Goal: Task Accomplishment & Management: Use online tool/utility

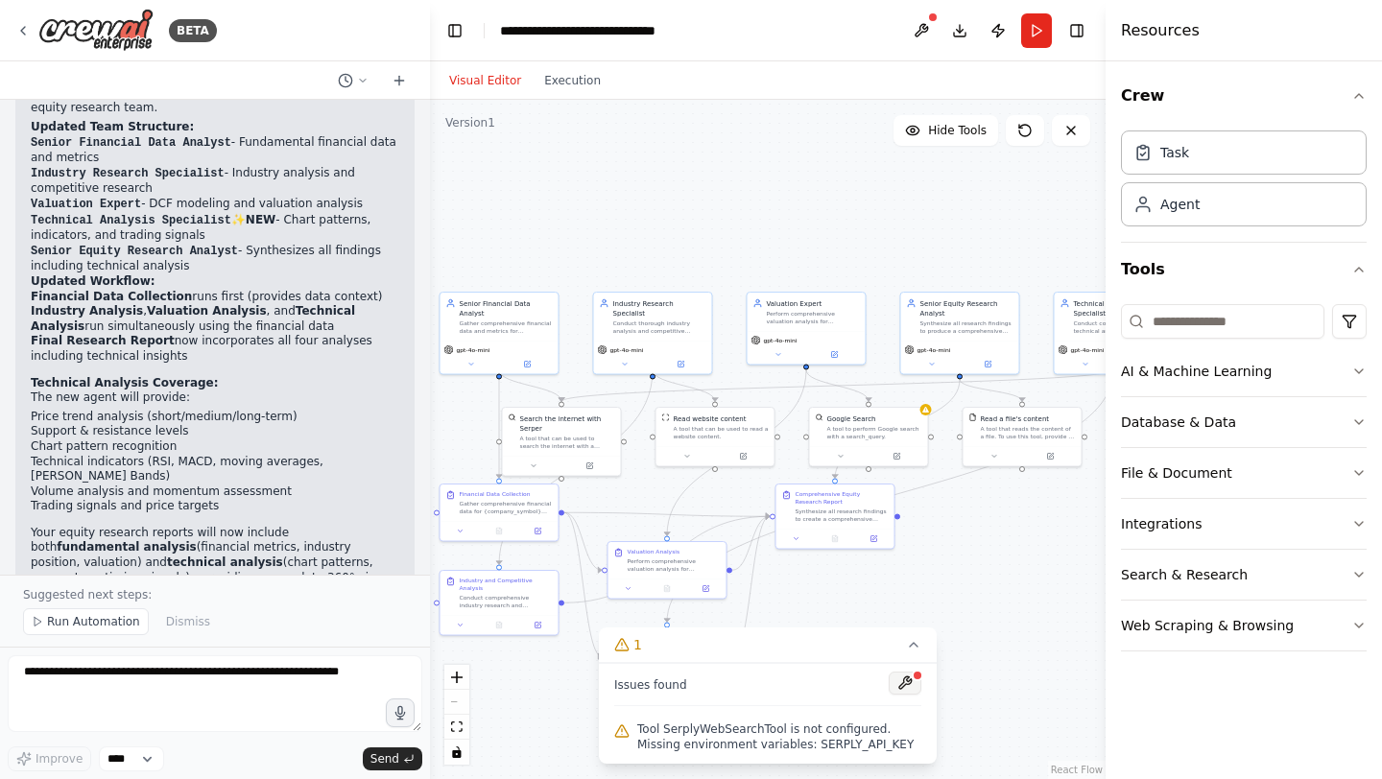
click at [897, 686] on button at bounding box center [905, 683] width 33 height 23
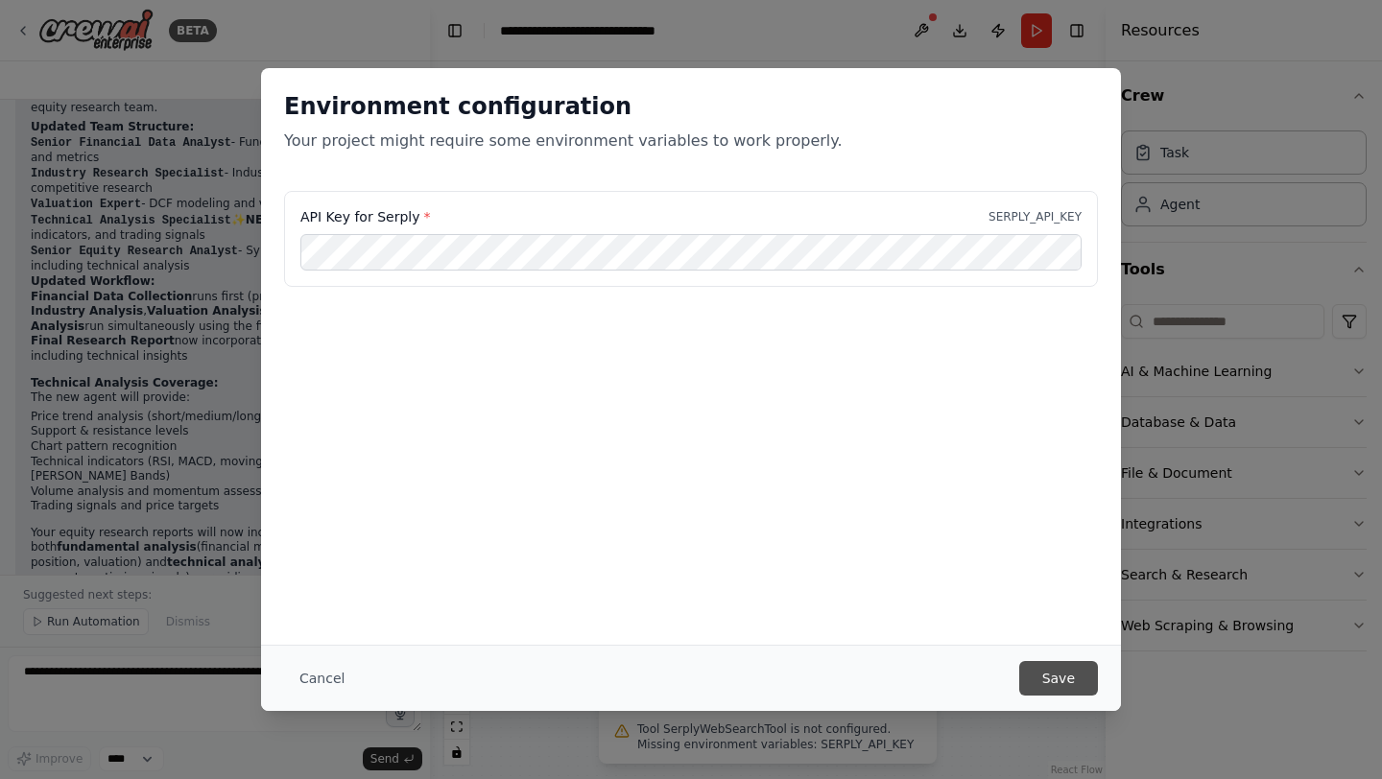
click at [1056, 671] on button "Save" at bounding box center [1058, 678] width 79 height 35
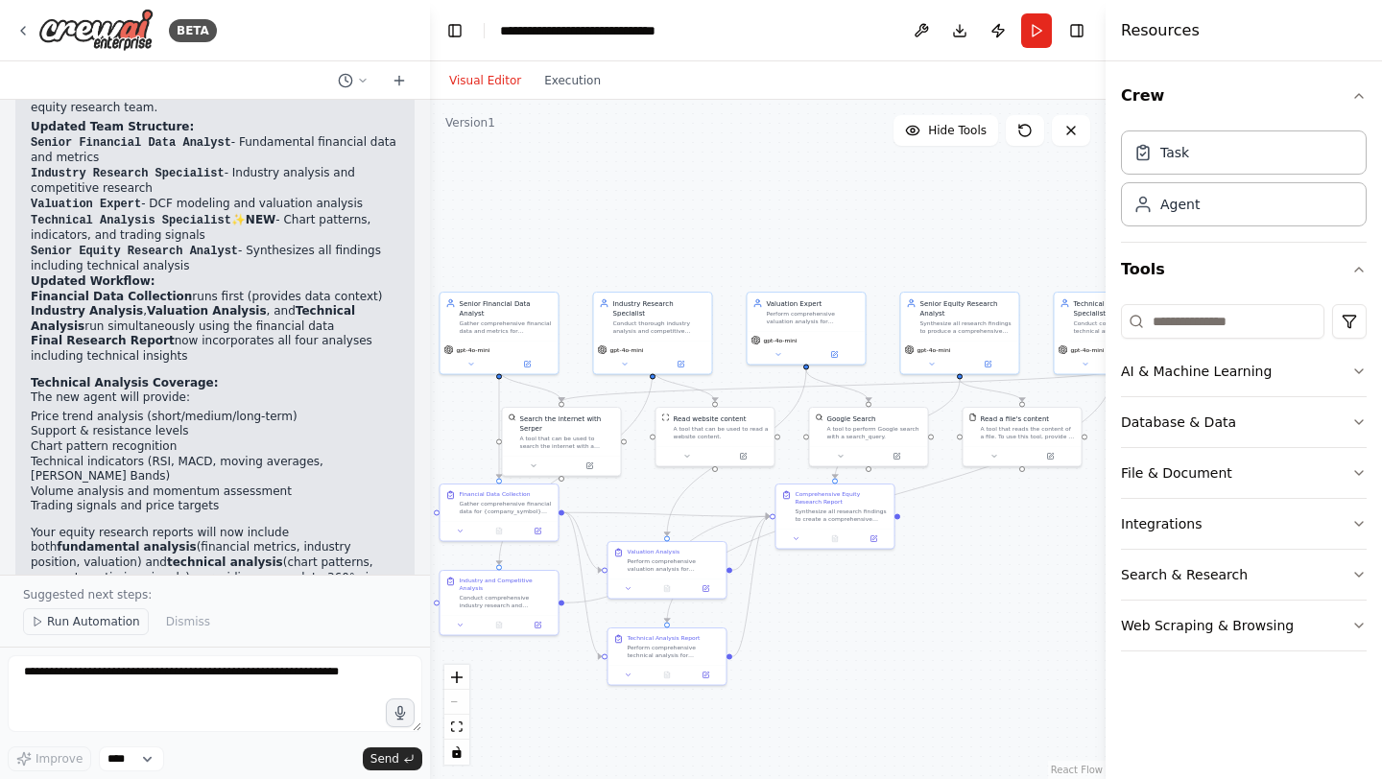
click at [86, 624] on span "Run Automation" at bounding box center [93, 621] width 93 height 15
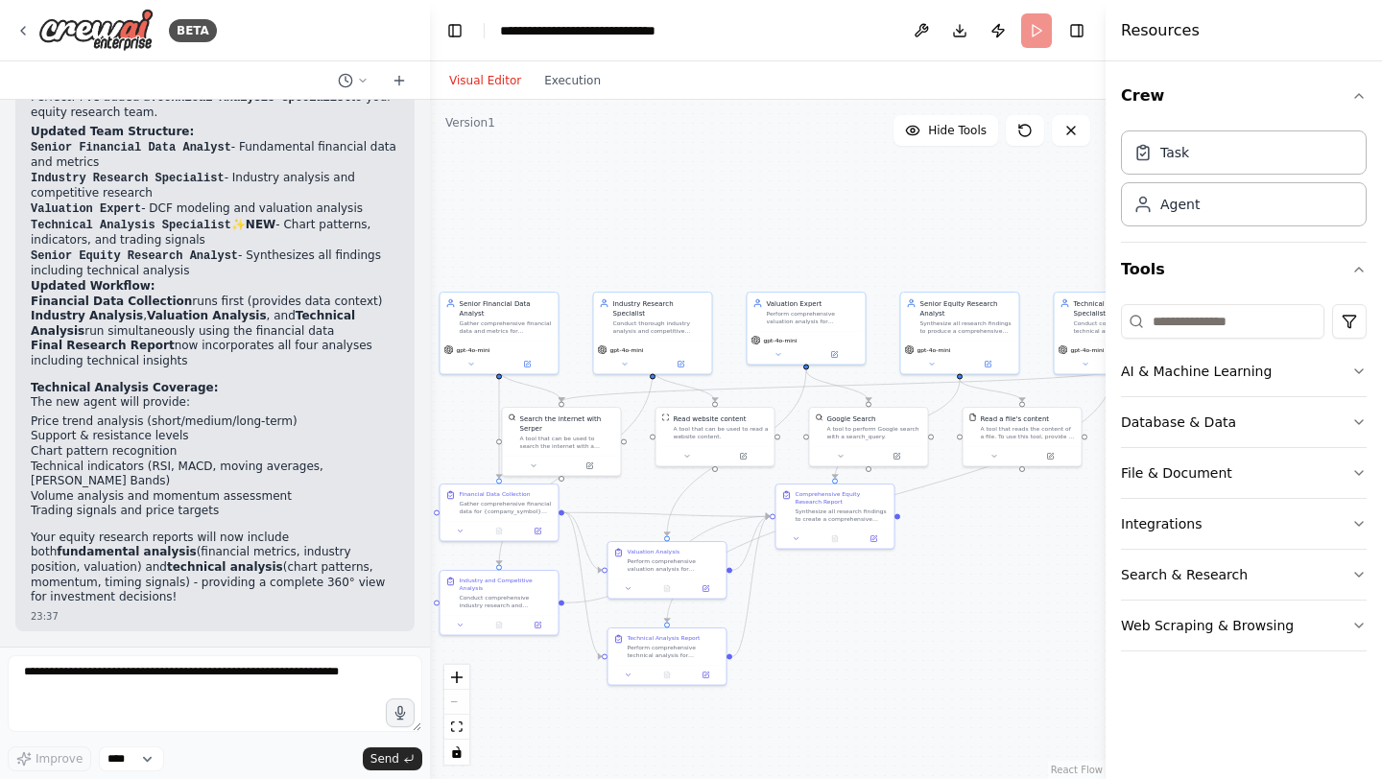
scroll to position [2630, 0]
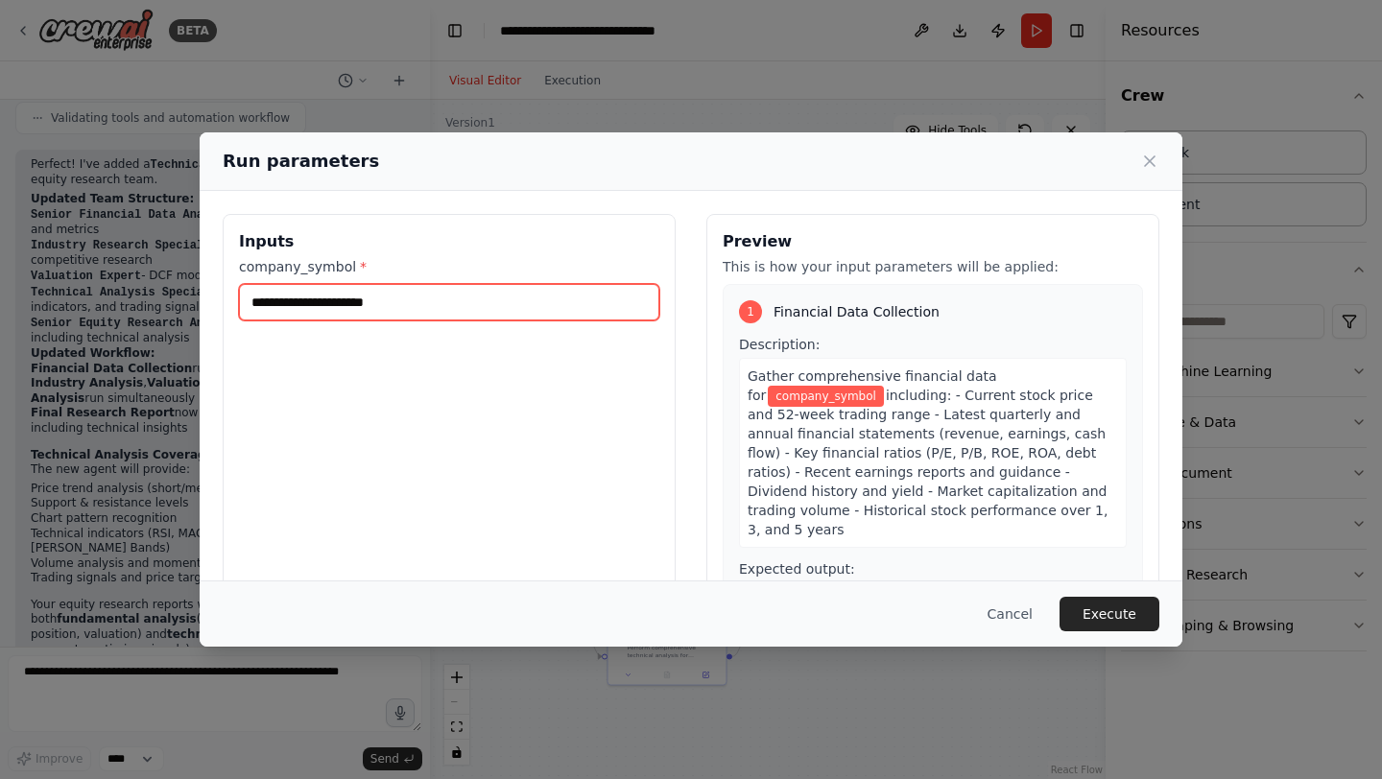
click at [396, 293] on input "company_symbol *" at bounding box center [449, 302] width 420 height 36
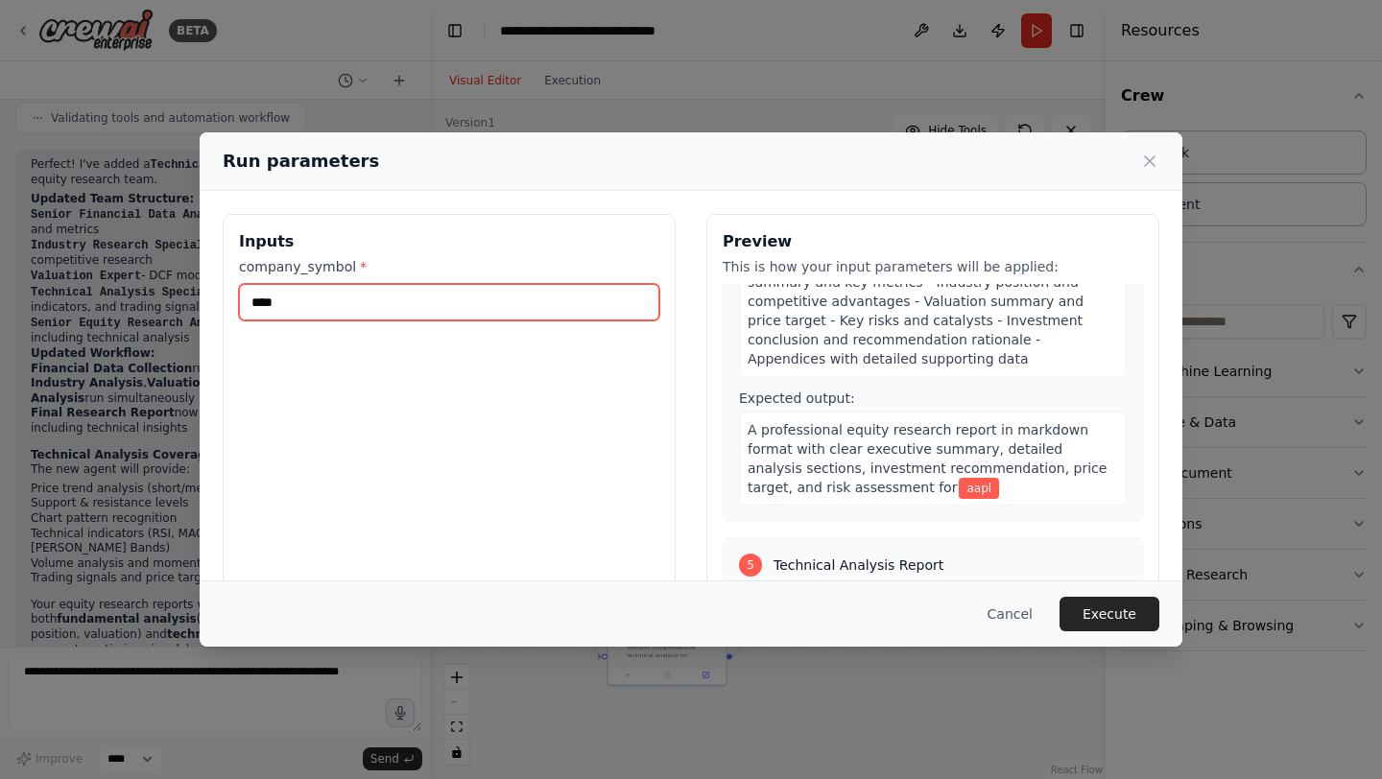
scroll to position [1533, 0]
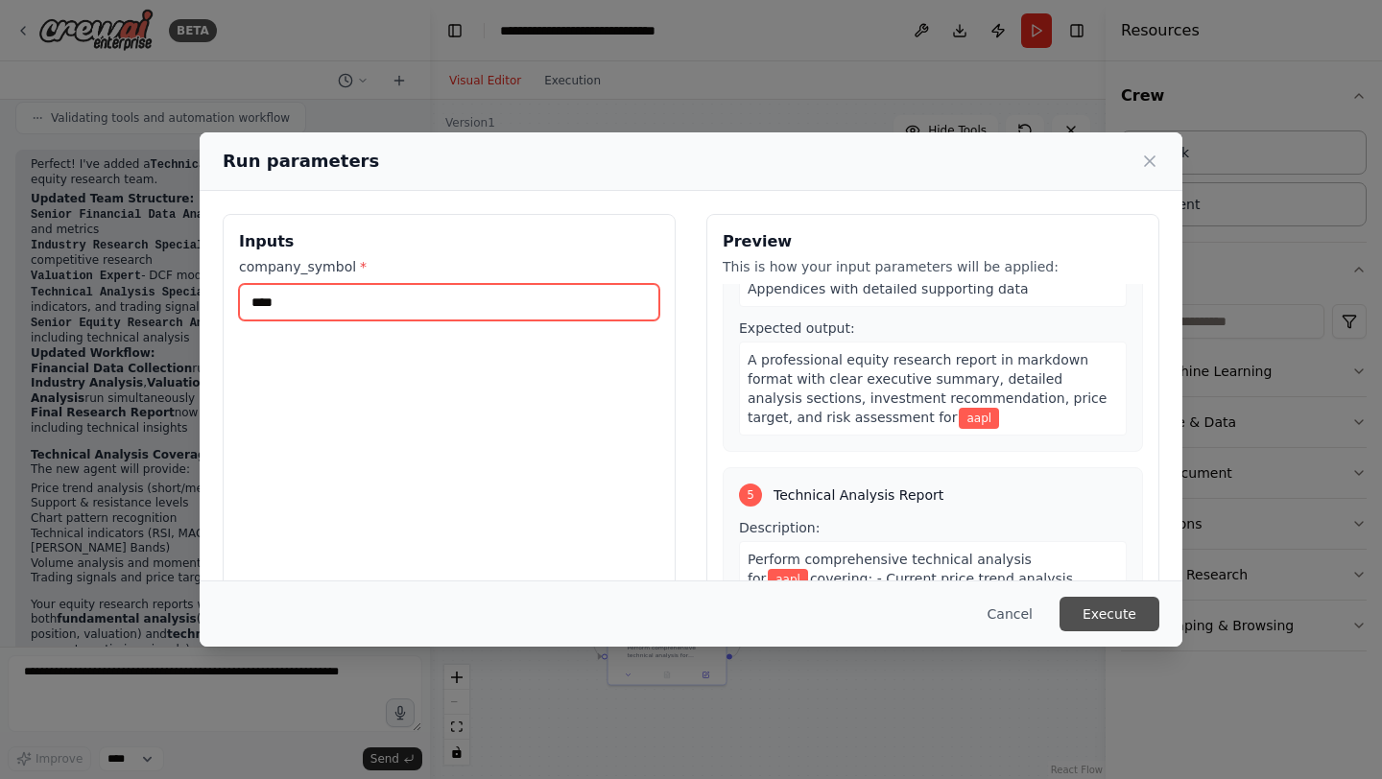
type input "****"
click at [1126, 610] on button "Execute" at bounding box center [1110, 614] width 100 height 35
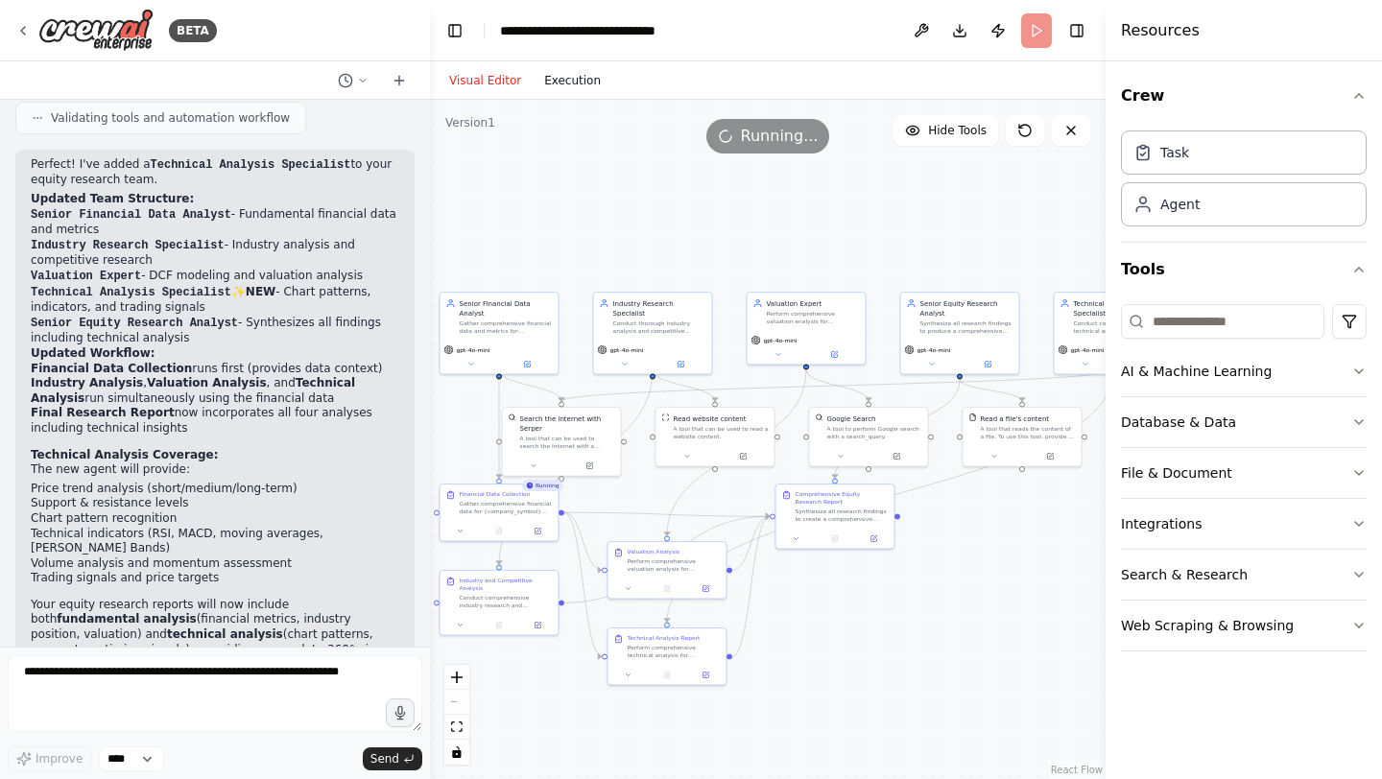
click at [575, 85] on button "Execution" at bounding box center [573, 80] width 80 height 23
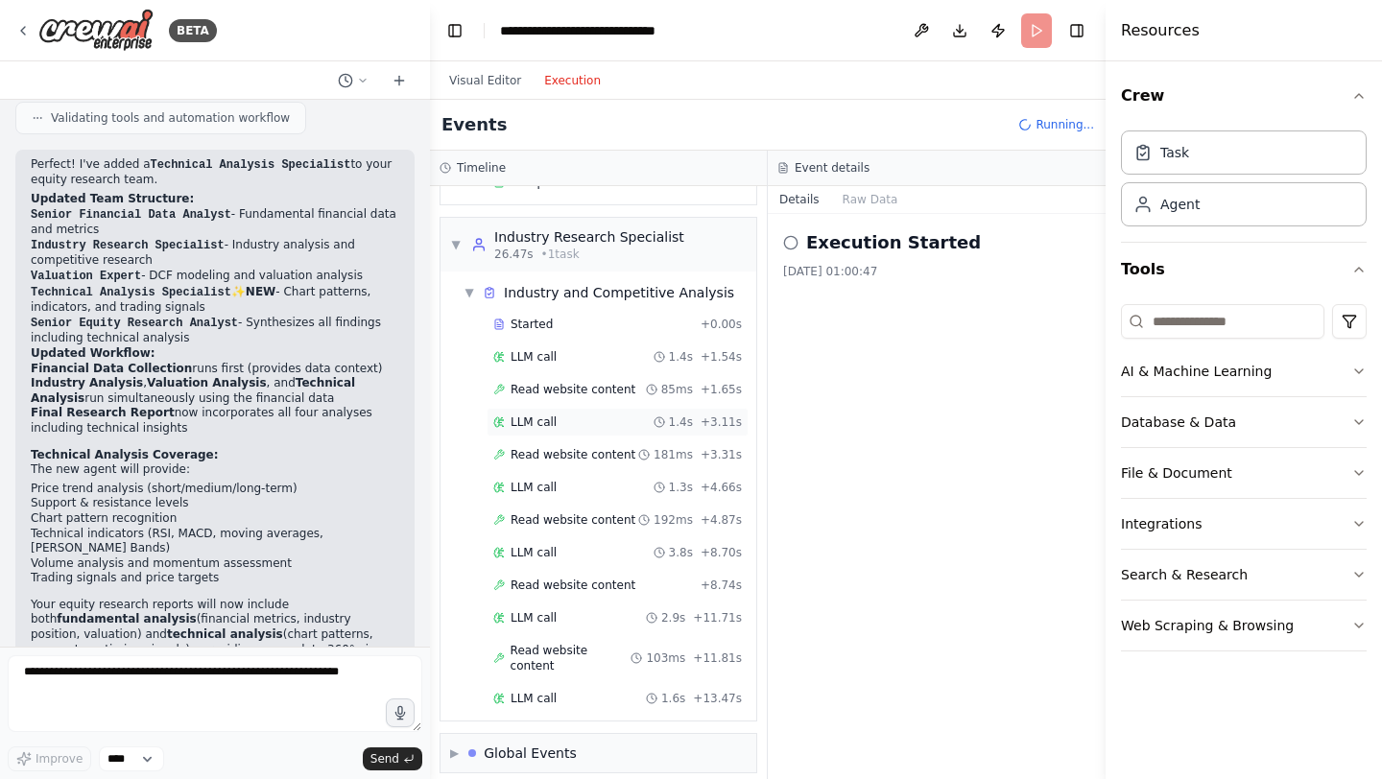
scroll to position [319, 0]
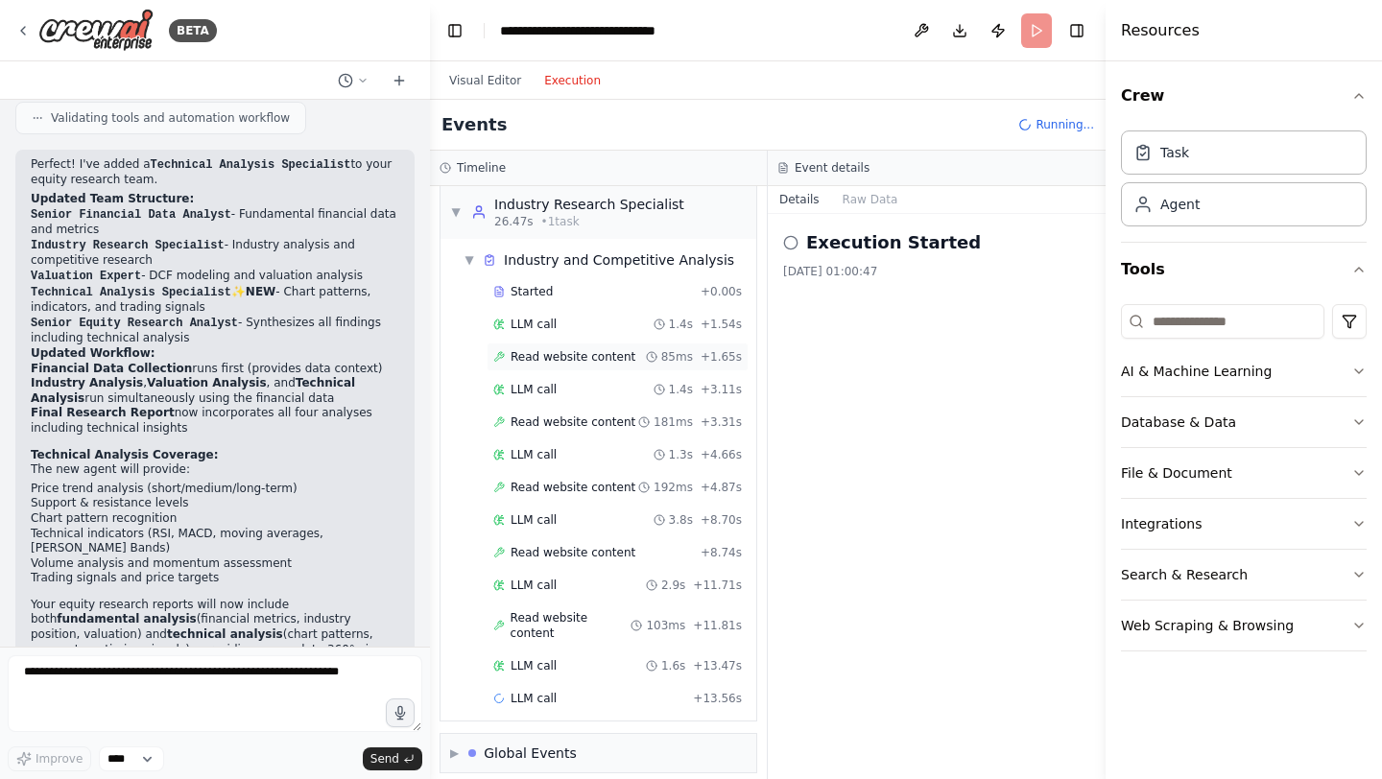
click at [620, 362] on span "Read website content" at bounding box center [573, 356] width 125 height 15
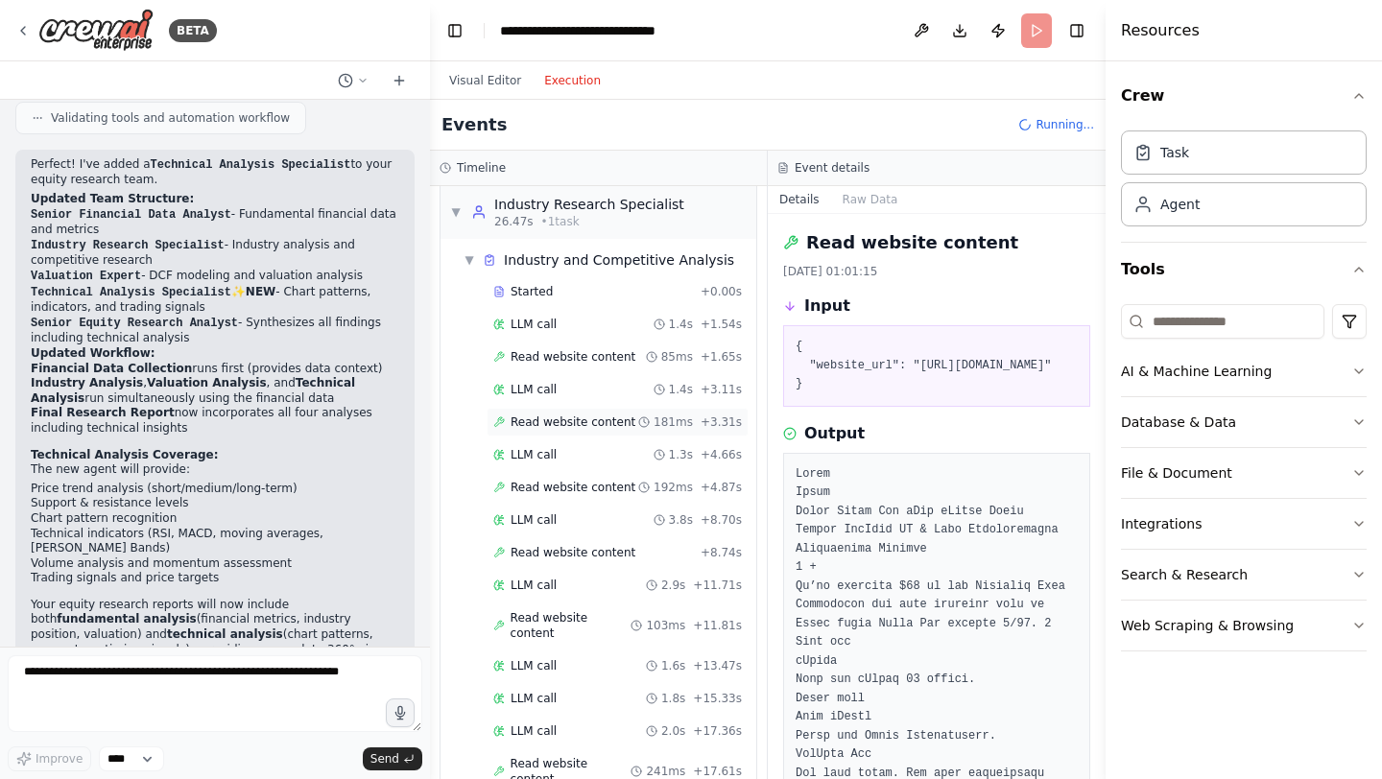
click at [575, 418] on span "Read website content" at bounding box center [573, 422] width 125 height 15
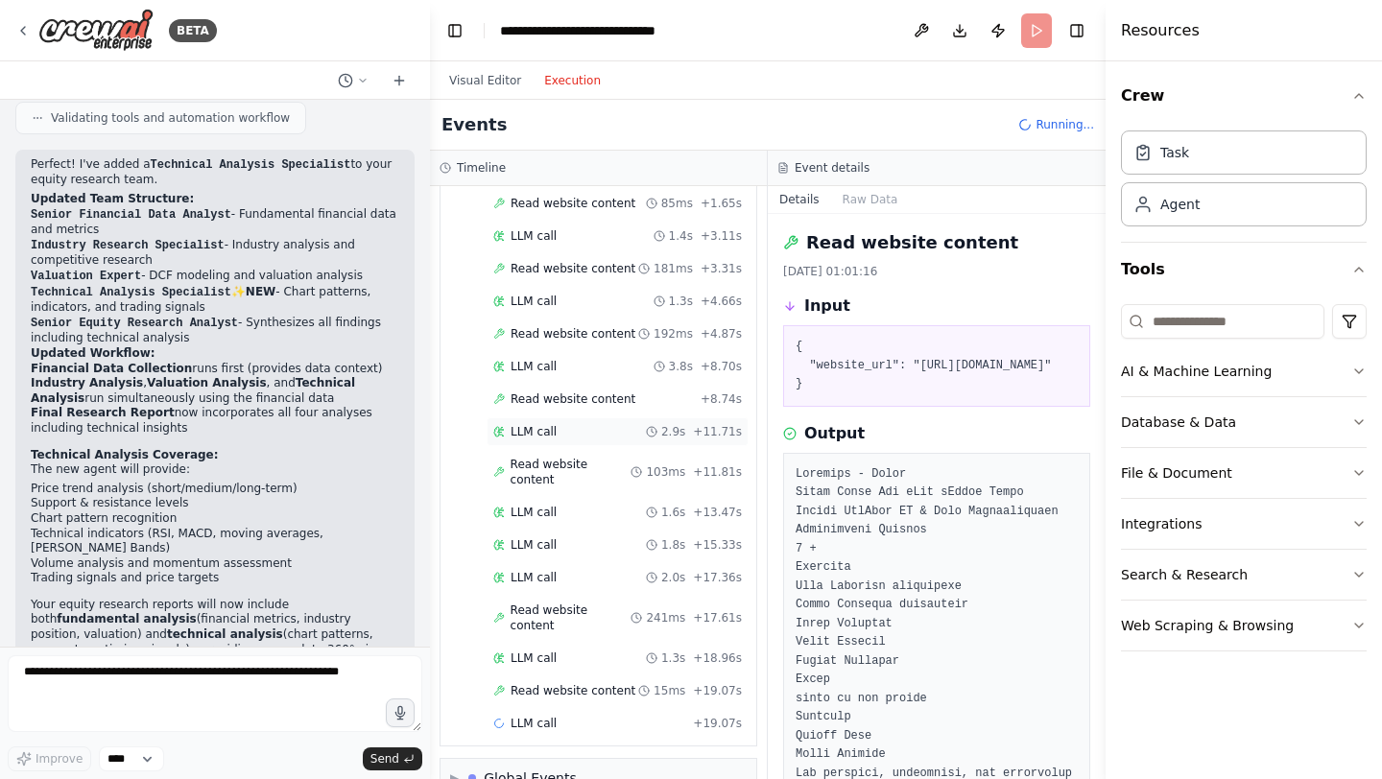
scroll to position [482, 0]
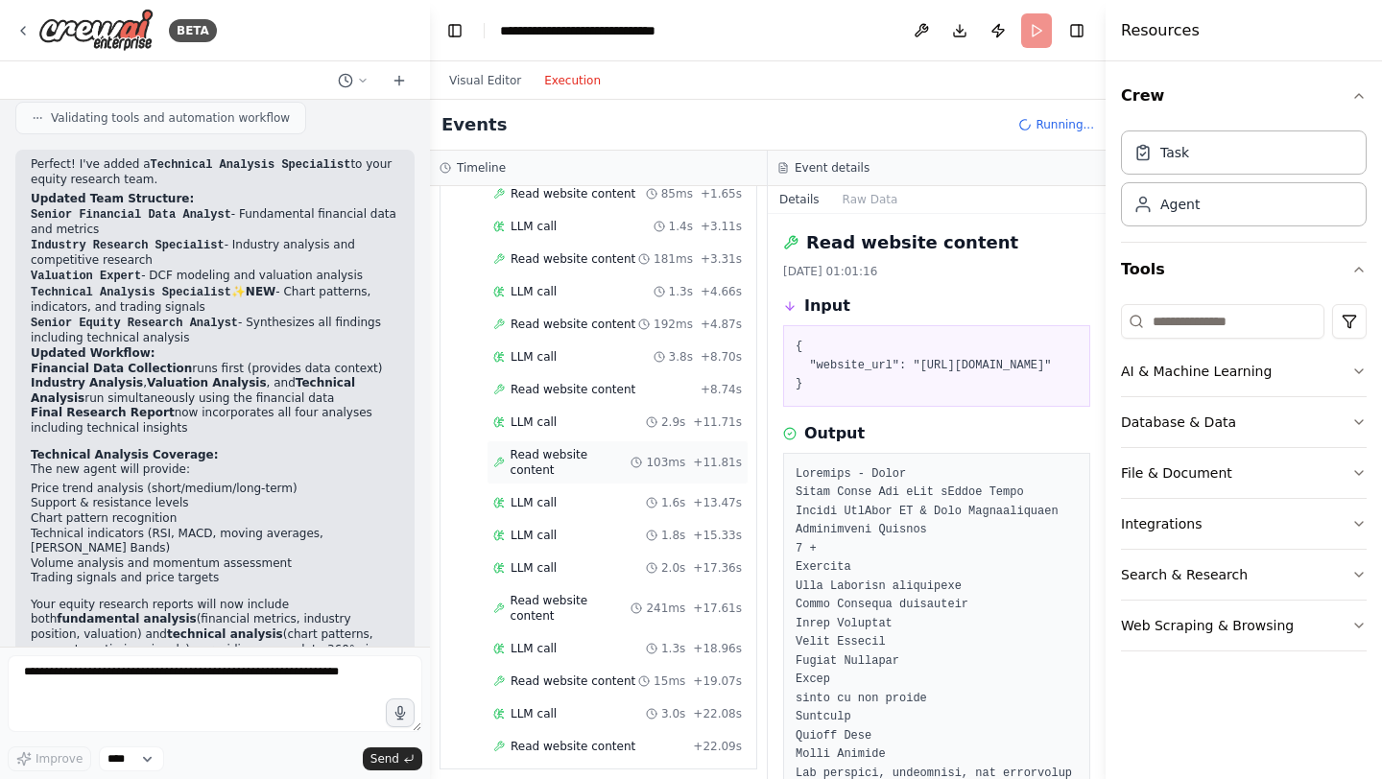
click at [564, 457] on span "Read website content" at bounding box center [571, 462] width 121 height 31
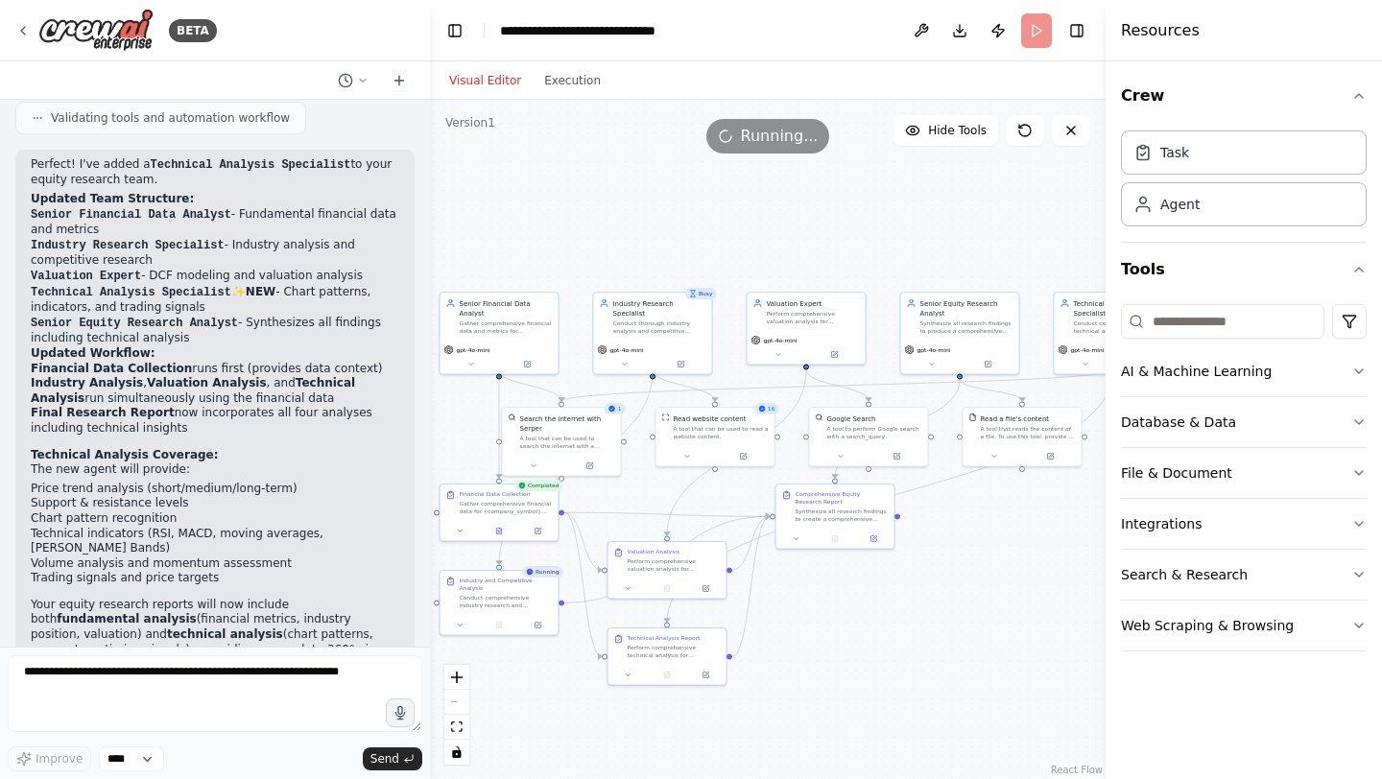
click at [489, 74] on button "Visual Editor" at bounding box center [485, 80] width 95 height 23
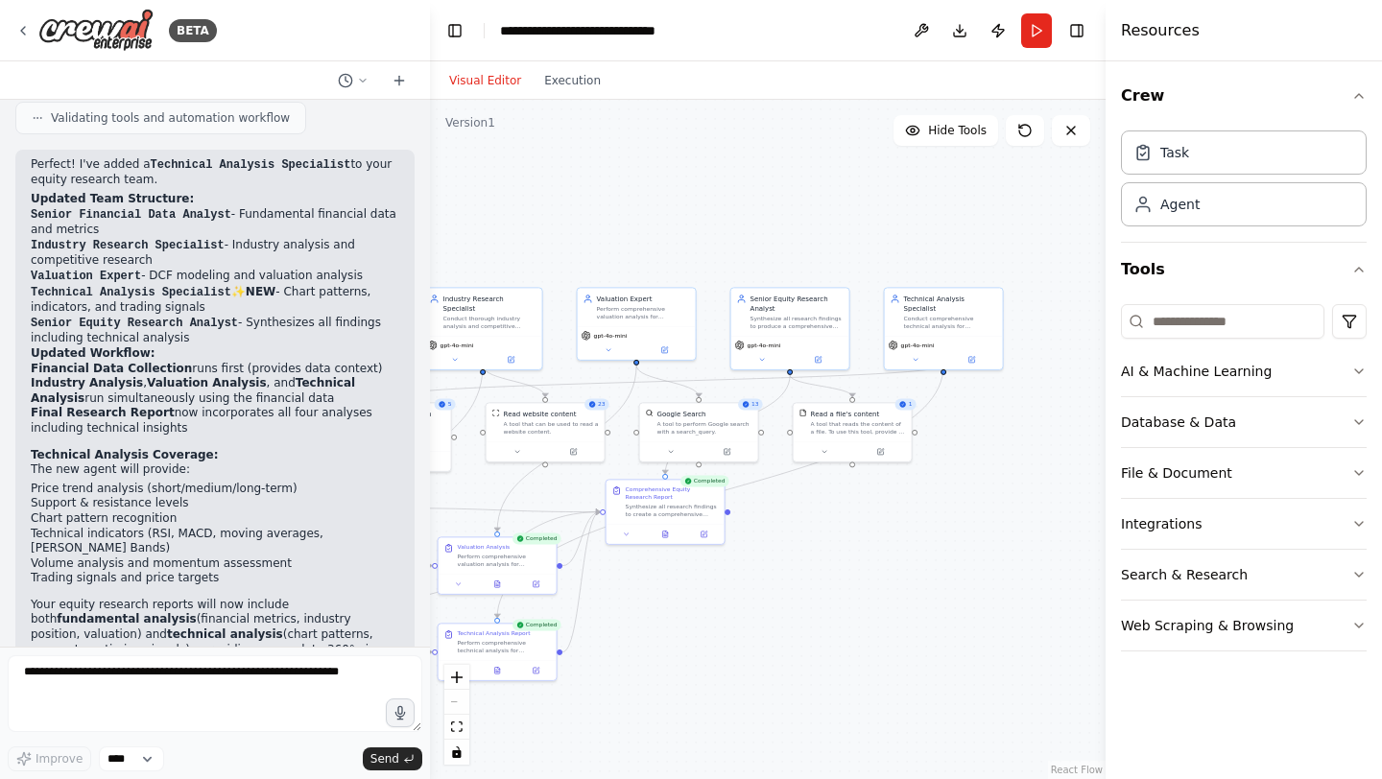
drag, startPoint x: 903, startPoint y: 240, endPoint x: 729, endPoint y: 240, distance: 174.7
click at [729, 240] on div ".deletable-edge-delete-btn { width: 20px; height: 20px; border: 0px solid #ffff…" at bounding box center [768, 440] width 676 height 680
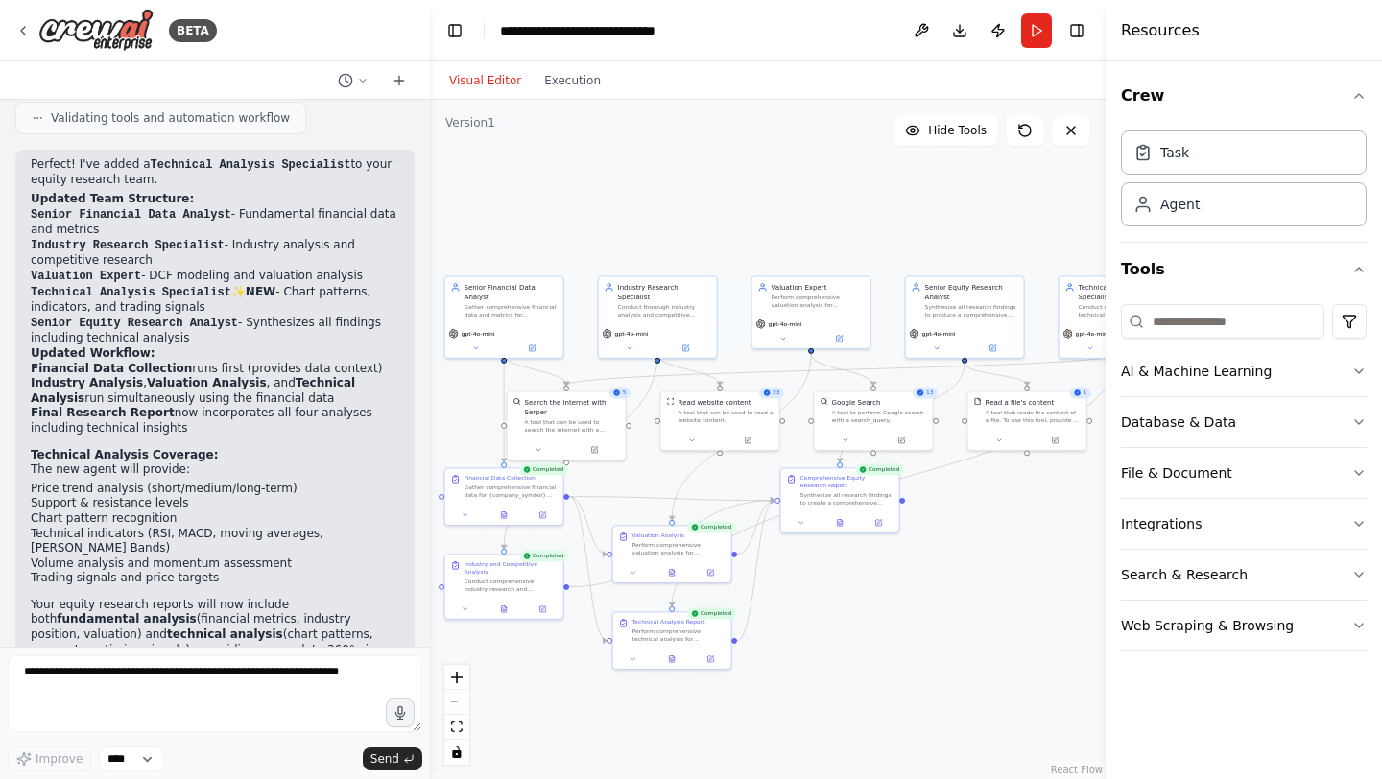
drag, startPoint x: 665, startPoint y: 228, endPoint x: 846, endPoint y: 213, distance: 181.1
click at [846, 213] on div ".deletable-edge-delete-btn { width: 20px; height: 20px; border: 0px solid #ffff…" at bounding box center [768, 440] width 676 height 680
click at [586, 86] on button "Execution" at bounding box center [573, 80] width 80 height 23
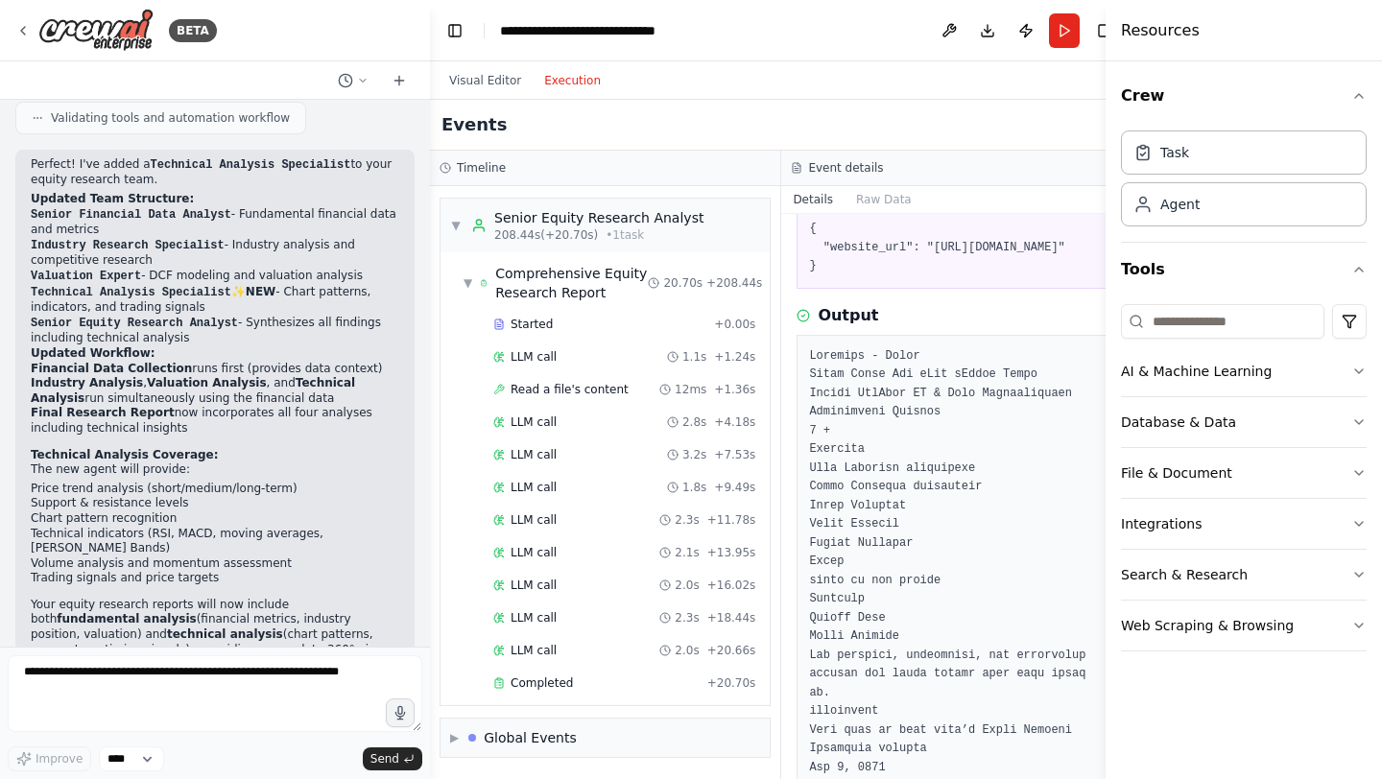
scroll to position [52, 0]
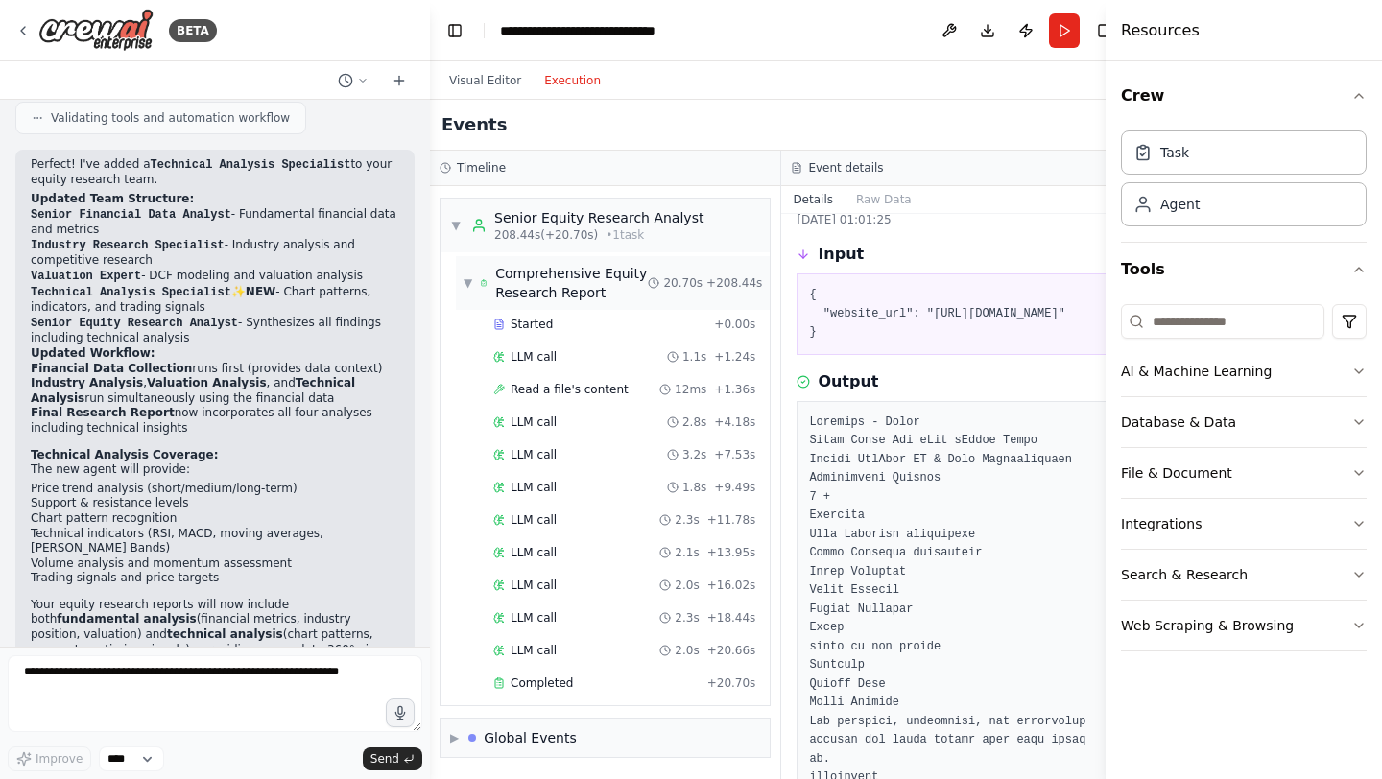
click at [574, 280] on div "Comprehensive Equity Research Report" at bounding box center [571, 283] width 153 height 38
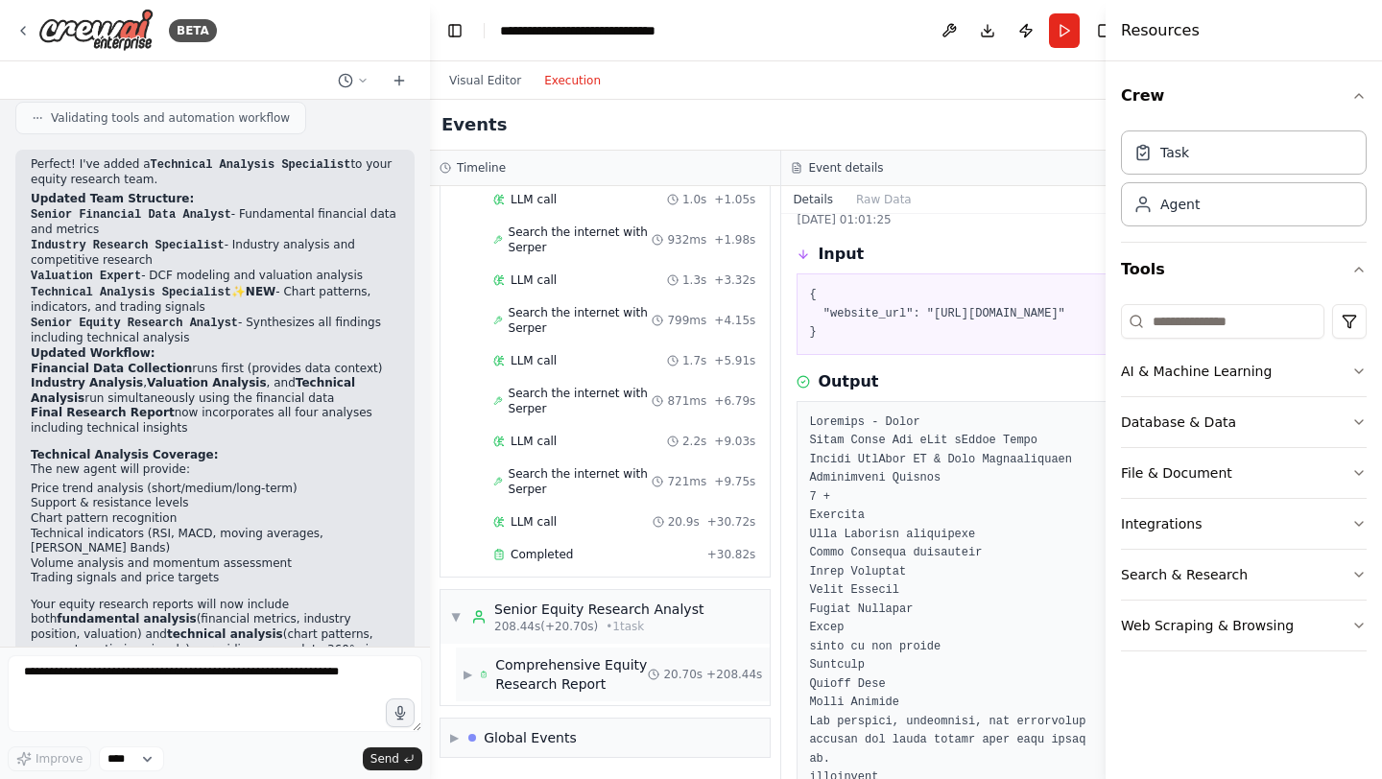
click at [545, 679] on div "Comprehensive Equity Research Report" at bounding box center [571, 675] width 153 height 38
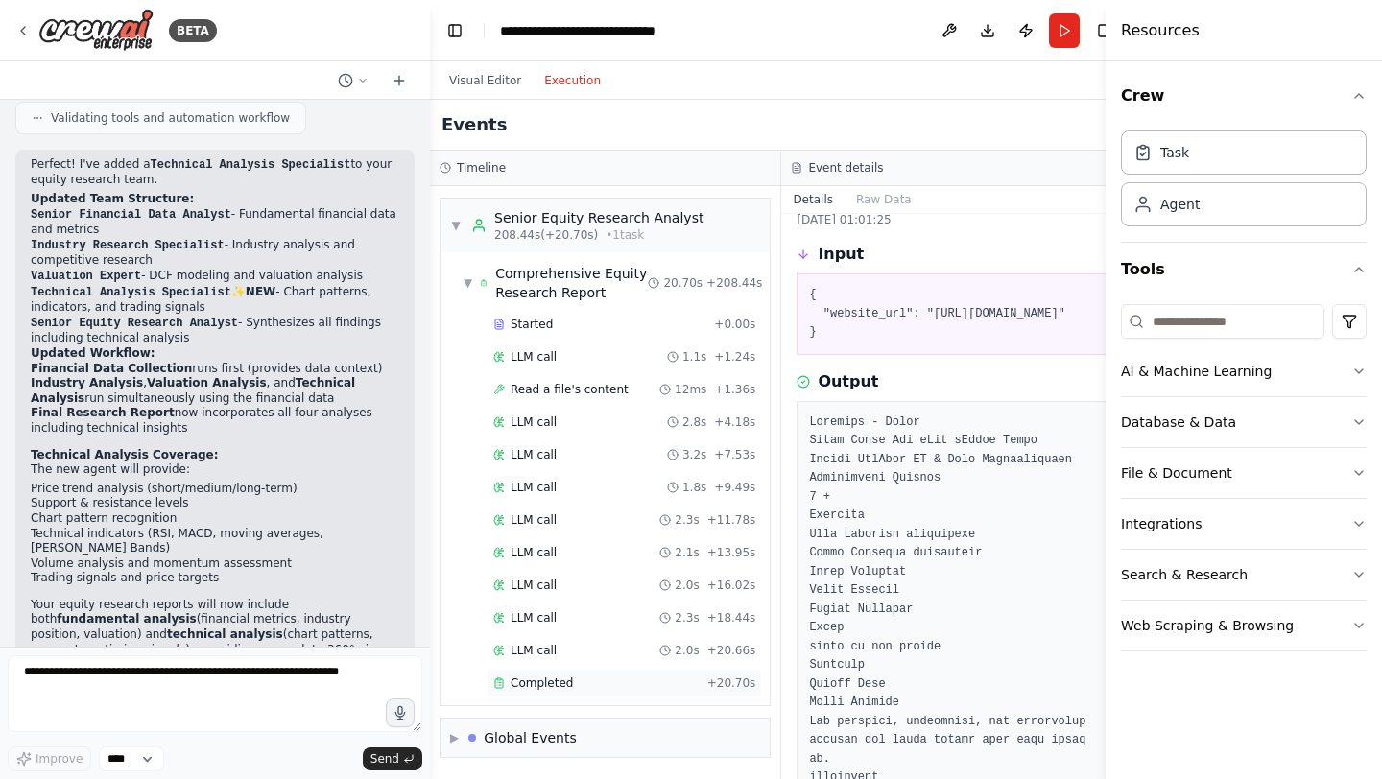
click at [555, 680] on span "Completed" at bounding box center [542, 683] width 62 height 15
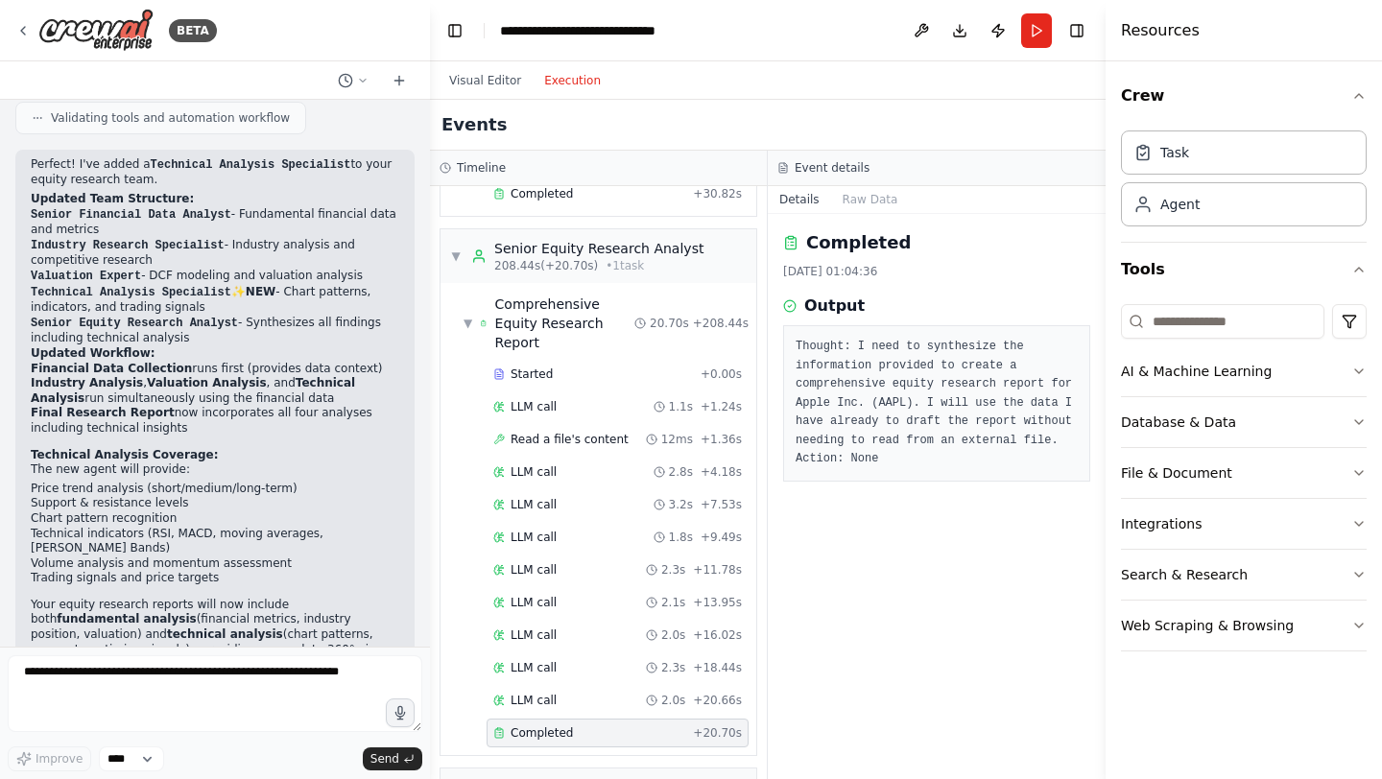
click at [925, 453] on pre "Thought: I need to synthesize the information provided to create a comprehensiv…" at bounding box center [937, 404] width 282 height 132
click at [863, 193] on button "Raw Data" at bounding box center [870, 199] width 79 height 27
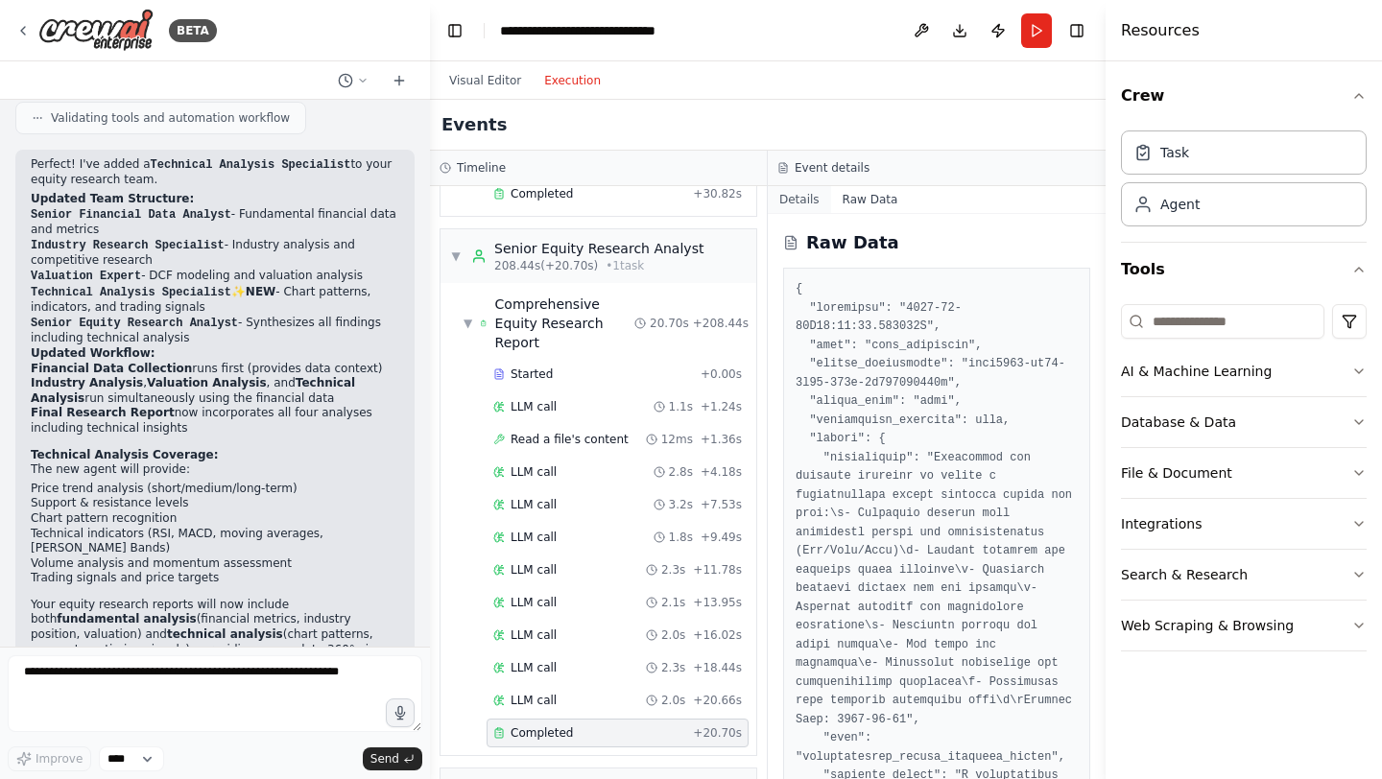
click at [810, 193] on button "Details" at bounding box center [799, 199] width 63 height 27
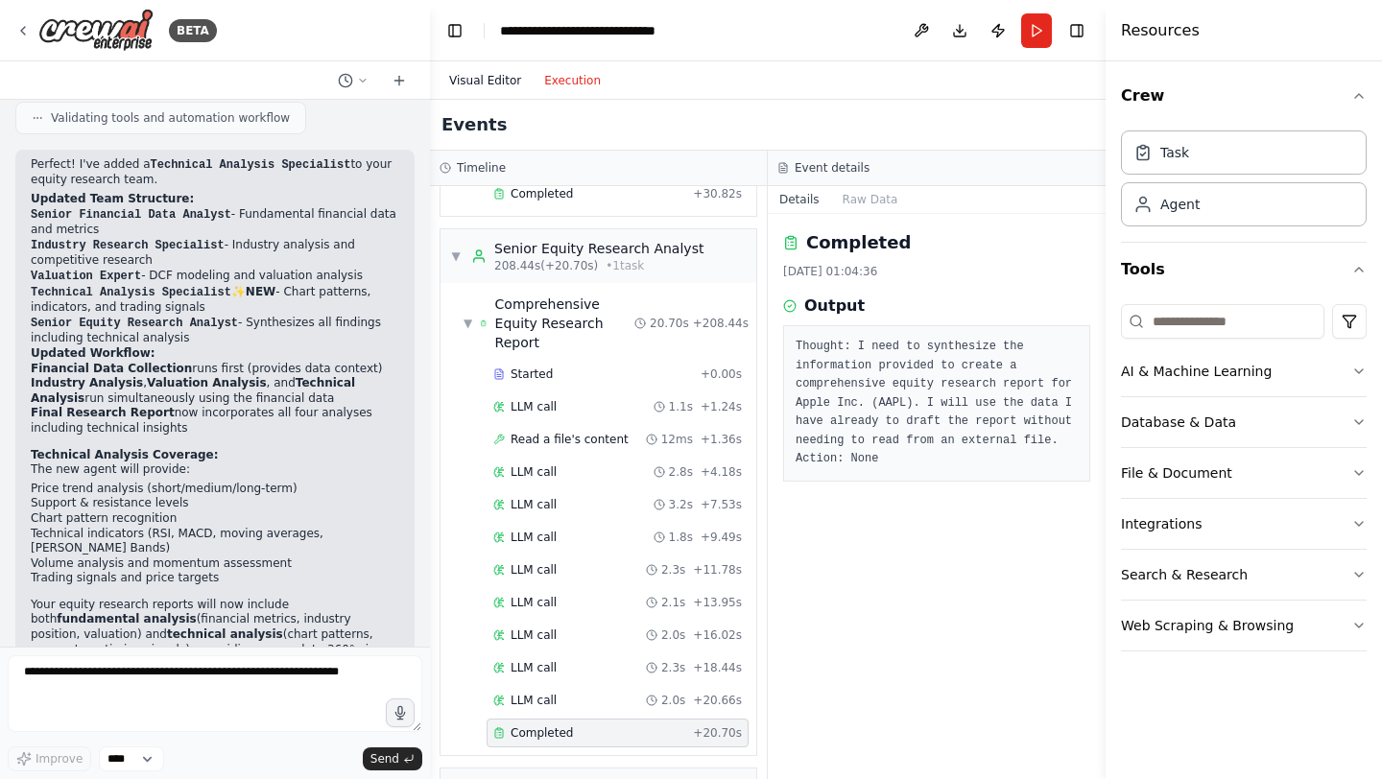
click at [499, 76] on button "Visual Editor" at bounding box center [485, 80] width 95 height 23
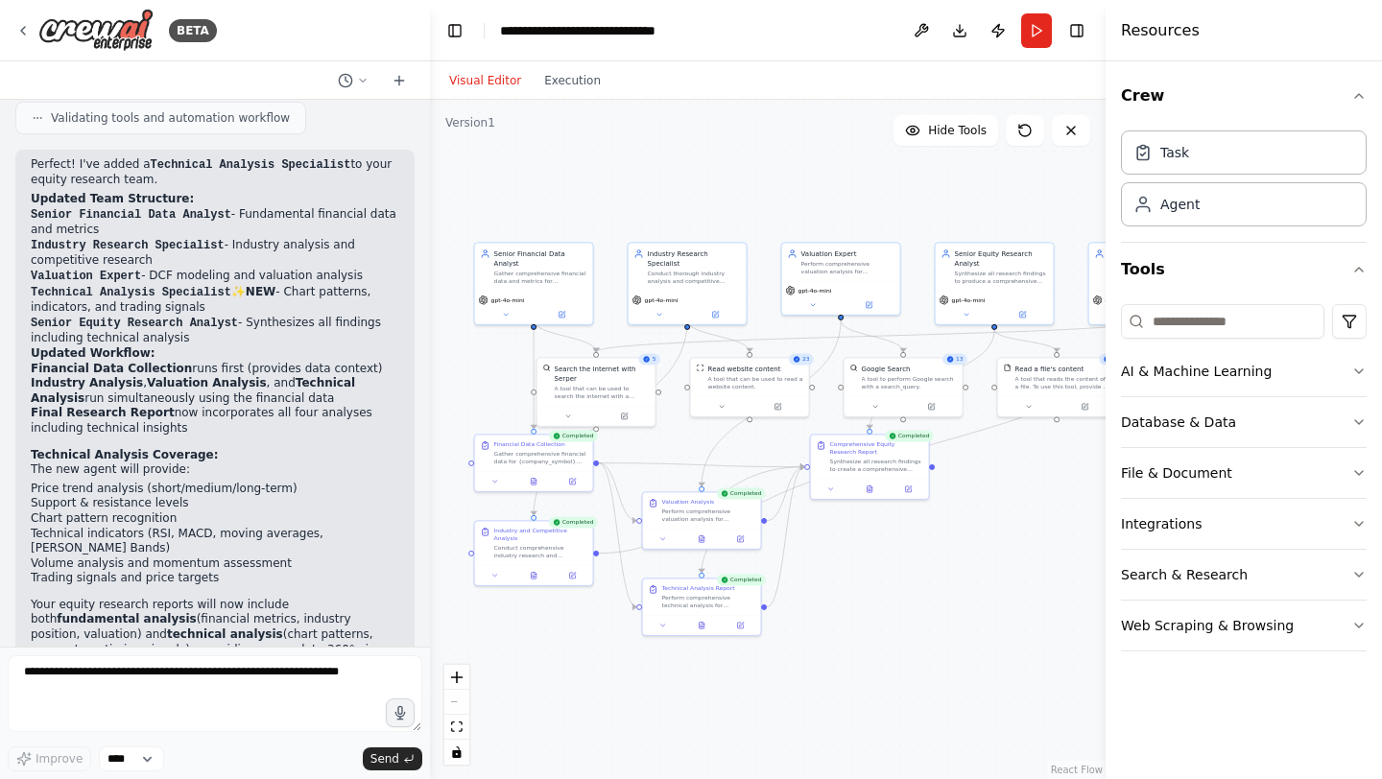
drag, startPoint x: 926, startPoint y: 208, endPoint x: 950, endPoint y: 178, distance: 39.0
click at [950, 178] on div ".deletable-edge-delete-btn { width: 20px; height: 20px; border: 0px solid #ffff…" at bounding box center [768, 440] width 676 height 680
click at [1162, 162] on div "Task" at bounding box center [1244, 152] width 246 height 44
click at [1289, 156] on div "Task" at bounding box center [1244, 152] width 246 height 44
click at [1196, 212] on div "Agent" at bounding box center [1180, 203] width 39 height 19
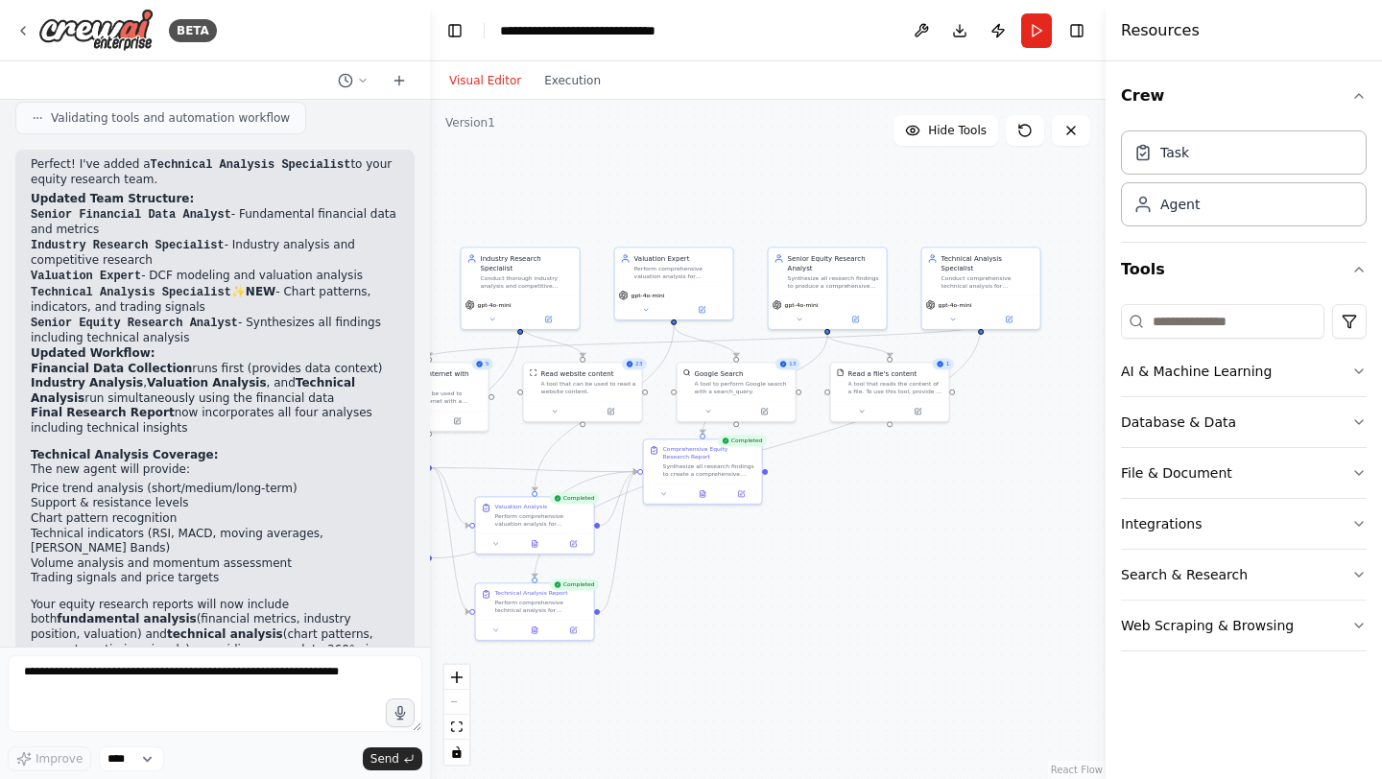
drag, startPoint x: 982, startPoint y: 579, endPoint x: 814, endPoint y: 584, distance: 168.1
click at [814, 584] on div ".deletable-edge-delete-btn { width: 20px; height: 20px; border: 0px solid #ffff…" at bounding box center [768, 440] width 676 height 680
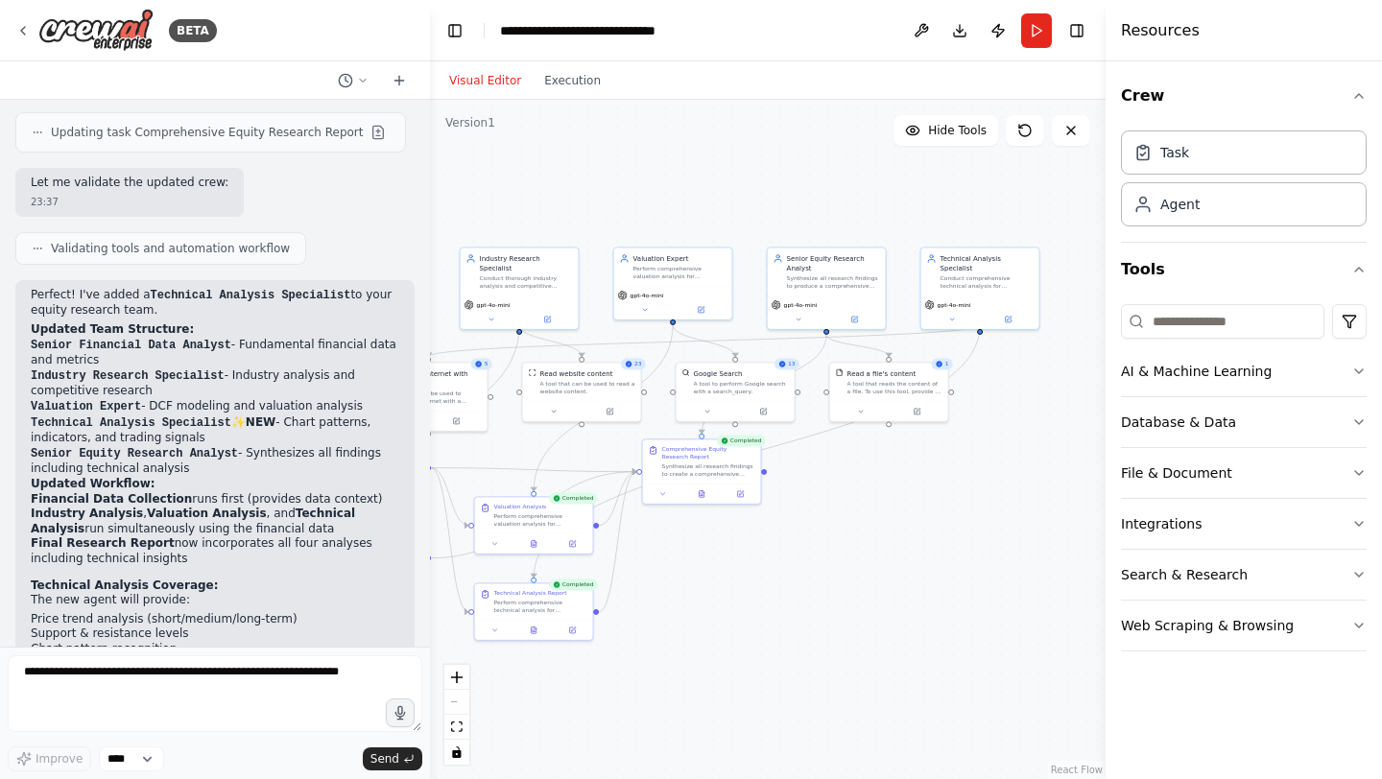
scroll to position [2630, 0]
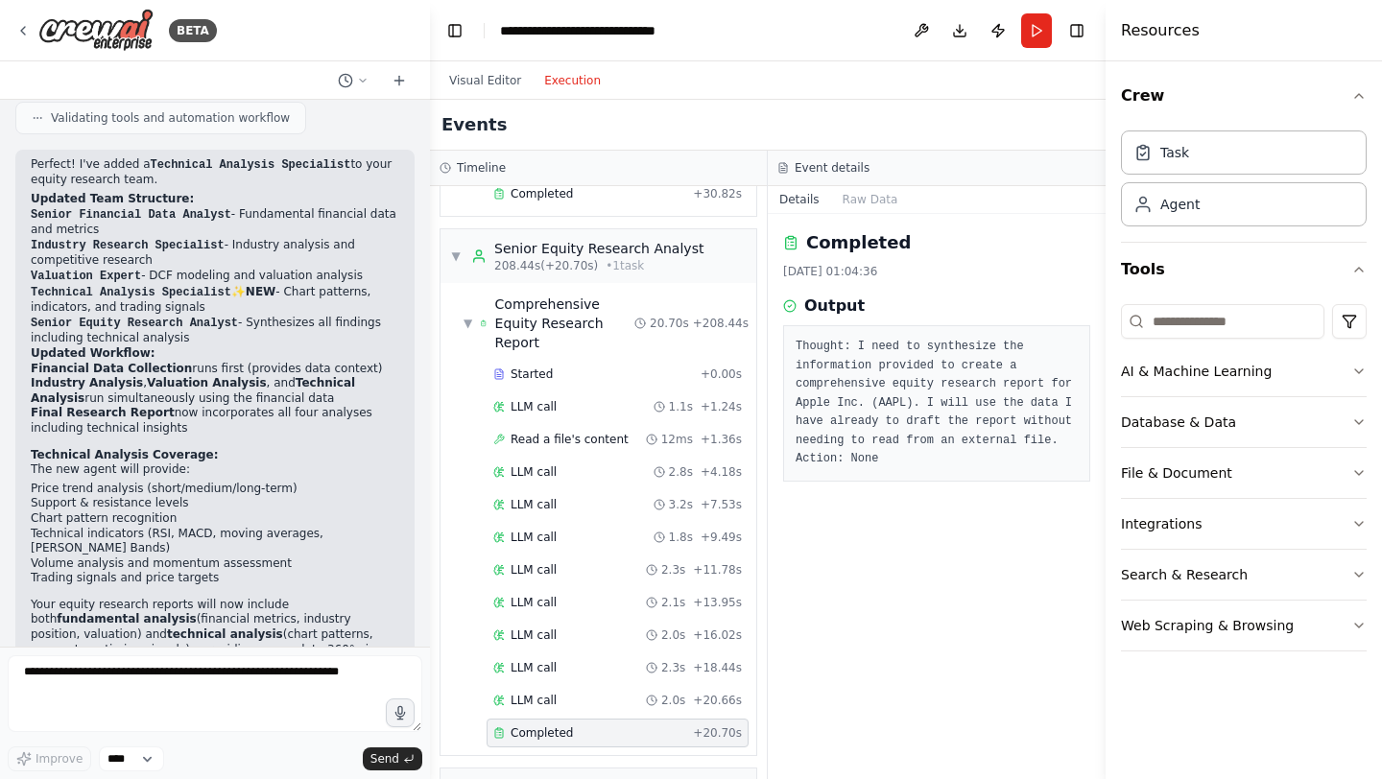
click at [583, 83] on button "Execution" at bounding box center [573, 80] width 80 height 23
click at [546, 726] on span "Completed" at bounding box center [542, 733] width 62 height 15
click at [570, 779] on div "Global Events" at bounding box center [530, 788] width 93 height 19
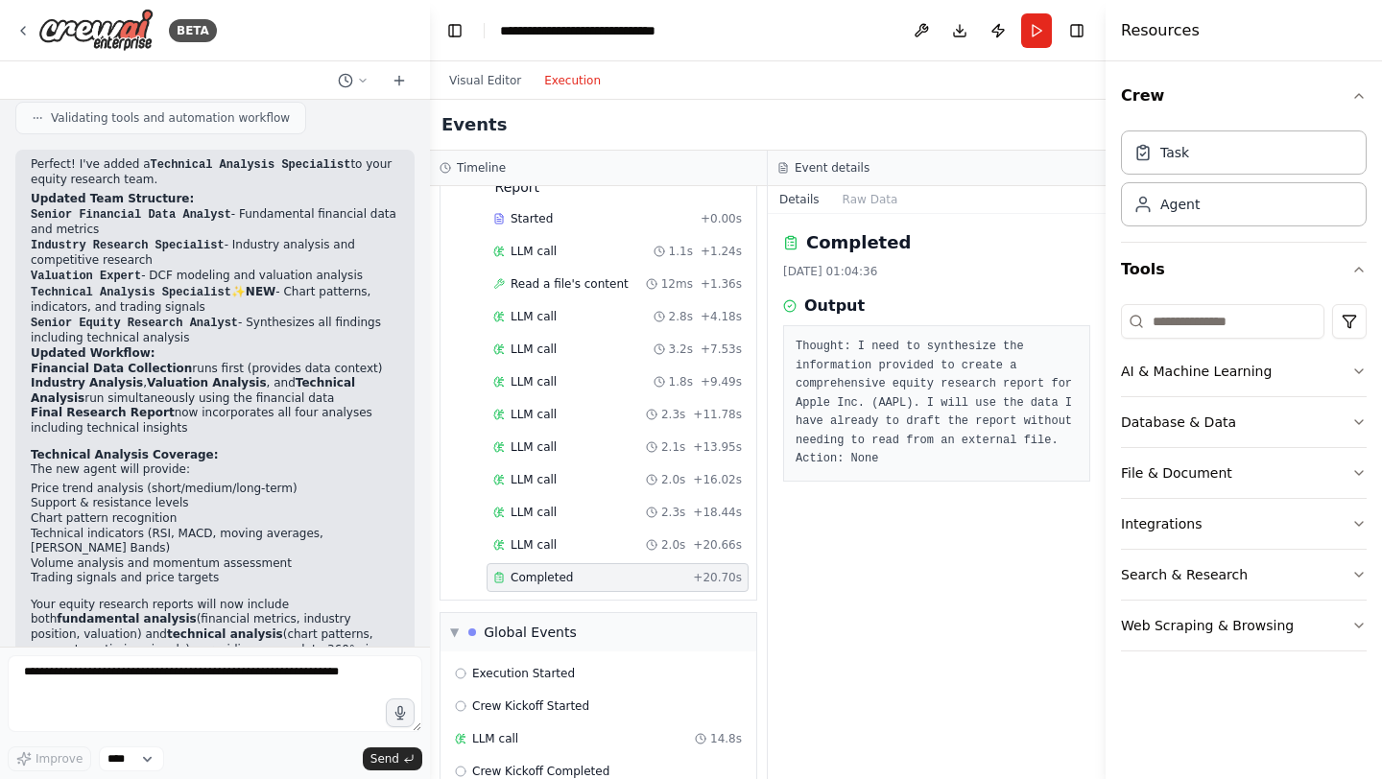
scroll to position [3878, 0]
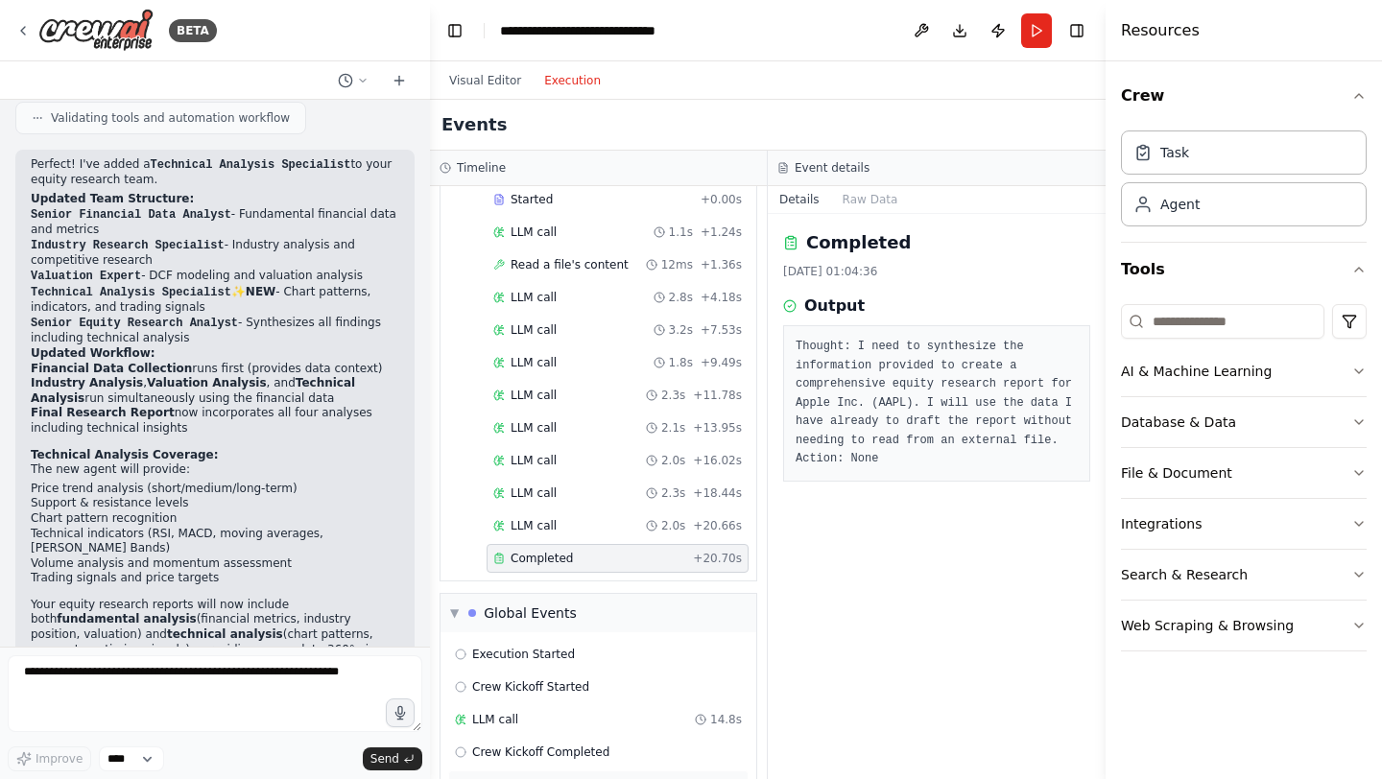
click at [587, 778] on span "Execution Completed" at bounding box center [533, 785] width 123 height 15
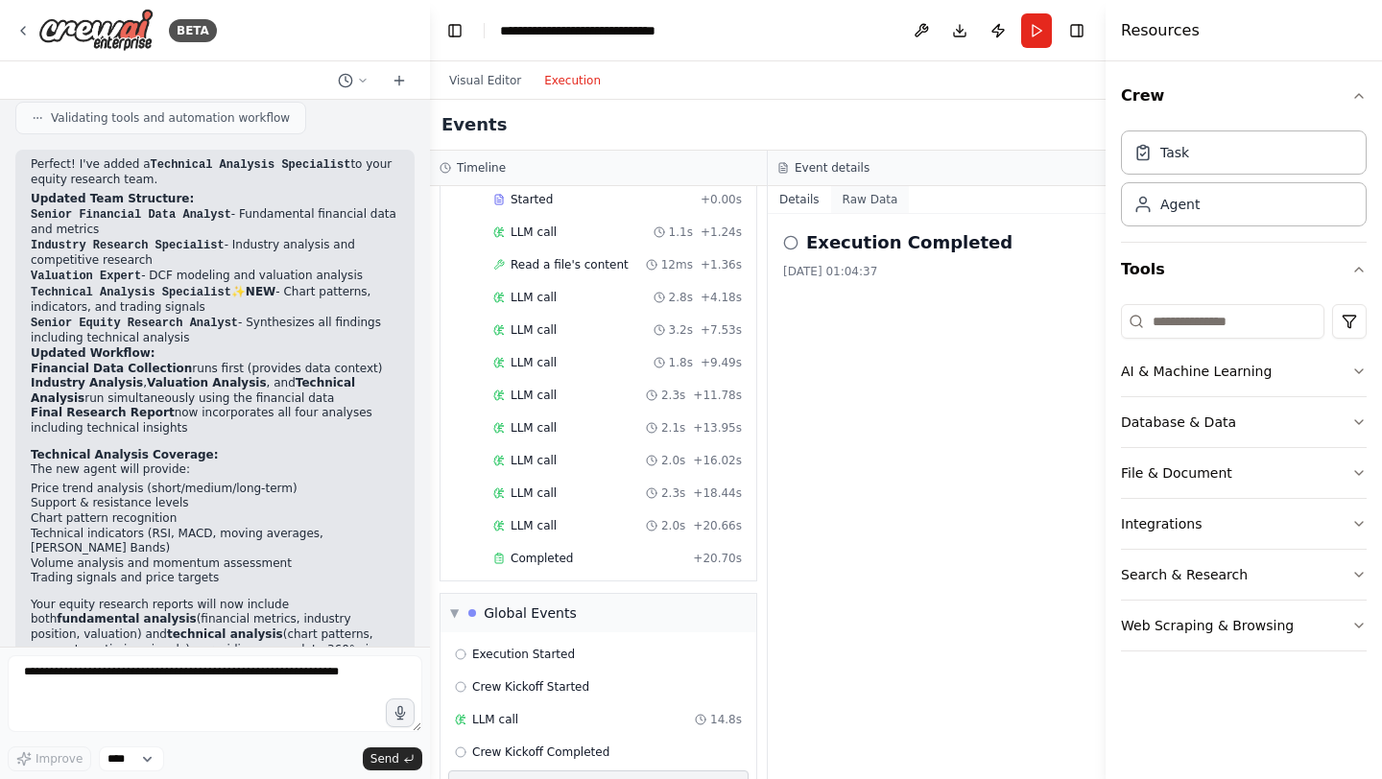
click at [871, 193] on button "Raw Data" at bounding box center [870, 199] width 79 height 27
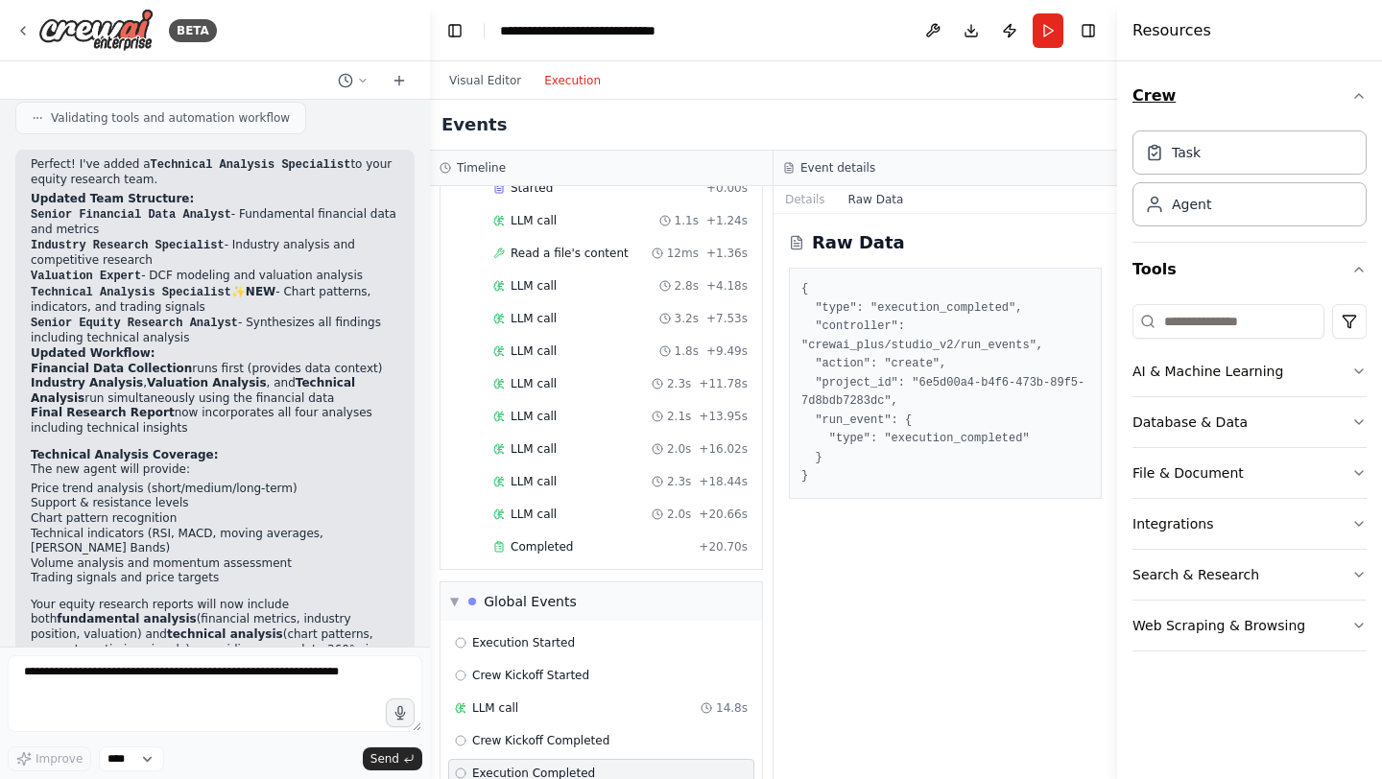
scroll to position [3763, 0]
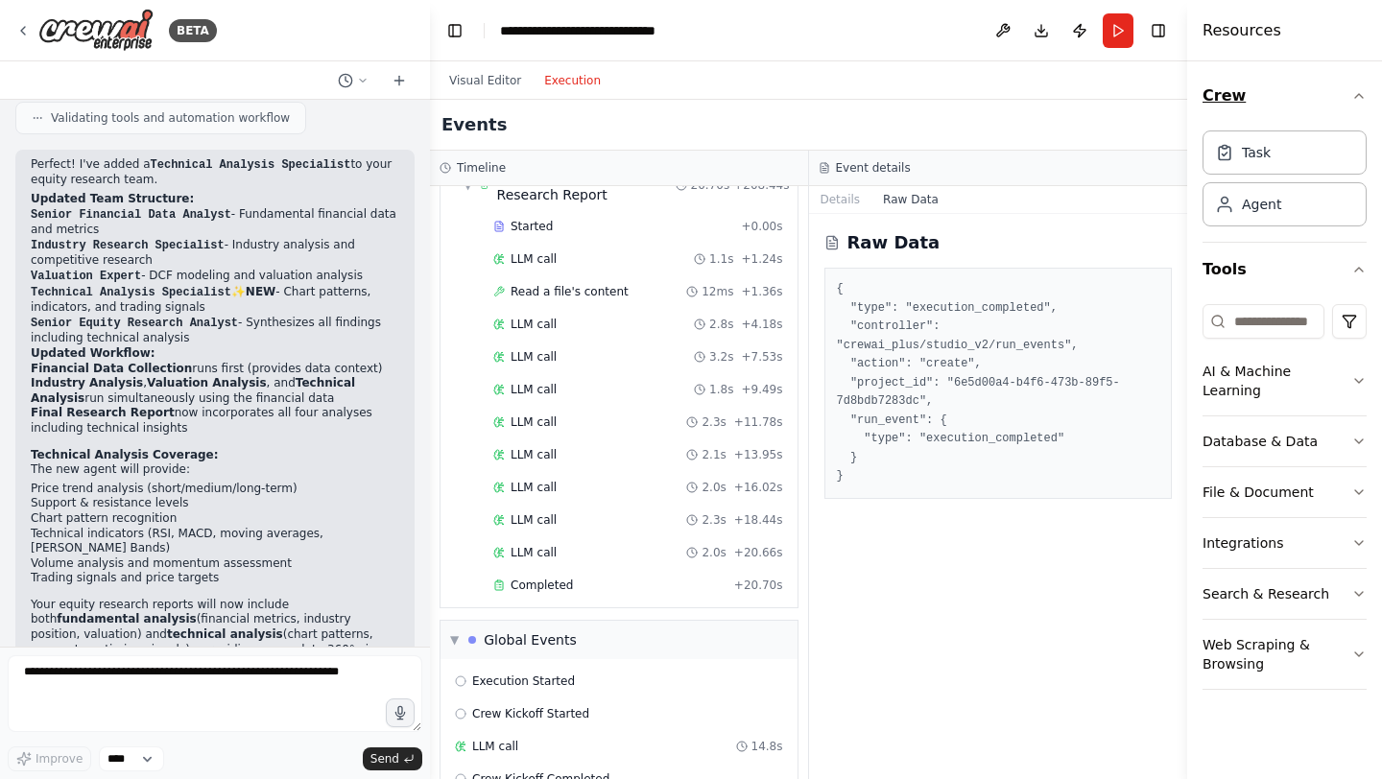
drag, startPoint x: 1107, startPoint y: 78, endPoint x: 1333, endPoint y: 107, distance: 228.4
click at [1333, 107] on div "Resources Crew Task Agent Tools AI & Machine Learning Database & Data File & Do…" at bounding box center [1284, 389] width 195 height 779
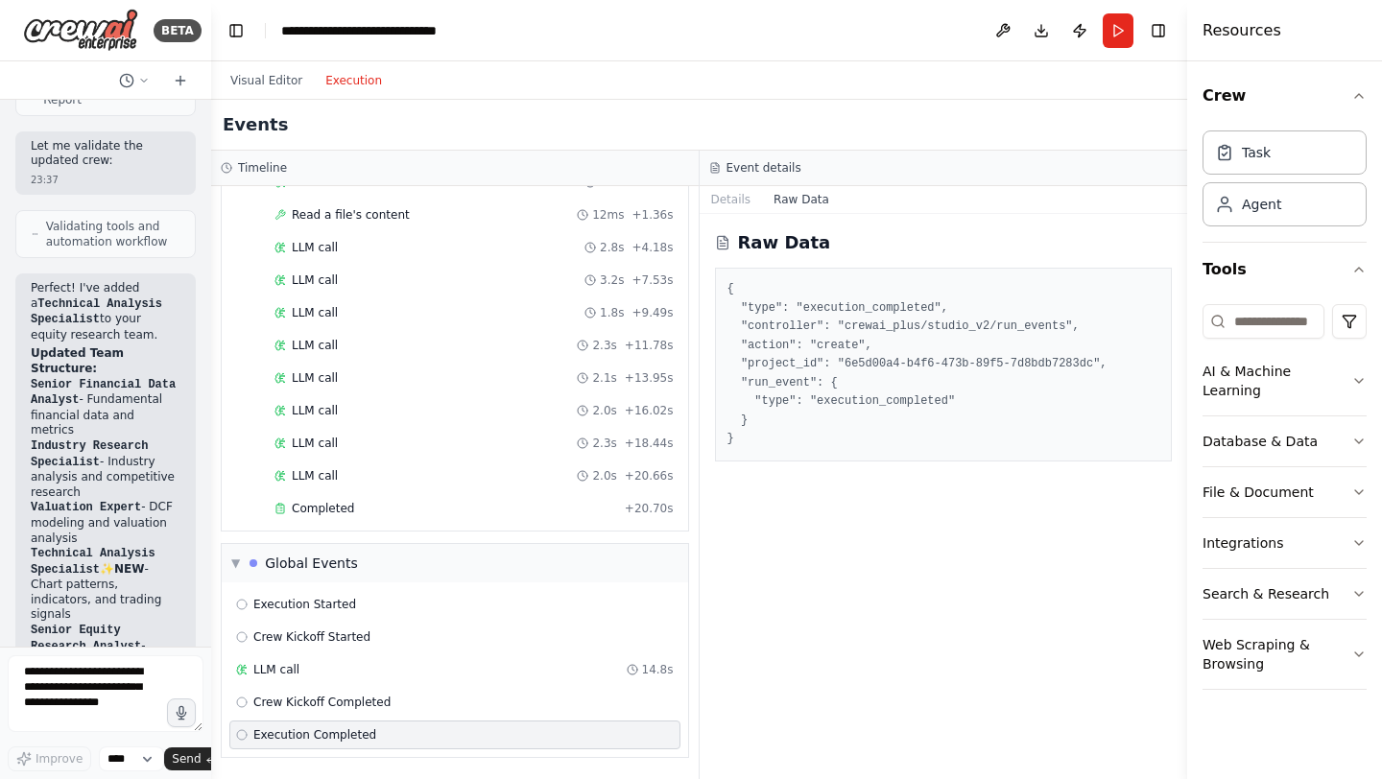
scroll to position [4406, 0]
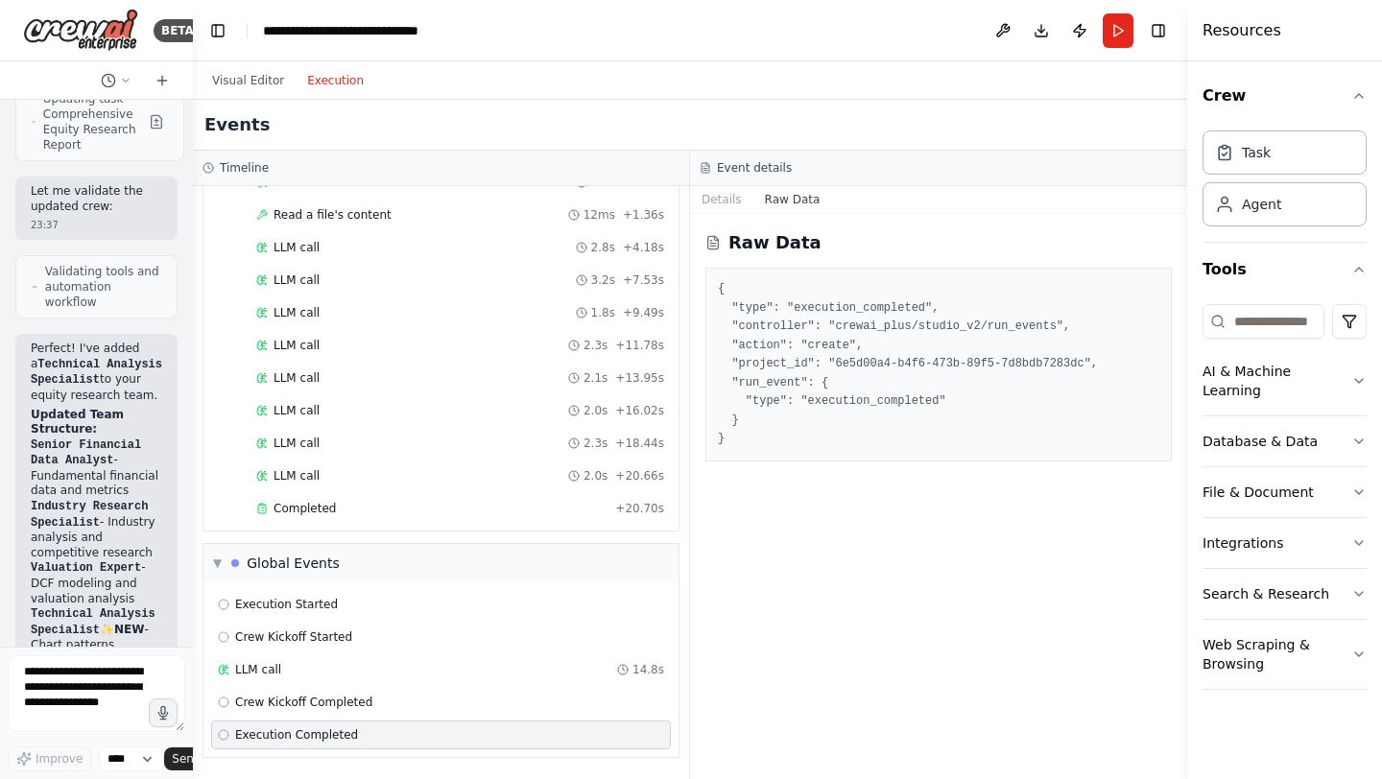
drag, startPoint x: 428, startPoint y: 131, endPoint x: 136, endPoint y: 155, distance: 292.8
click at [136, 155] on div "BETA i would like to build a multi-agent equity research team 23:32 ▶ Thought p…" at bounding box center [96, 389] width 193 height 779
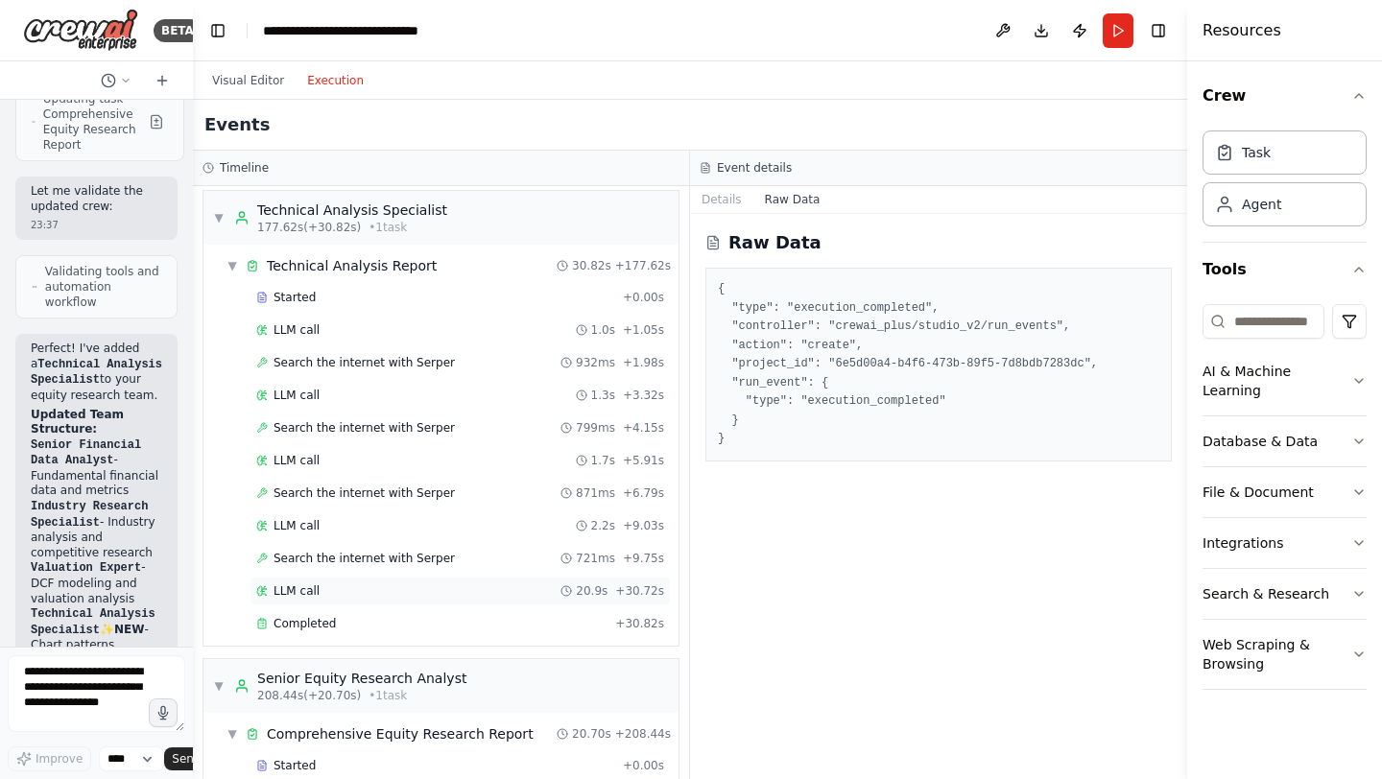
scroll to position [3725, 0]
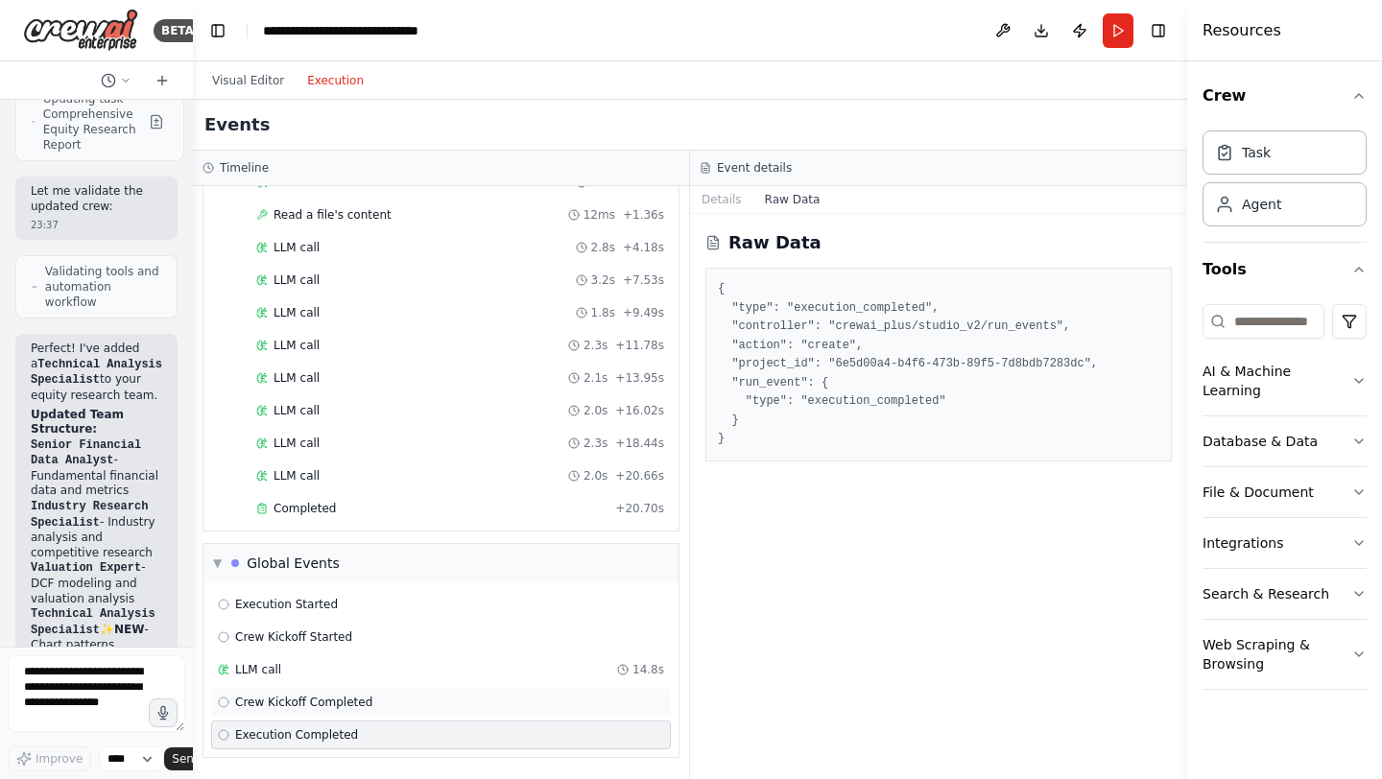
click at [315, 706] on span "Crew Kickoff Completed" at bounding box center [303, 702] width 137 height 15
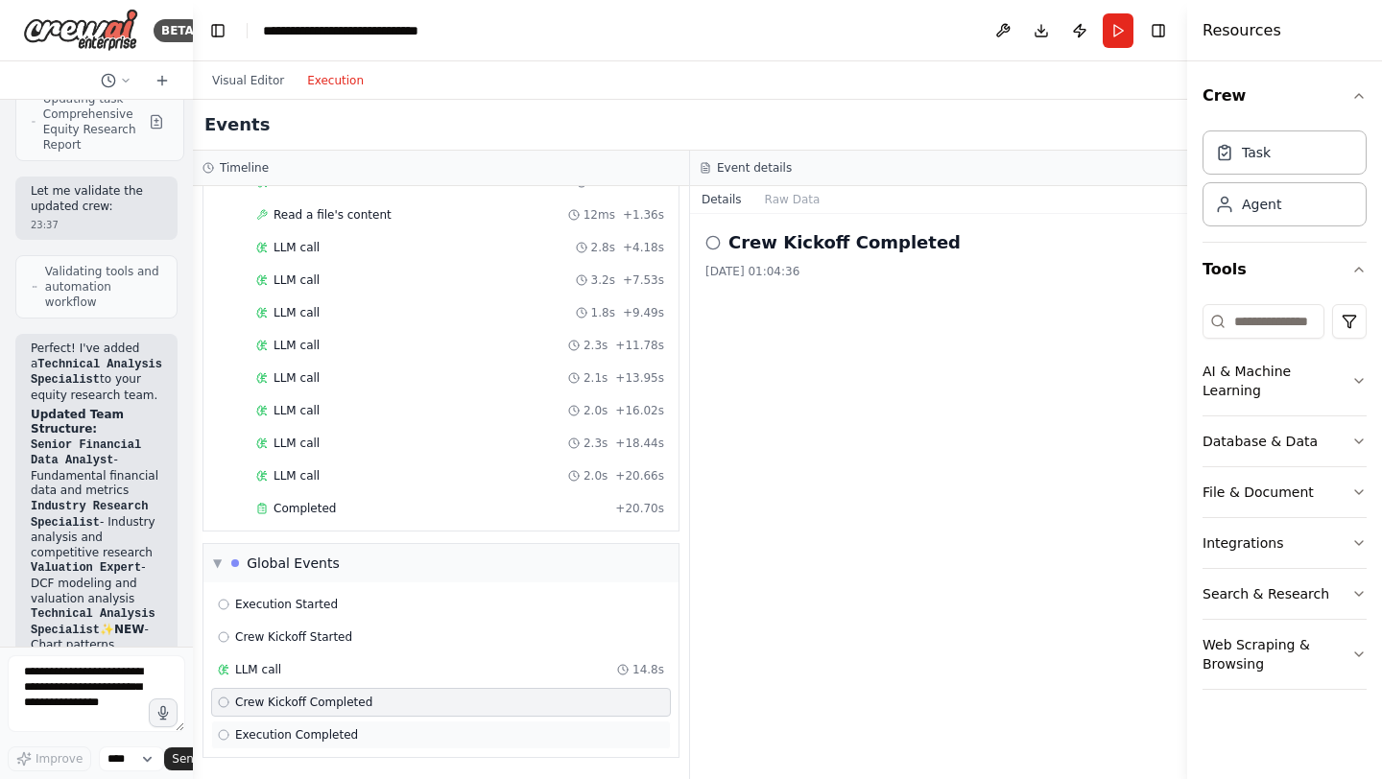
click at [324, 728] on span "Execution Completed" at bounding box center [296, 735] width 123 height 15
click at [814, 249] on h2 "Execution Completed" at bounding box center [832, 242] width 206 height 27
click at [801, 204] on button "Raw Data" at bounding box center [793, 199] width 79 height 27
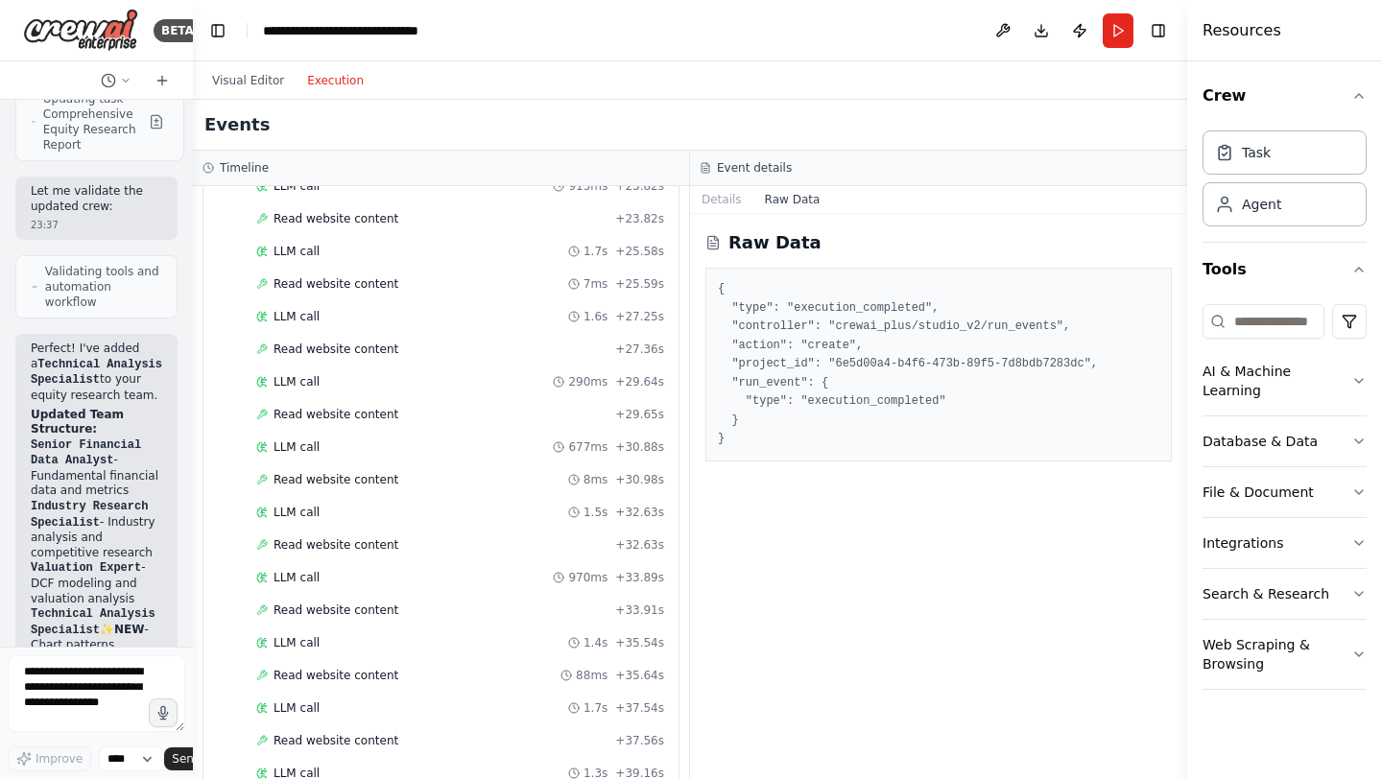
scroll to position [0, 0]
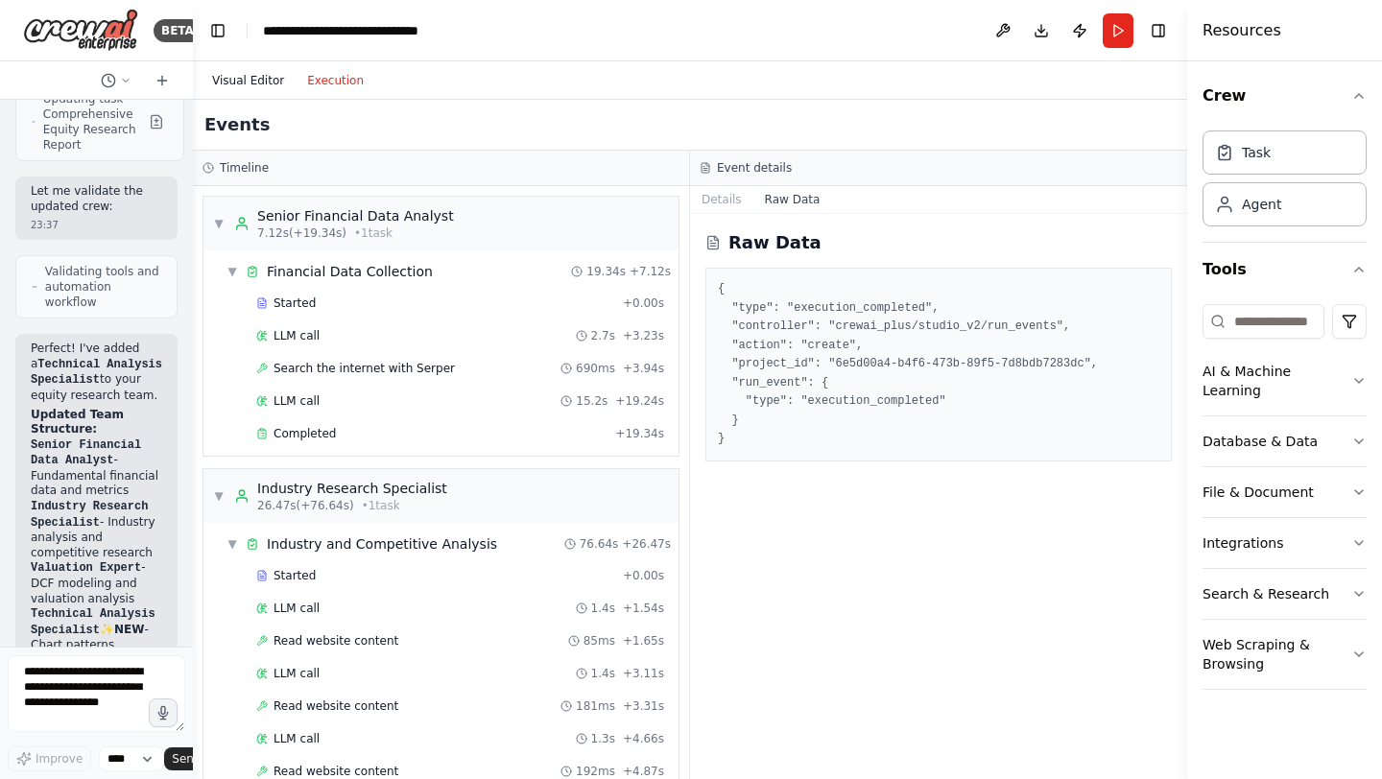
click at [236, 70] on button "Visual Editor" at bounding box center [248, 80] width 95 height 23
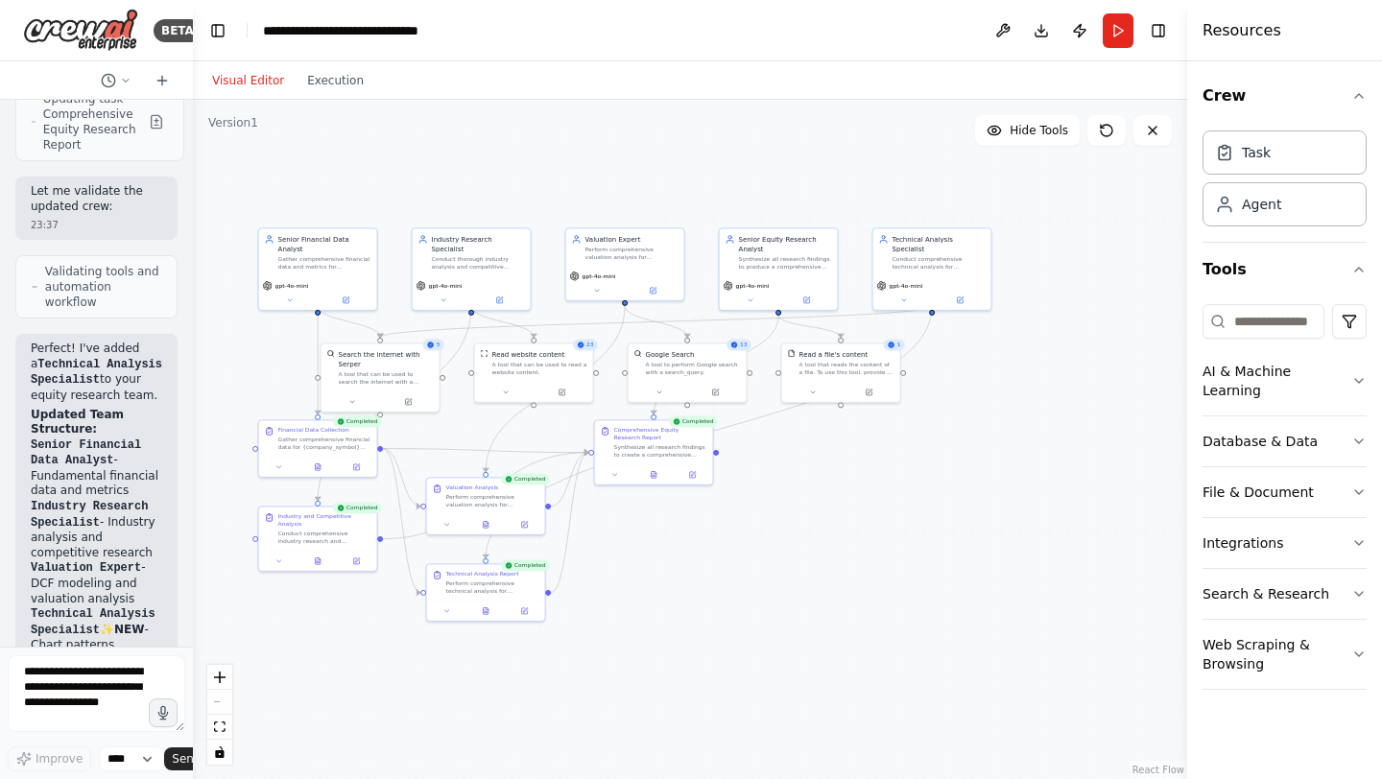
drag, startPoint x: 642, startPoint y: 507, endPoint x: 831, endPoint y: 488, distance: 190.1
click at [831, 488] on div ".deletable-edge-delete-btn { width: 20px; height: 20px; border: 0px solid #ffff…" at bounding box center [690, 440] width 995 height 680
click at [675, 450] on div "Synthesize all research findings to create a comprehensive equity research repo…" at bounding box center [660, 449] width 93 height 15
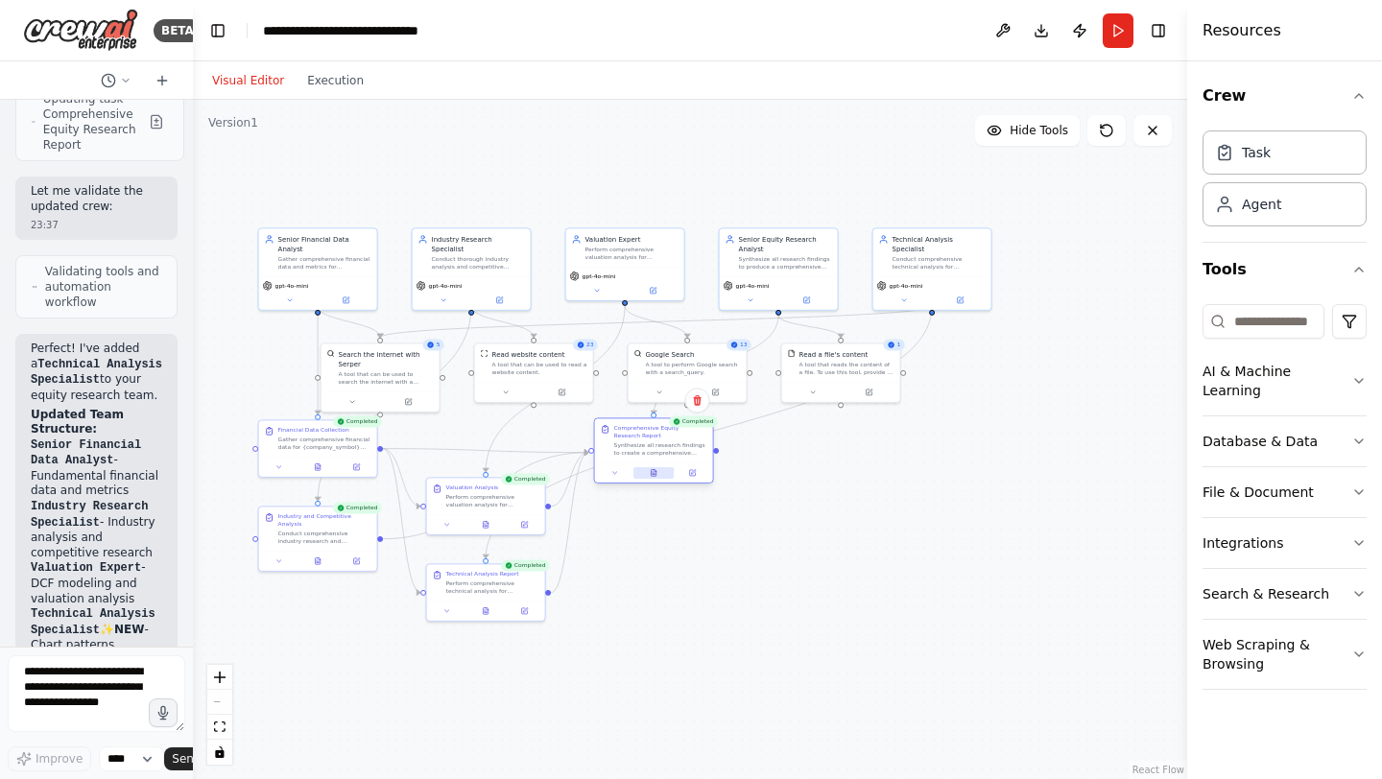
click at [661, 473] on button at bounding box center [654, 474] width 40 height 12
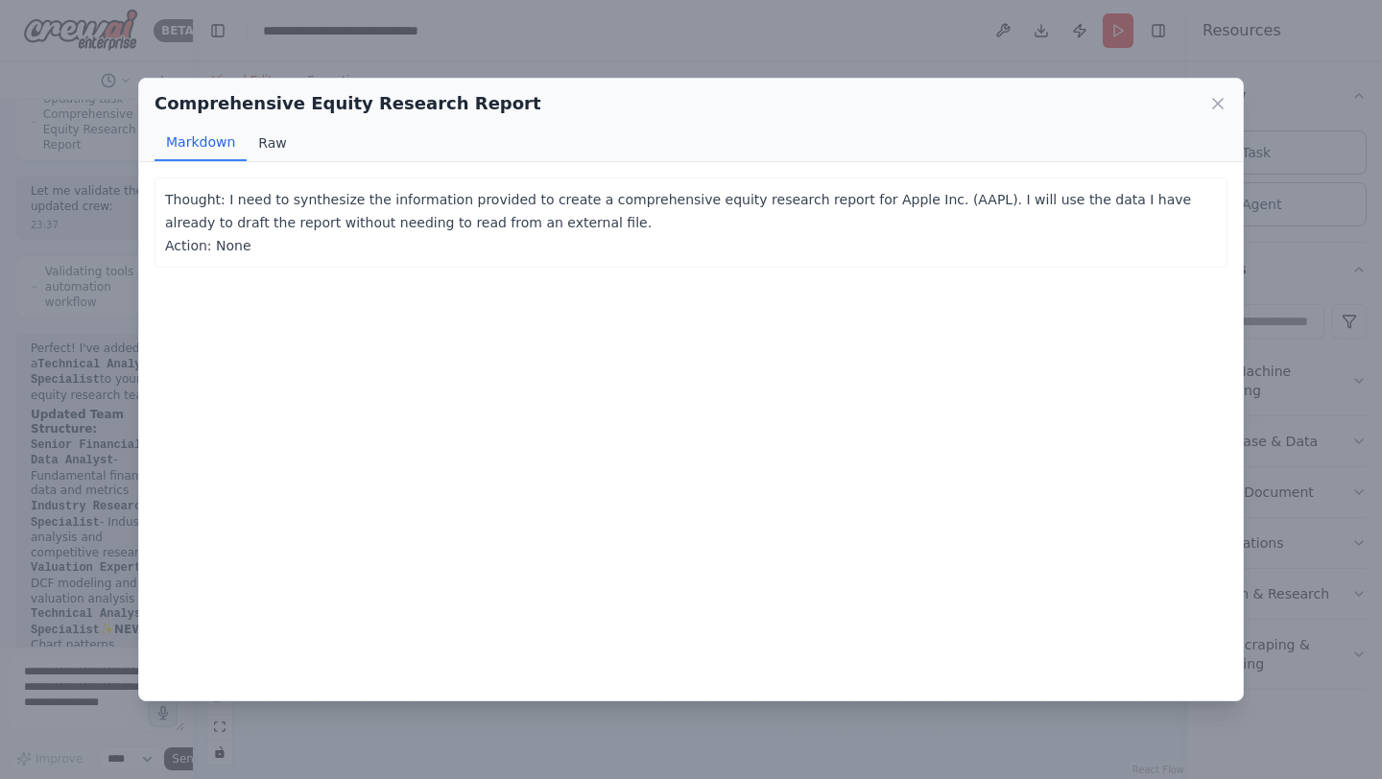
click at [279, 153] on button "Raw" at bounding box center [272, 143] width 51 height 36
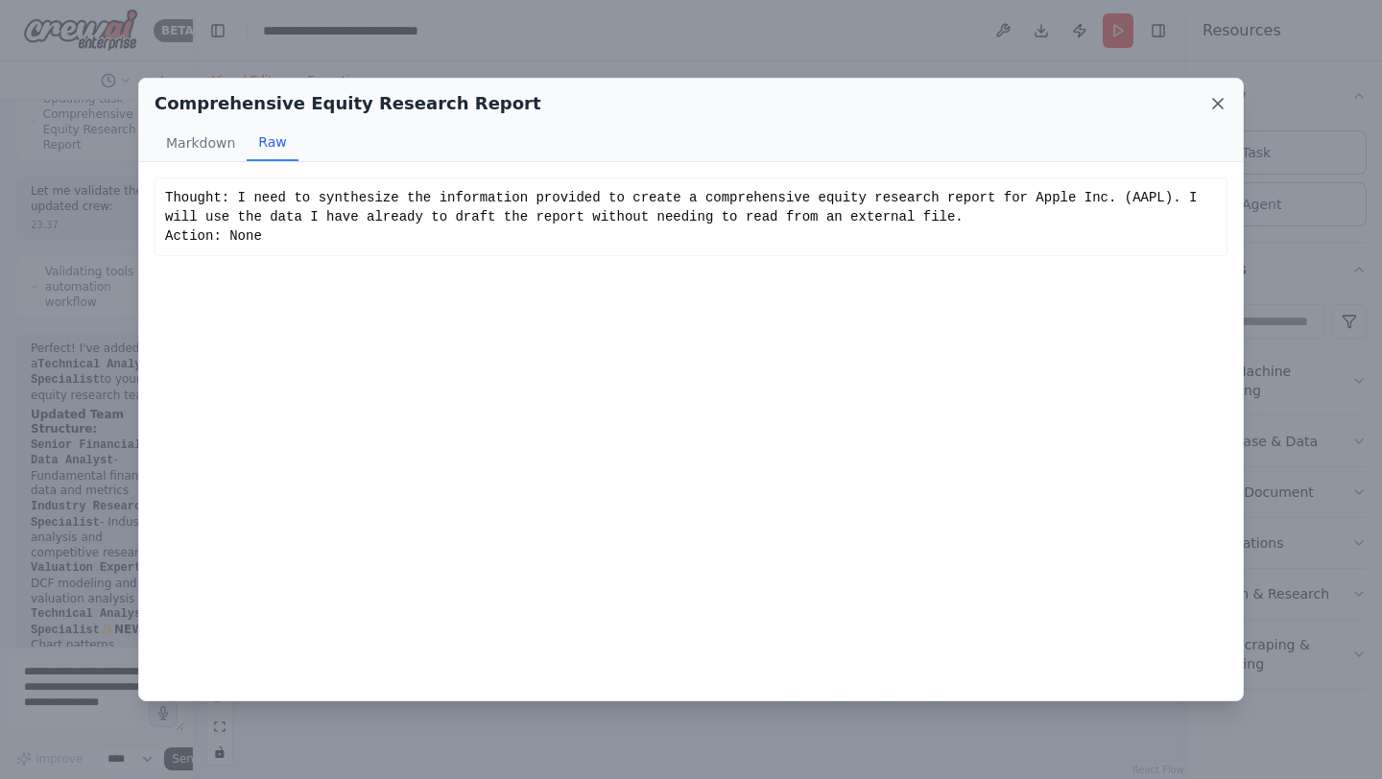
click at [1220, 107] on icon at bounding box center [1218, 104] width 10 height 10
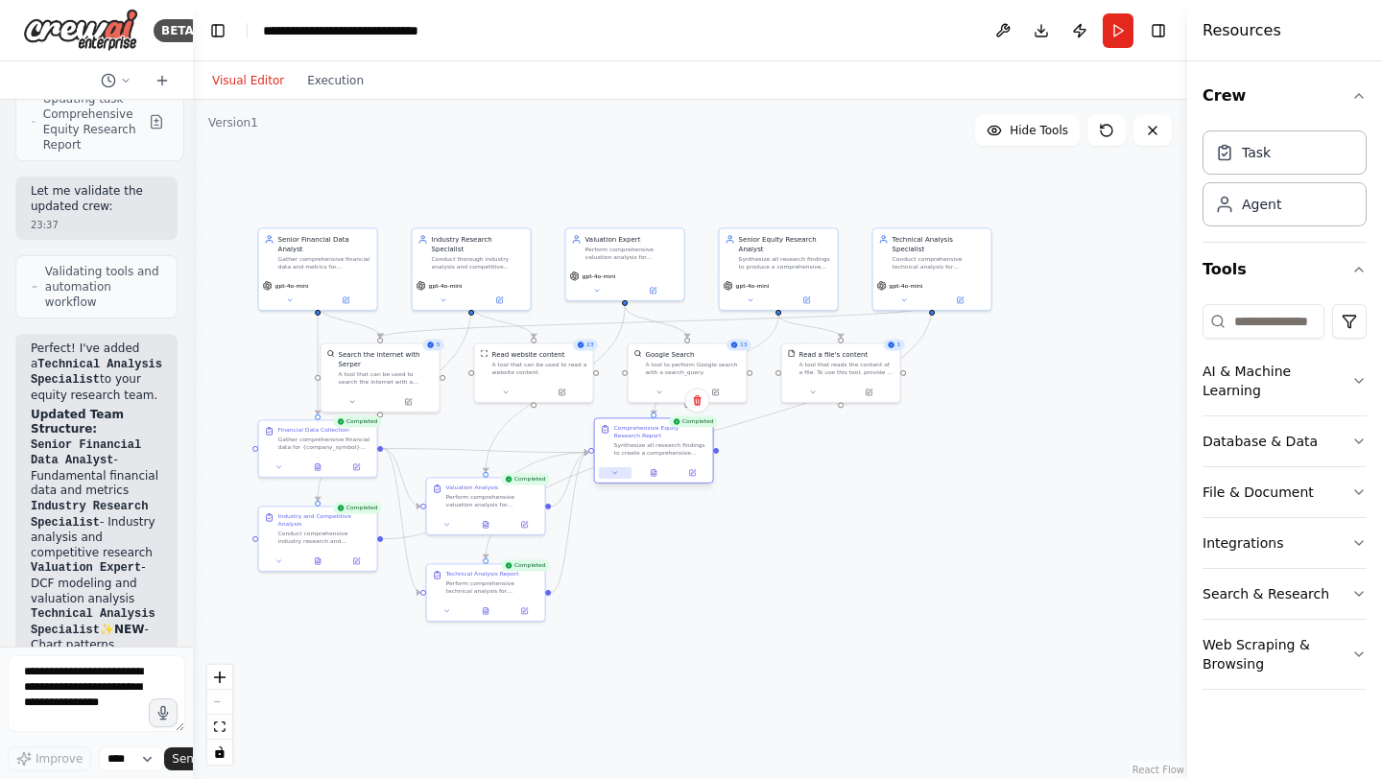
click at [623, 475] on button at bounding box center [615, 474] width 33 height 12
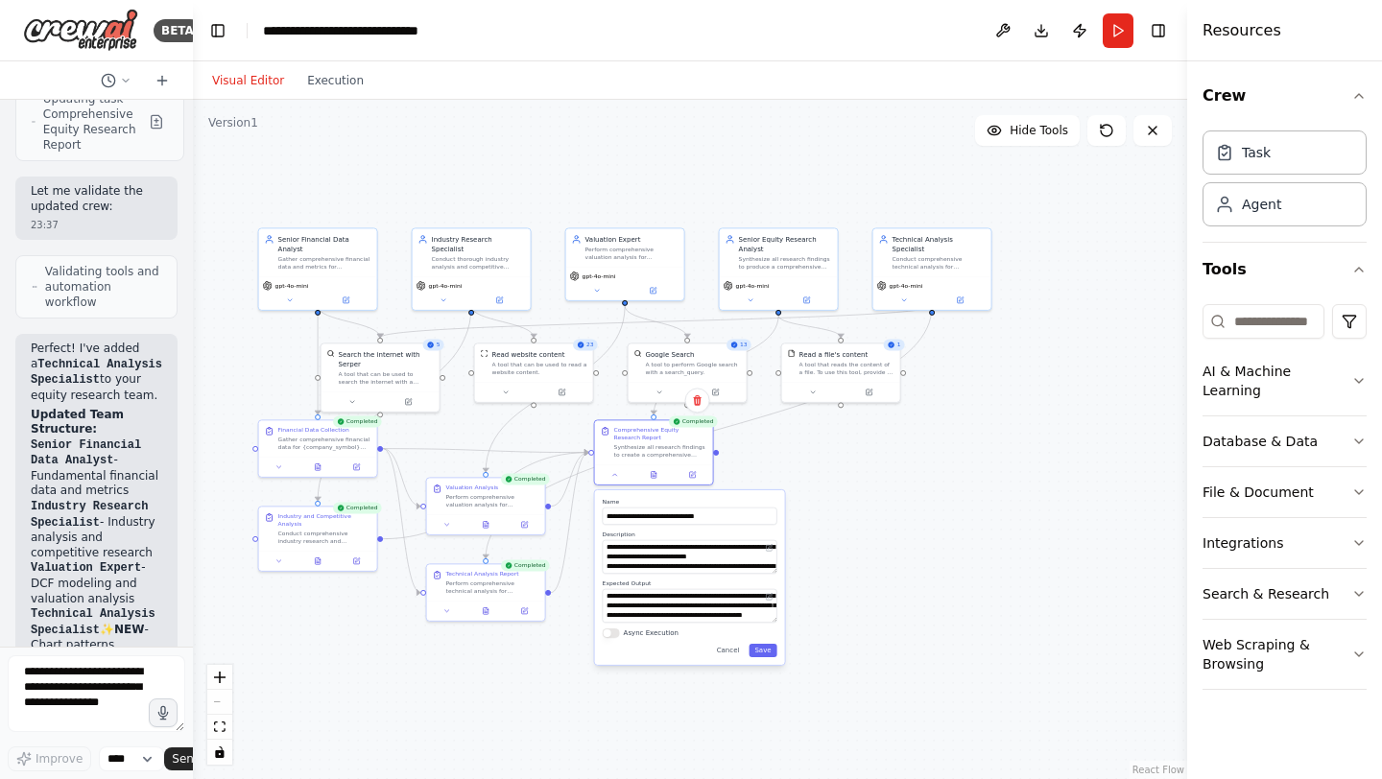
click at [825, 451] on div ".deletable-edge-delete-btn { width: 20px; height: 20px; border: 0px solid #ffff…" at bounding box center [690, 440] width 995 height 680
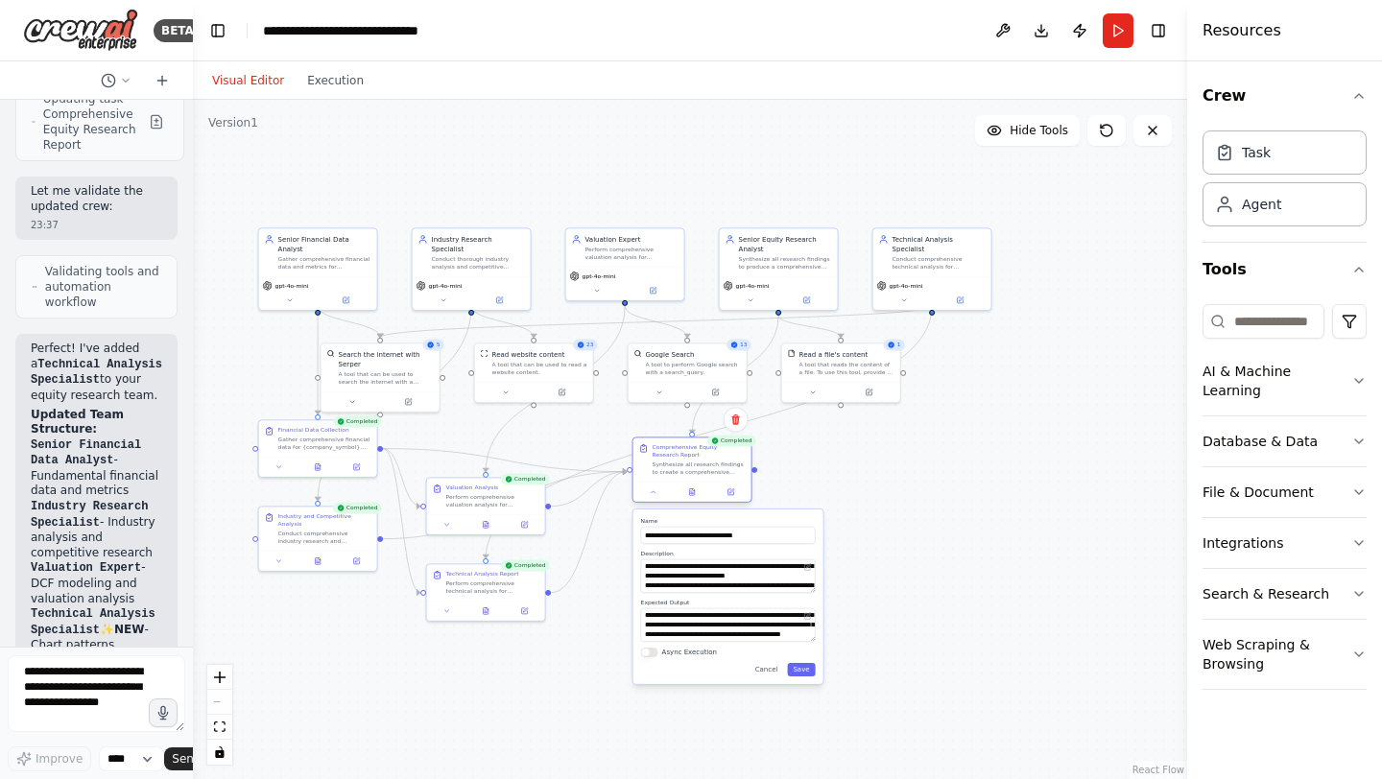
drag, startPoint x: 649, startPoint y: 453, endPoint x: 687, endPoint y: 475, distance: 44.3
click at [687, 474] on div "Synthesize all research findings to create a comprehensive equity research repo…" at bounding box center [699, 468] width 93 height 15
click at [889, 498] on div ".deletable-edge-delete-btn { width: 20px; height: 20px; border: 0px solid #ffff…" at bounding box center [690, 440] width 995 height 680
click at [1024, 134] on span "Hide Tools" at bounding box center [1039, 130] width 59 height 15
click at [1024, 133] on span "Show Tools" at bounding box center [1036, 130] width 63 height 15
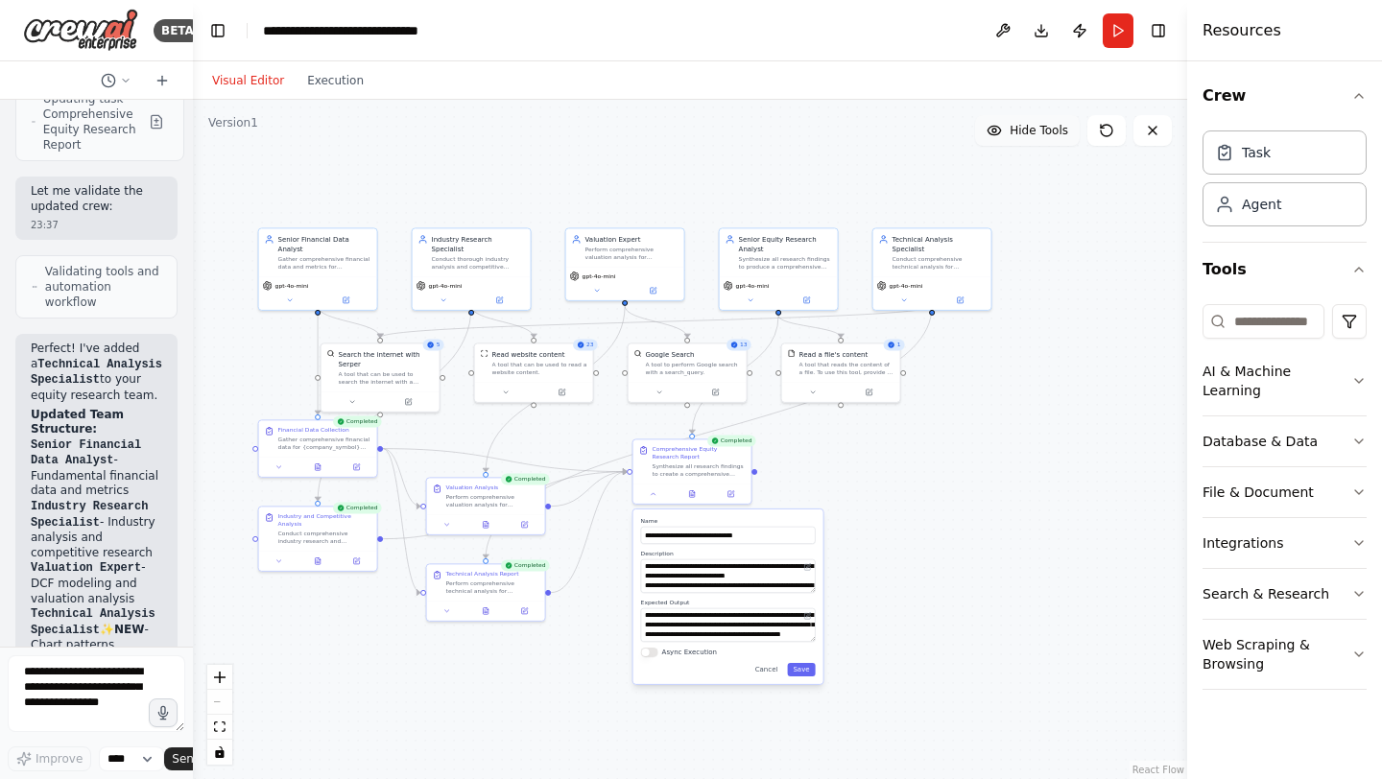
click at [1024, 133] on span "Hide Tools" at bounding box center [1039, 130] width 59 height 15
click at [897, 501] on div ".deletable-edge-delete-btn { width: 20px; height: 20px; border: 0px solid #ffff…" at bounding box center [690, 440] width 995 height 680
click at [773, 665] on button "Cancel" at bounding box center [767, 669] width 35 height 13
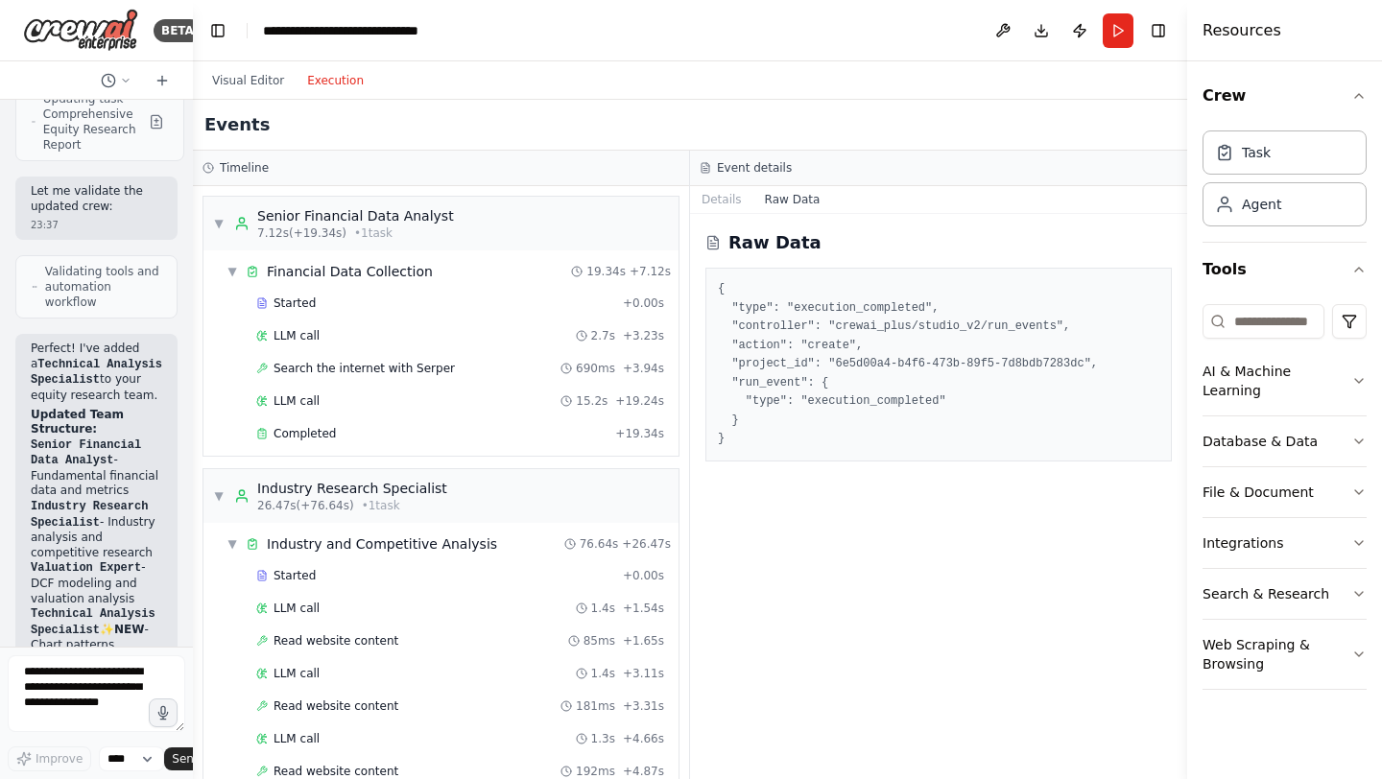
click at [322, 81] on button "Execution" at bounding box center [336, 80] width 80 height 23
click at [707, 163] on icon at bounding box center [708, 164] width 3 height 3
click at [721, 163] on h3 "Event details" at bounding box center [754, 167] width 75 height 15
click at [266, 83] on button "Visual Editor" at bounding box center [248, 80] width 95 height 23
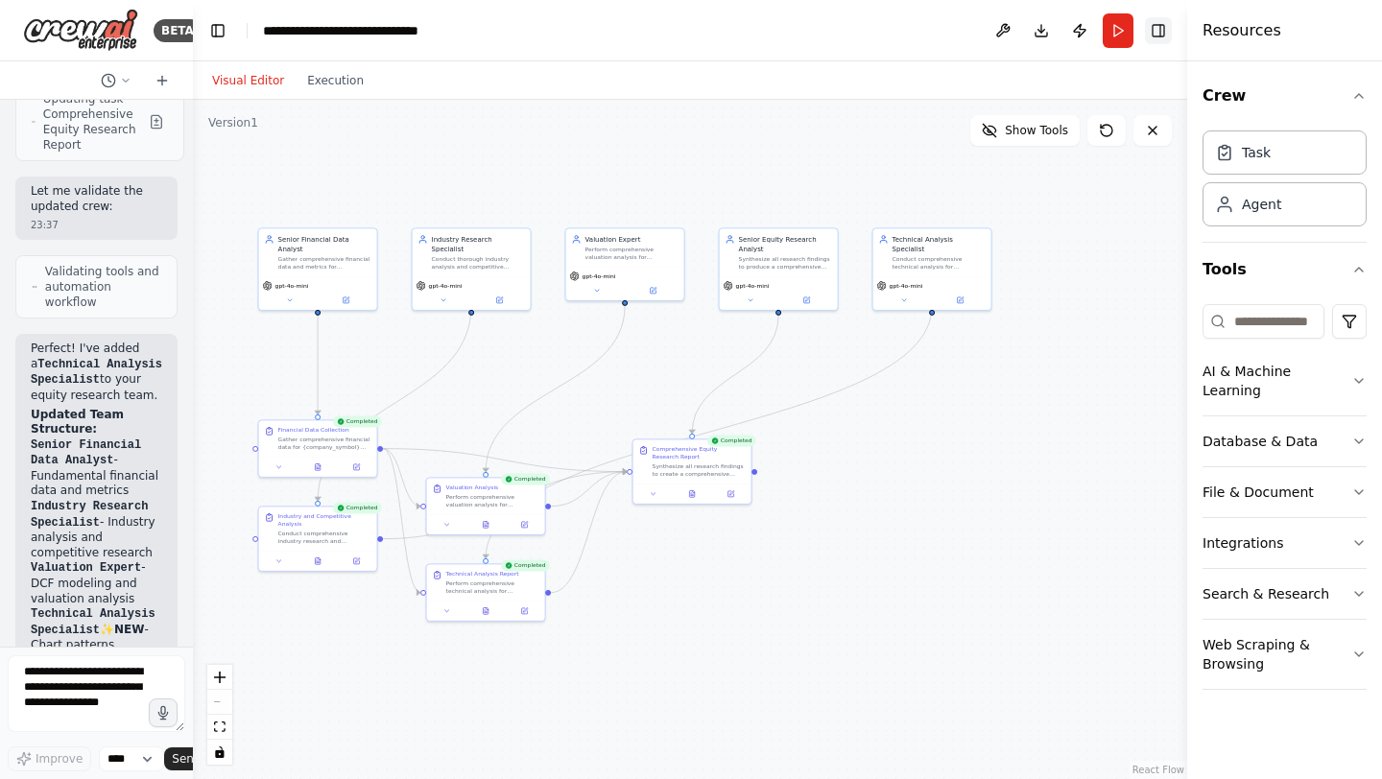
click at [1162, 30] on button "Toggle Right Sidebar" at bounding box center [1158, 30] width 27 height 27
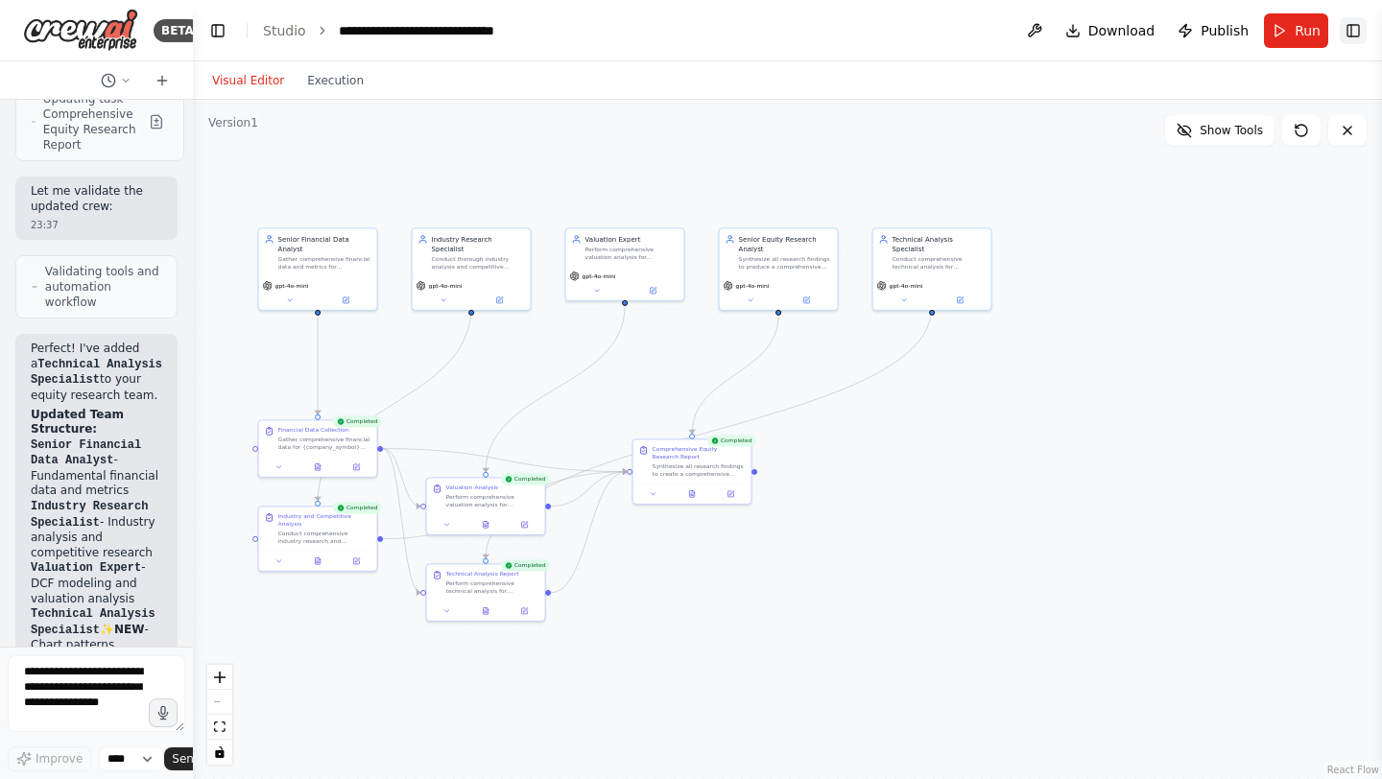
click at [1352, 38] on button "Toggle Right Sidebar" at bounding box center [1353, 30] width 27 height 27
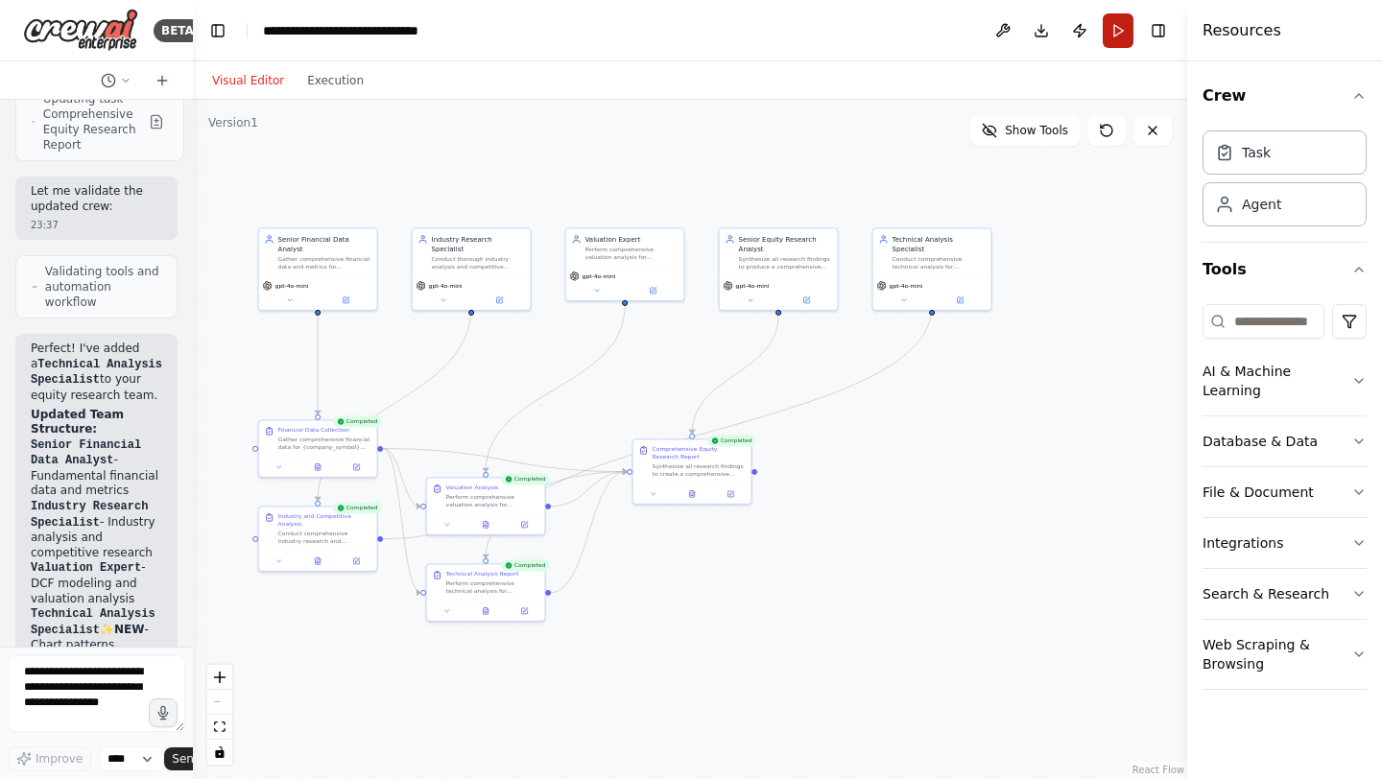
click at [1121, 28] on button "Run" at bounding box center [1118, 30] width 31 height 35
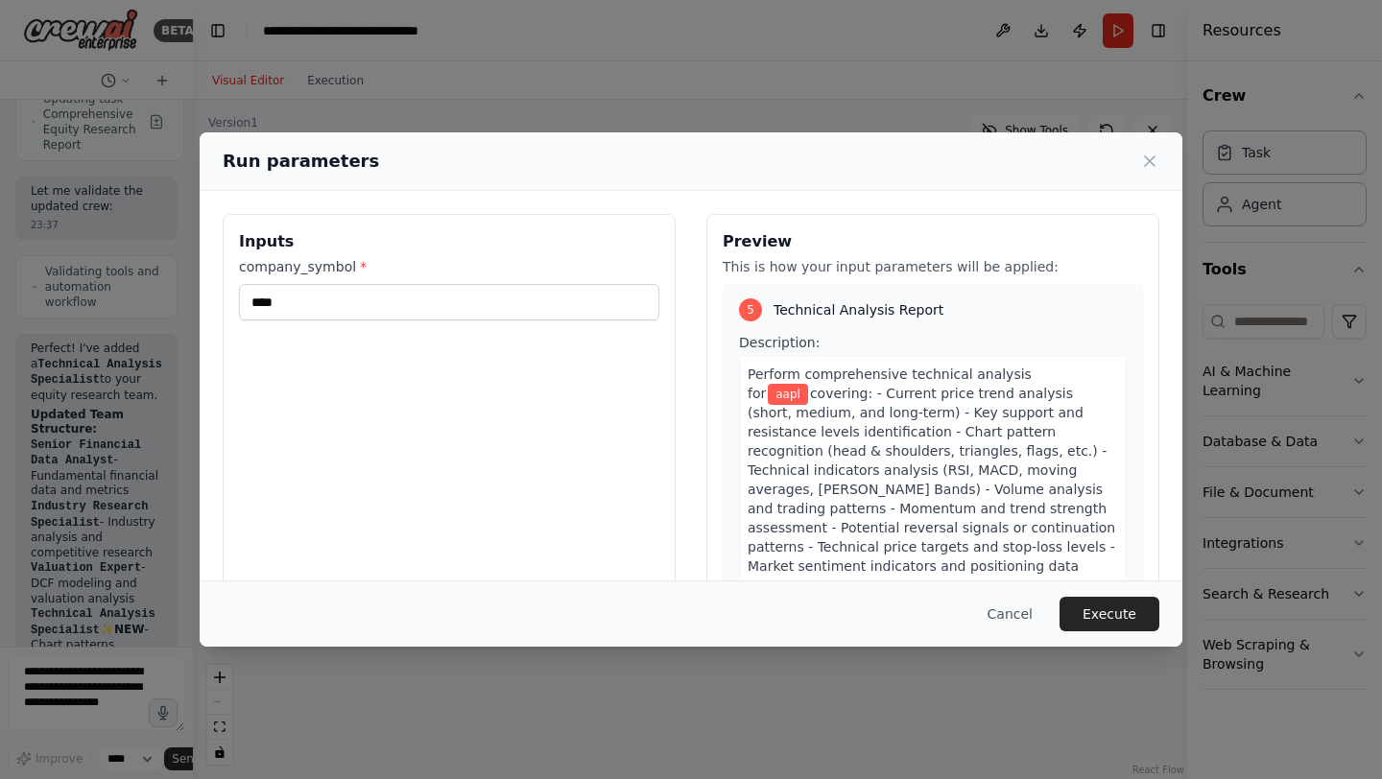
scroll to position [111, 0]
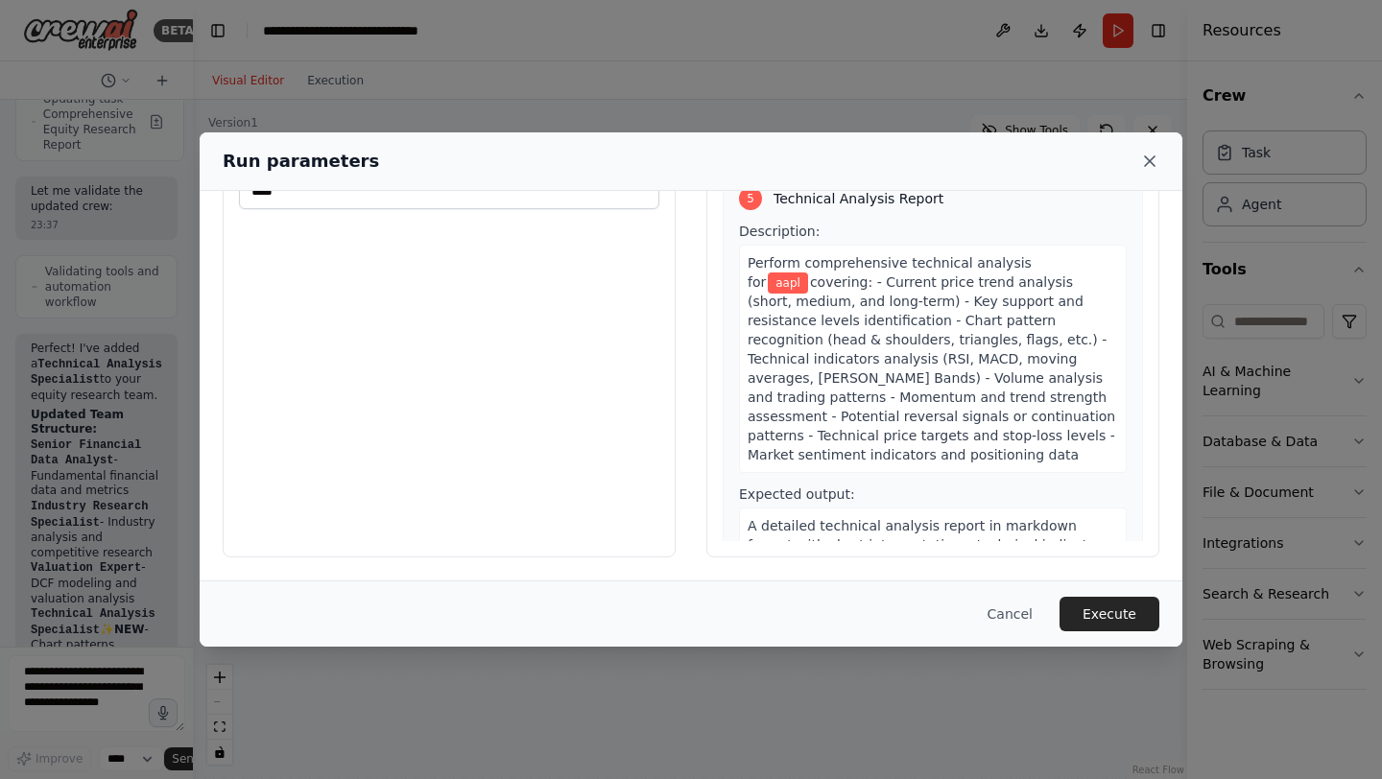
click at [1144, 157] on icon at bounding box center [1149, 161] width 19 height 19
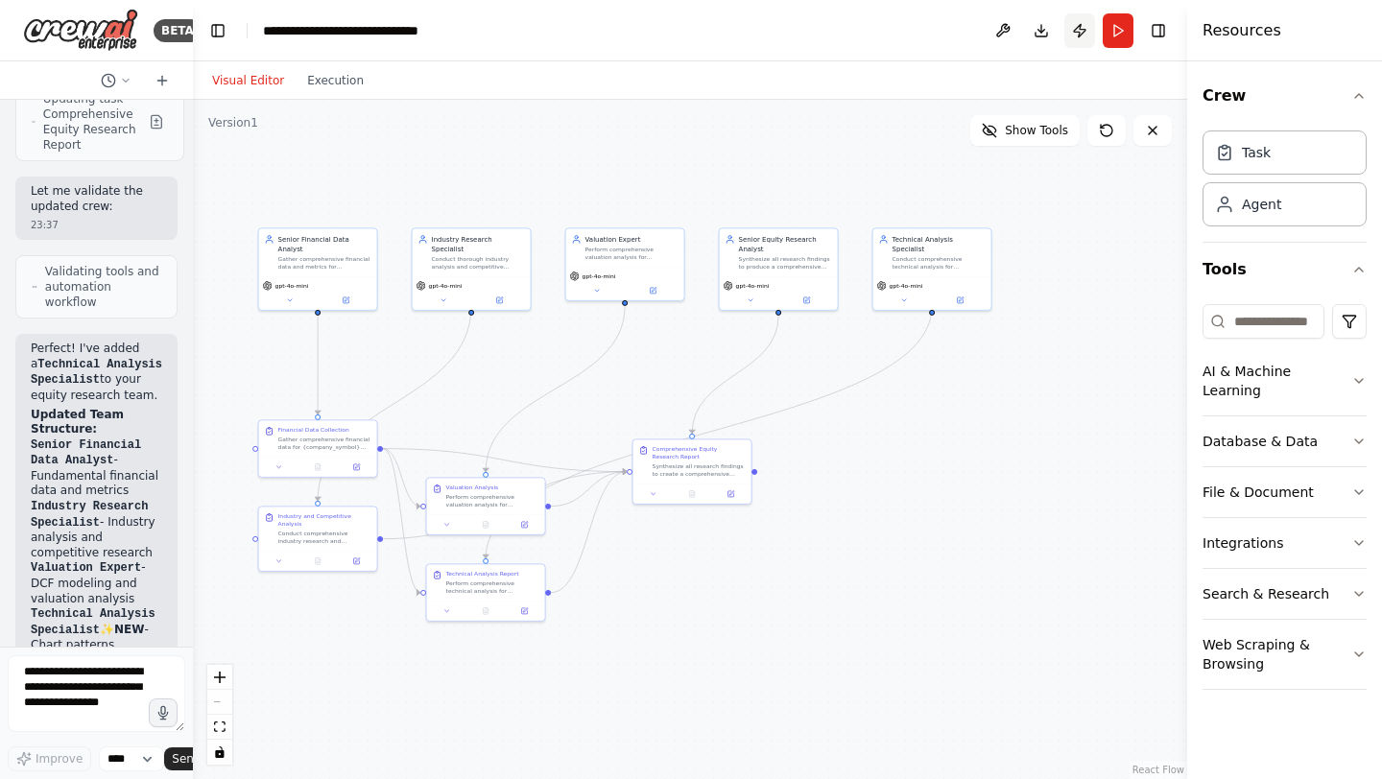
click at [1073, 39] on button "Publish" at bounding box center [1080, 30] width 31 height 35
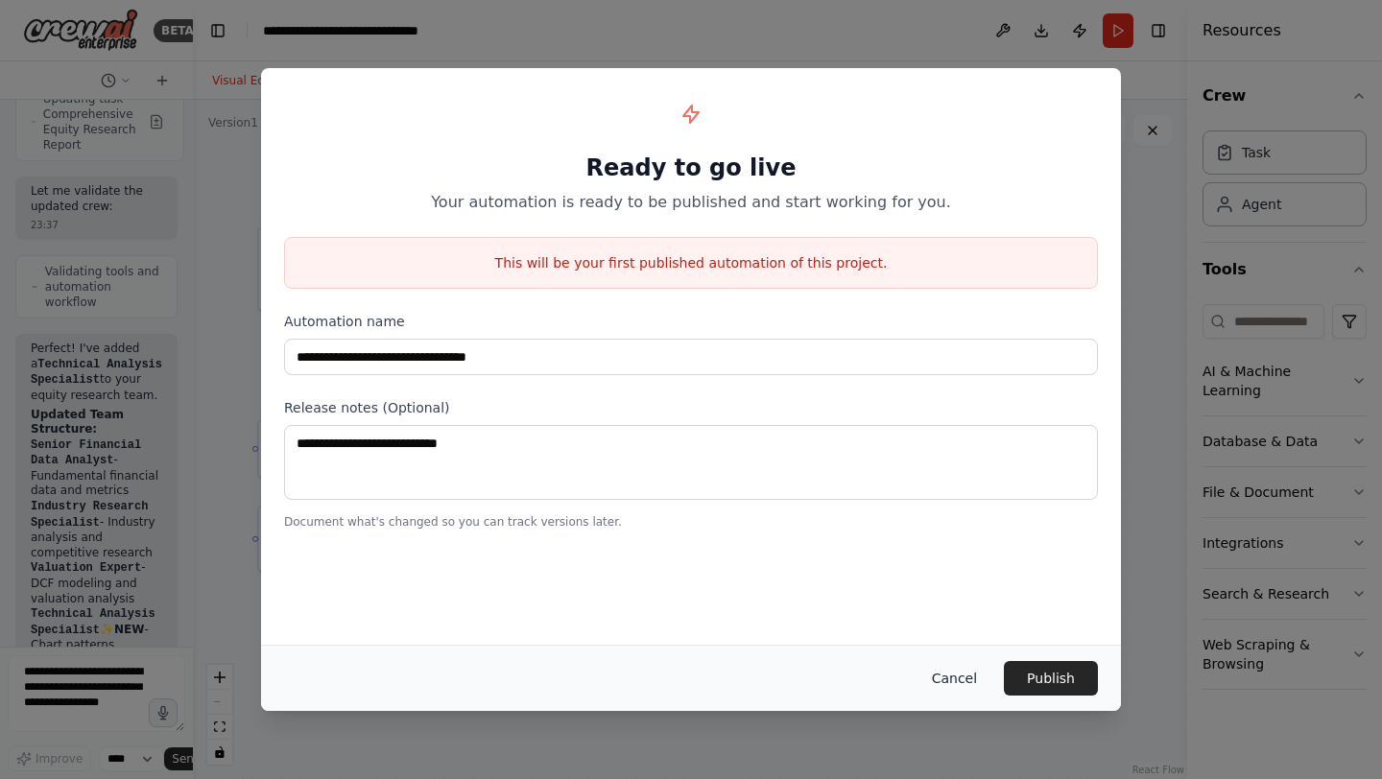
click at [961, 681] on button "Cancel" at bounding box center [955, 678] width 76 height 35
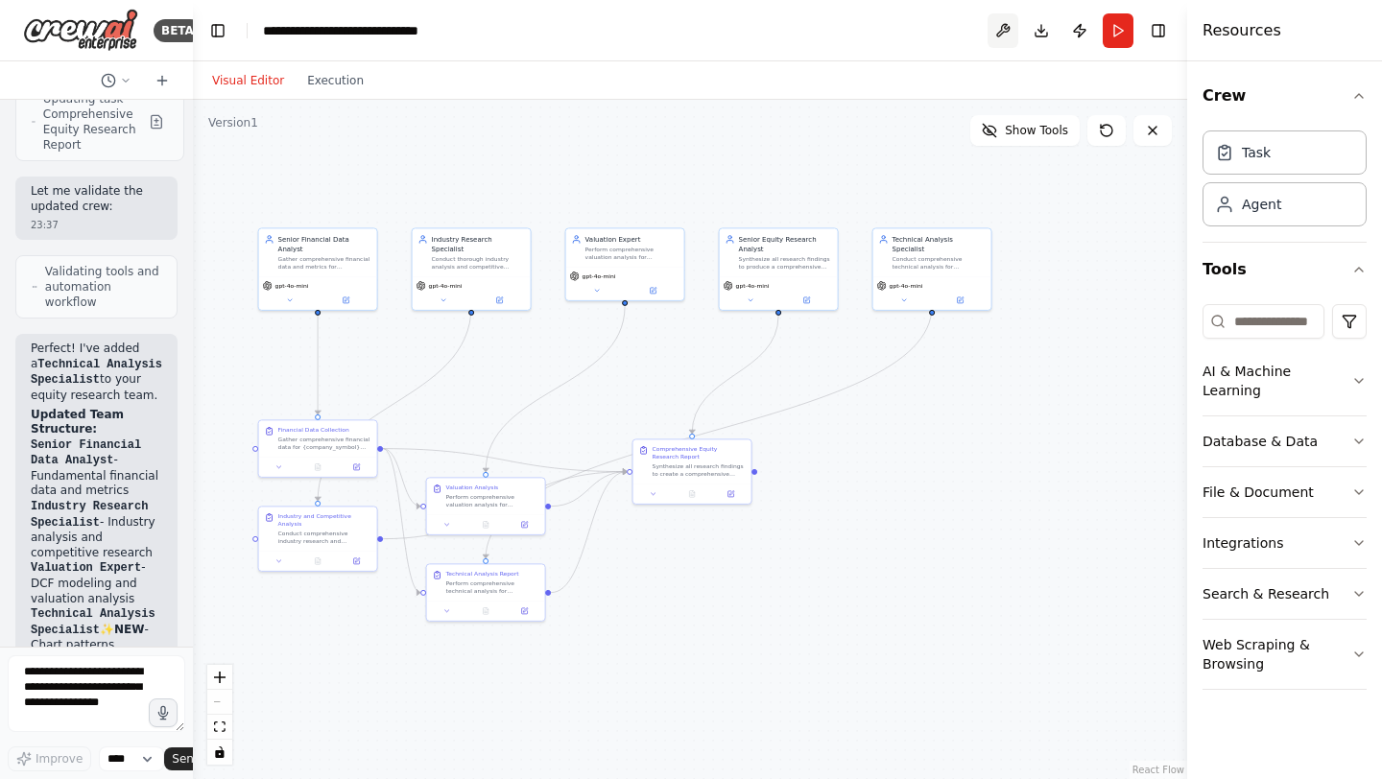
click at [1003, 31] on button at bounding box center [1003, 30] width 31 height 35
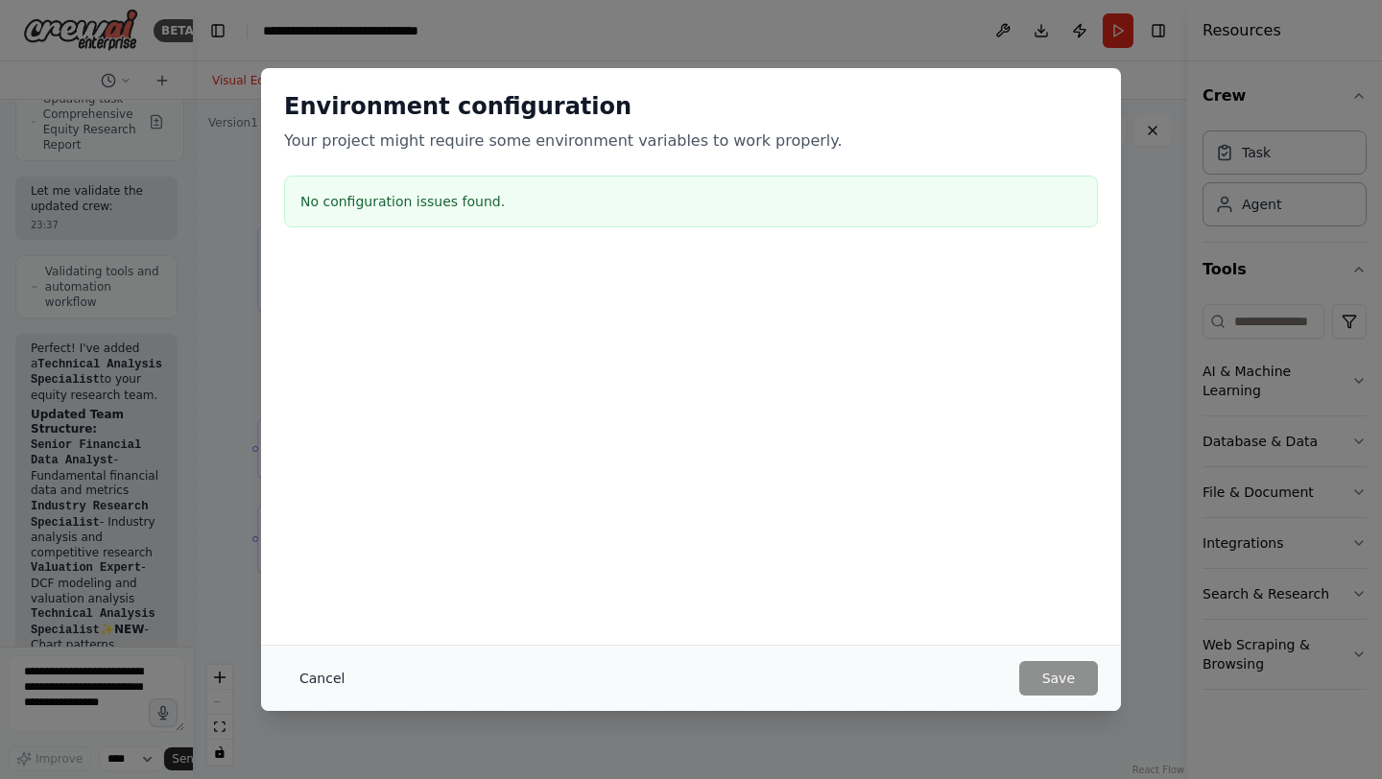
click at [323, 669] on button "Cancel" at bounding box center [322, 678] width 76 height 35
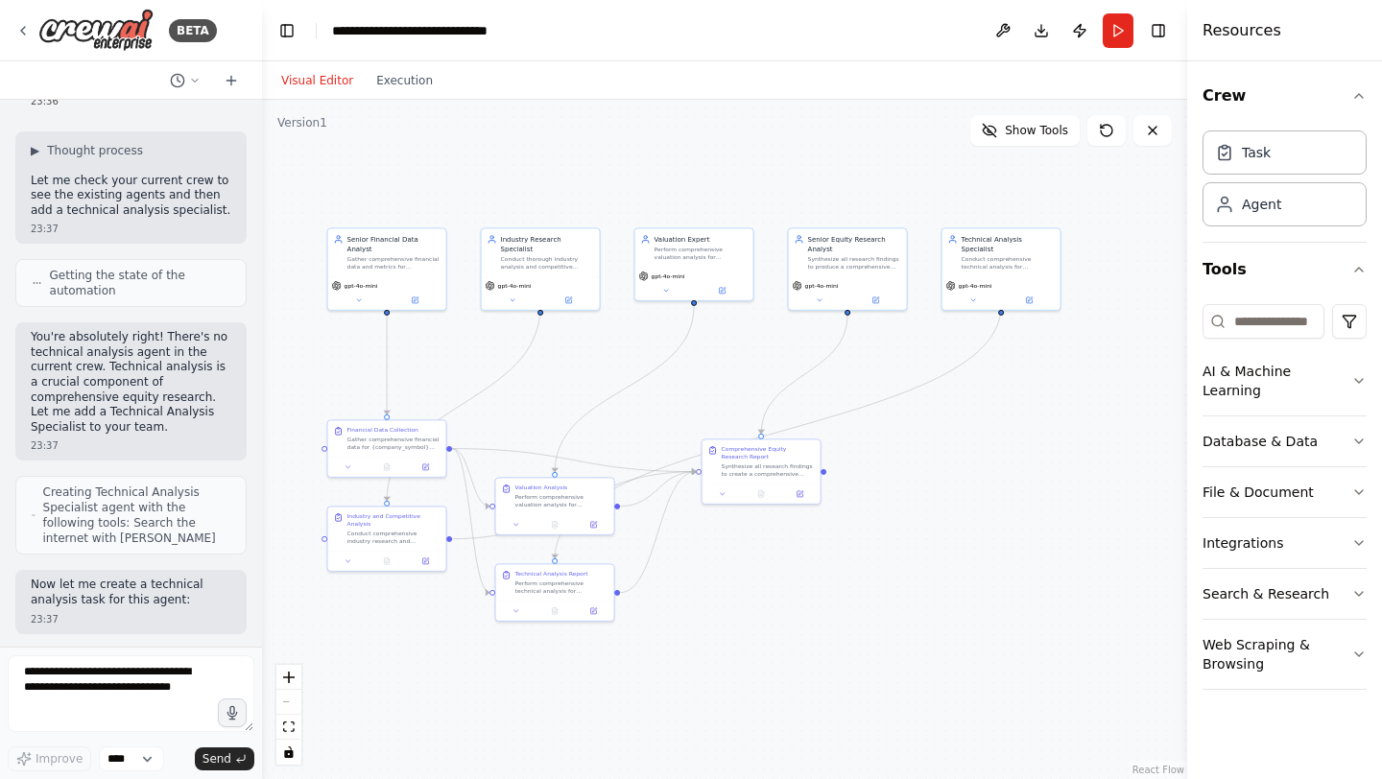
scroll to position [2616, 0]
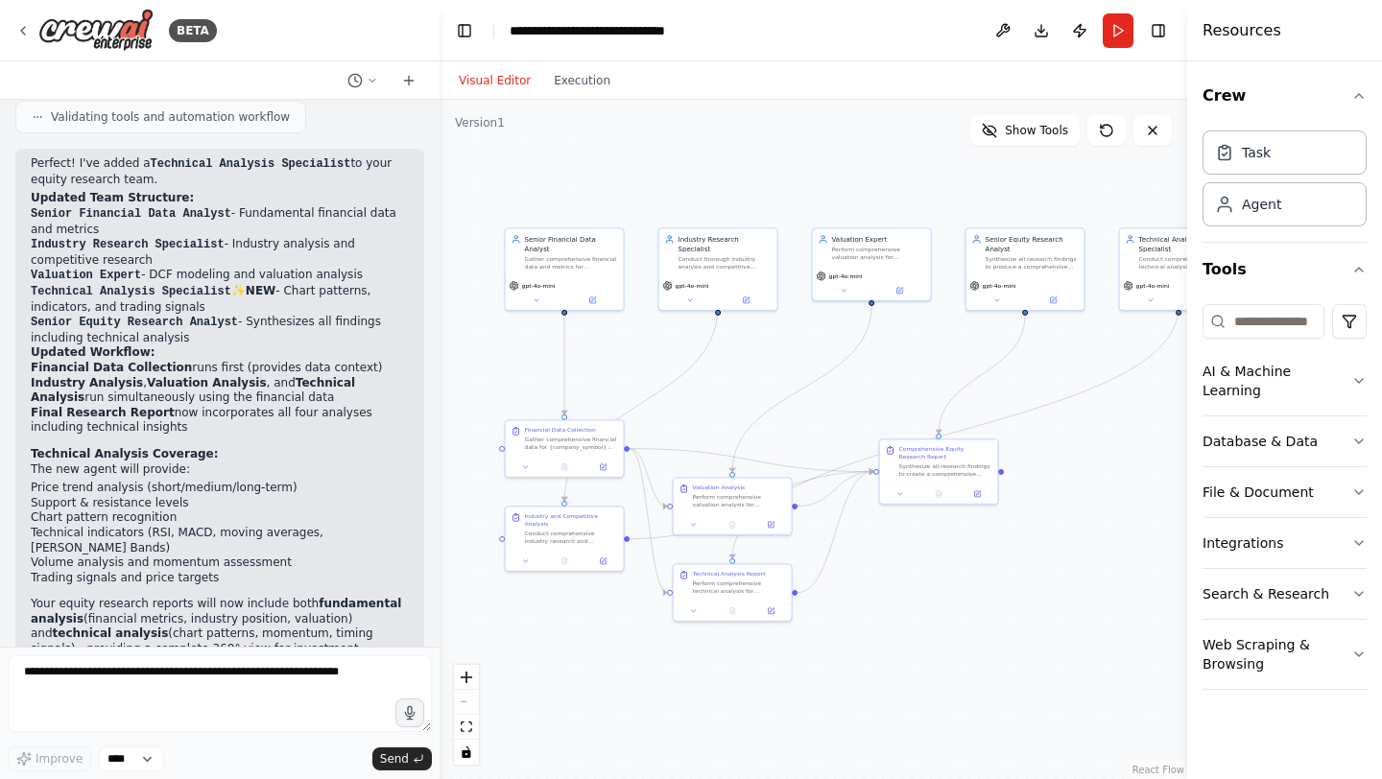
drag, startPoint x: 187, startPoint y: 346, endPoint x: 440, endPoint y: 375, distance: 254.2
click at [440, 374] on div "BETA i would like to build a multi-agent equity research team 23:32 ▶ Thought p…" at bounding box center [691, 389] width 1382 height 779
click at [588, 85] on button "Execution" at bounding box center [582, 80] width 80 height 23
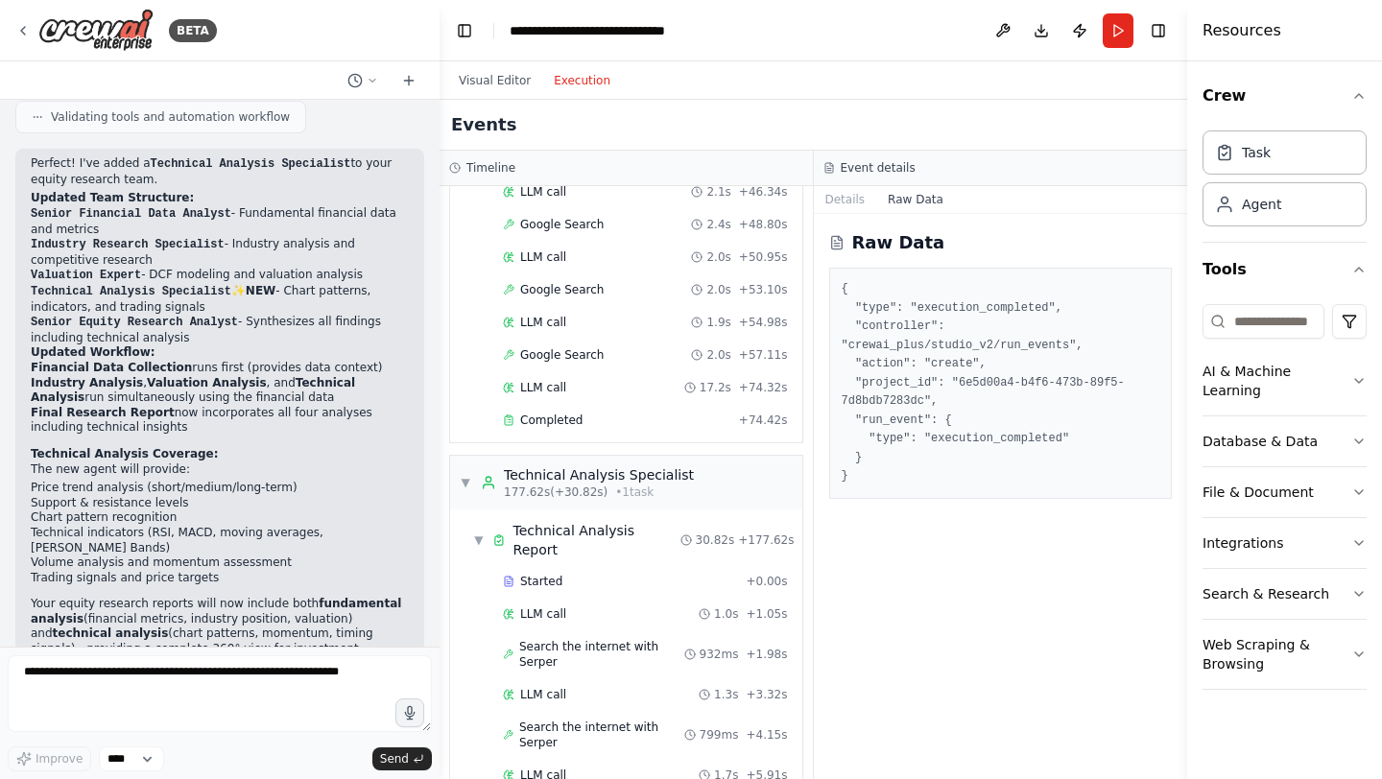
scroll to position [3778, 0]
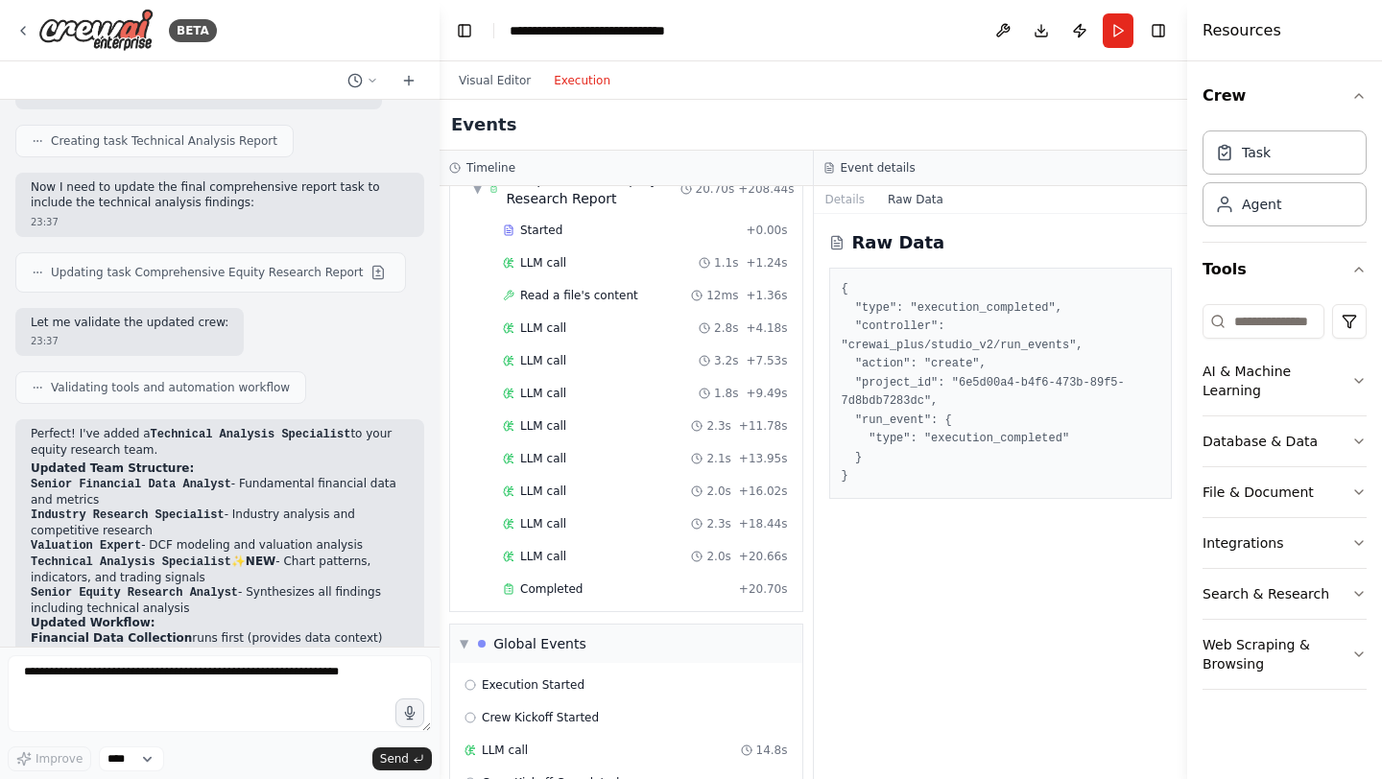
scroll to position [2616, 0]
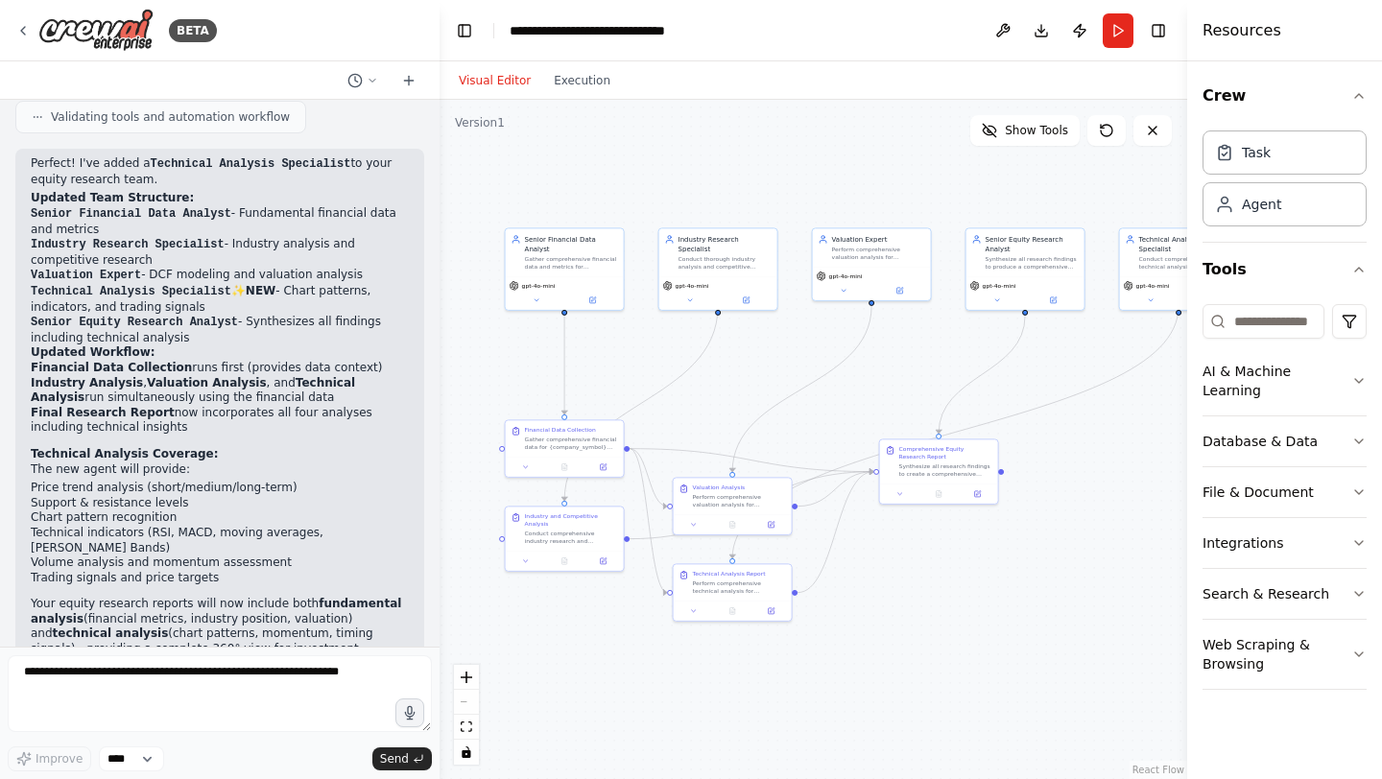
click at [471, 79] on button "Visual Editor" at bounding box center [494, 80] width 95 height 23
click at [469, 29] on button "Toggle Left Sidebar" at bounding box center [464, 30] width 27 height 27
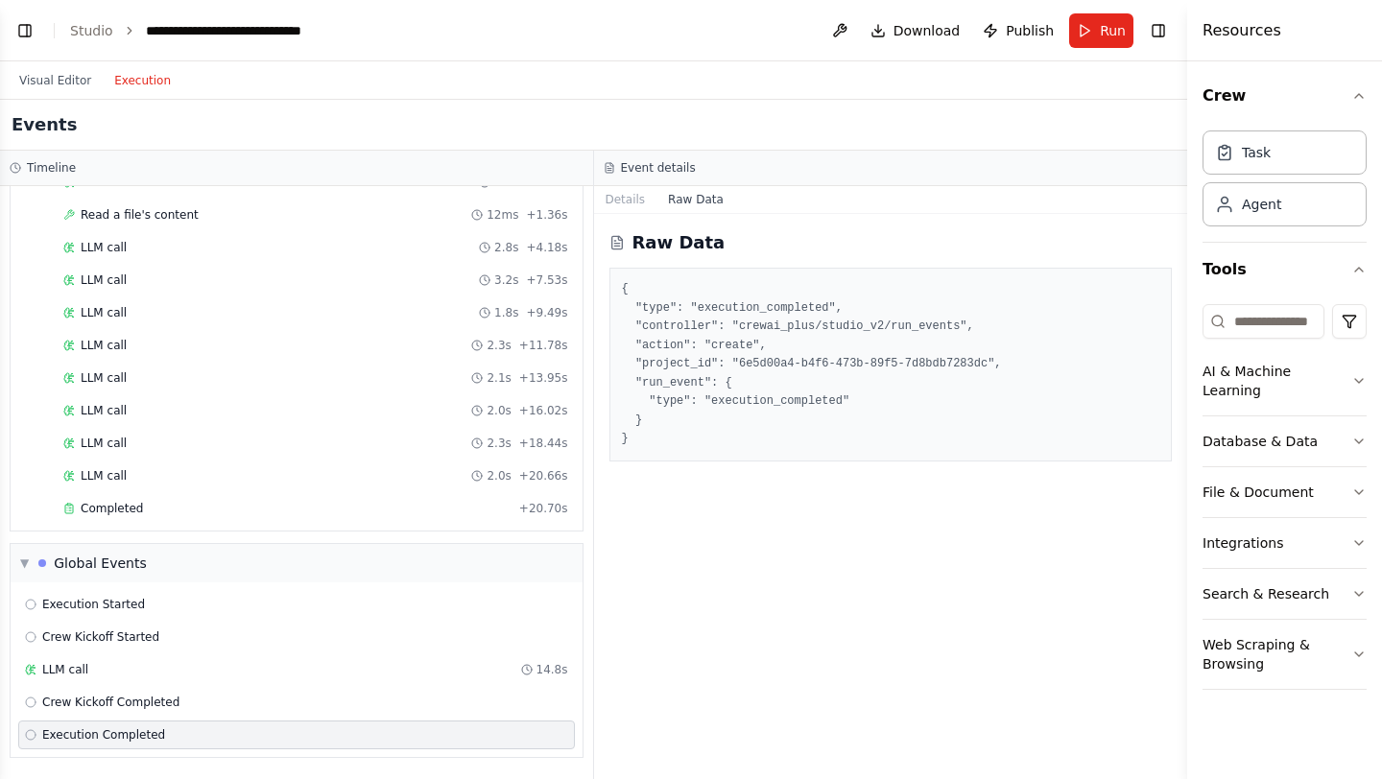
click at [141, 76] on button "Execution" at bounding box center [143, 80] width 80 height 23
click at [264, 707] on div "Crew Kickoff Completed" at bounding box center [296, 702] width 543 height 15
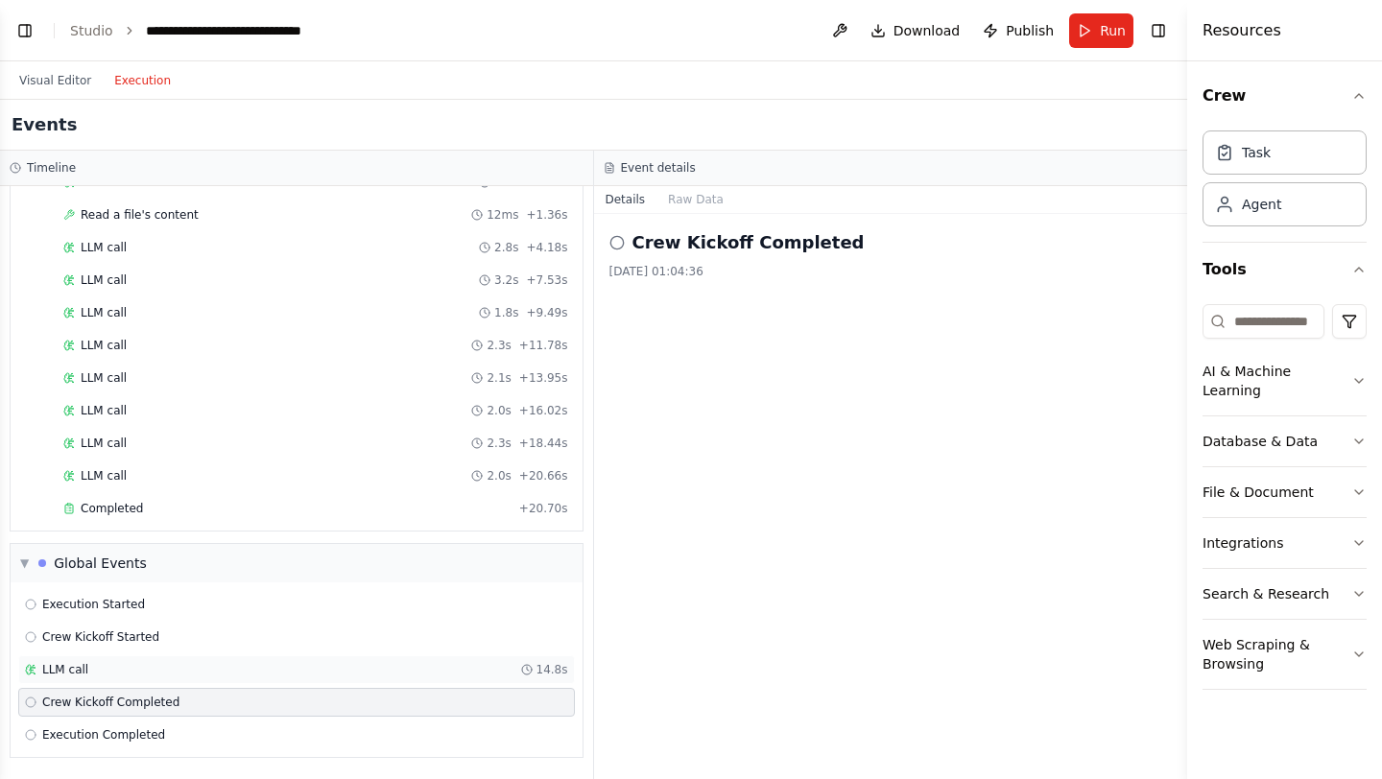
click at [285, 679] on div "LLM call 14.8s" at bounding box center [296, 670] width 557 height 29
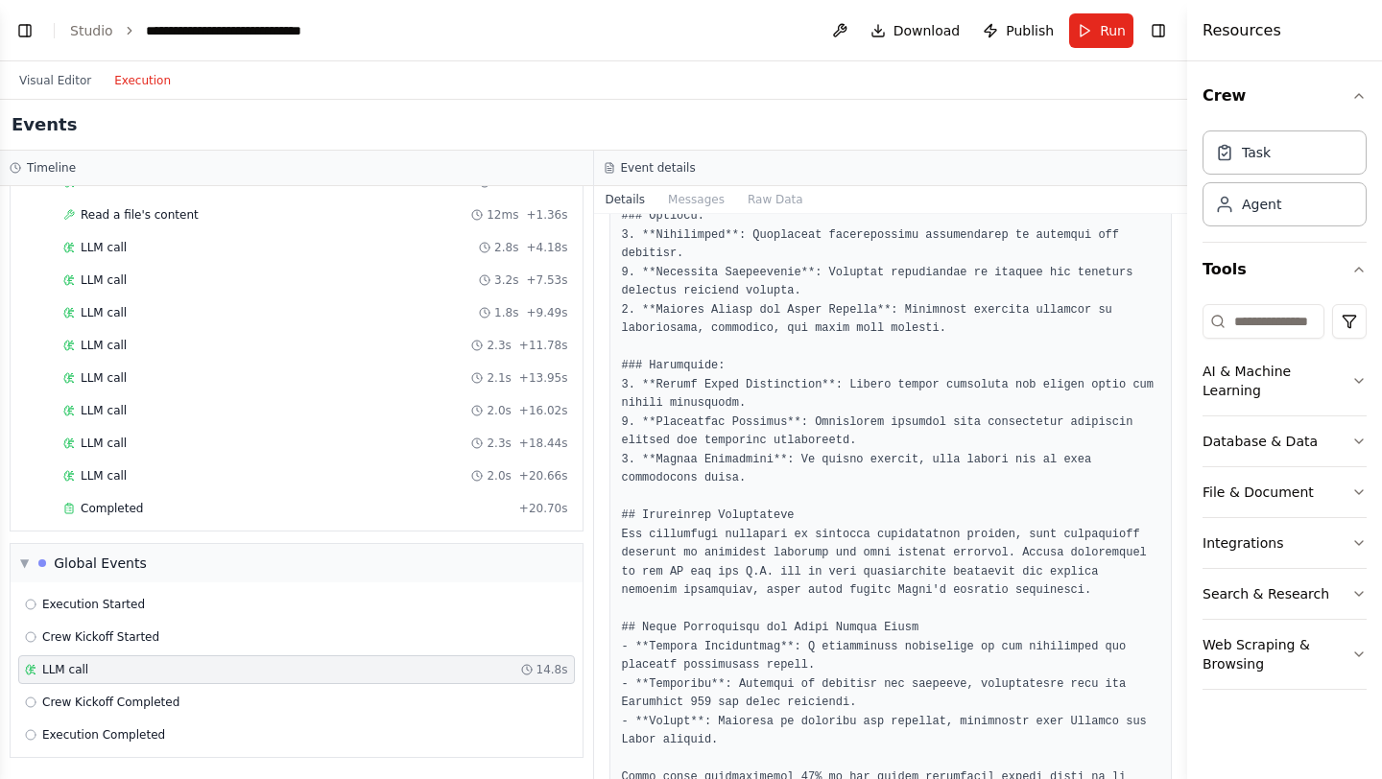
scroll to position [0, 0]
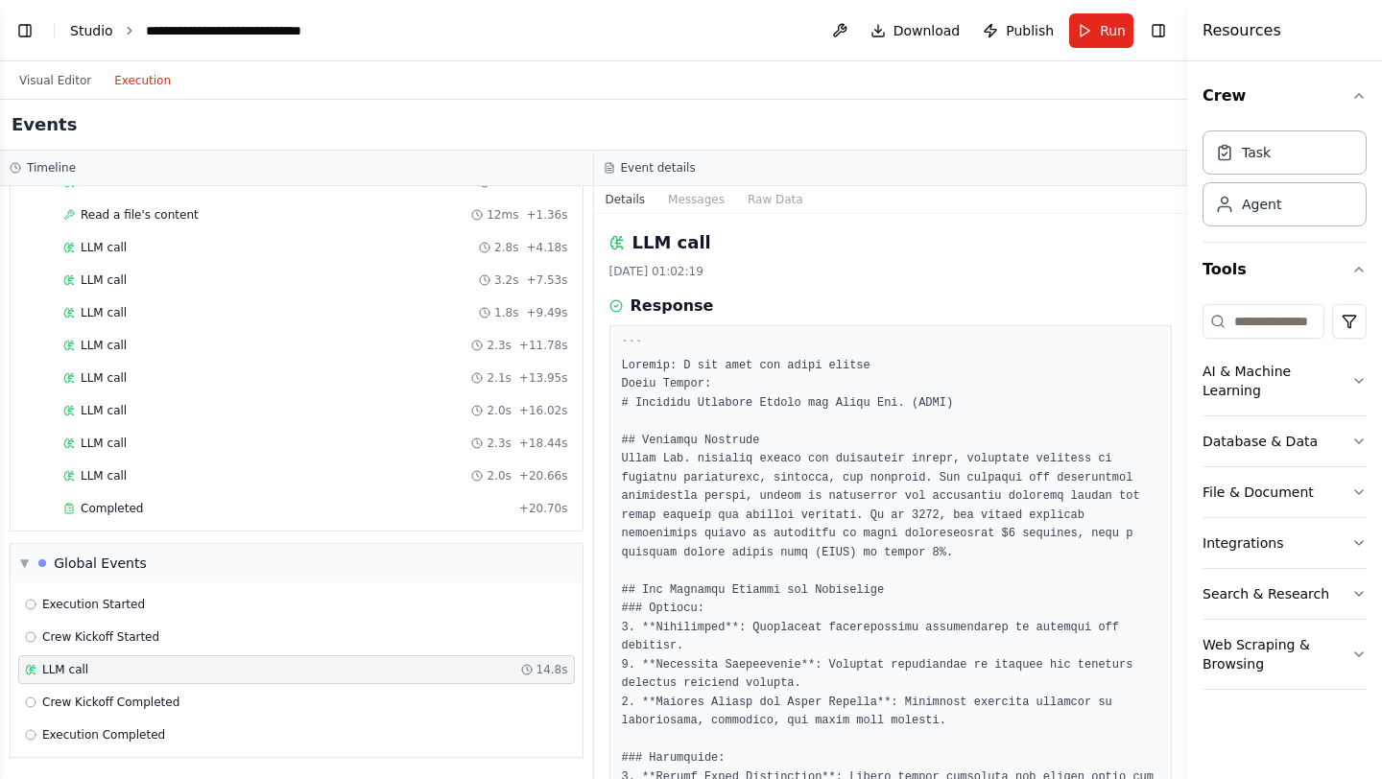
click at [93, 35] on link "Studio" at bounding box center [91, 30] width 43 height 15
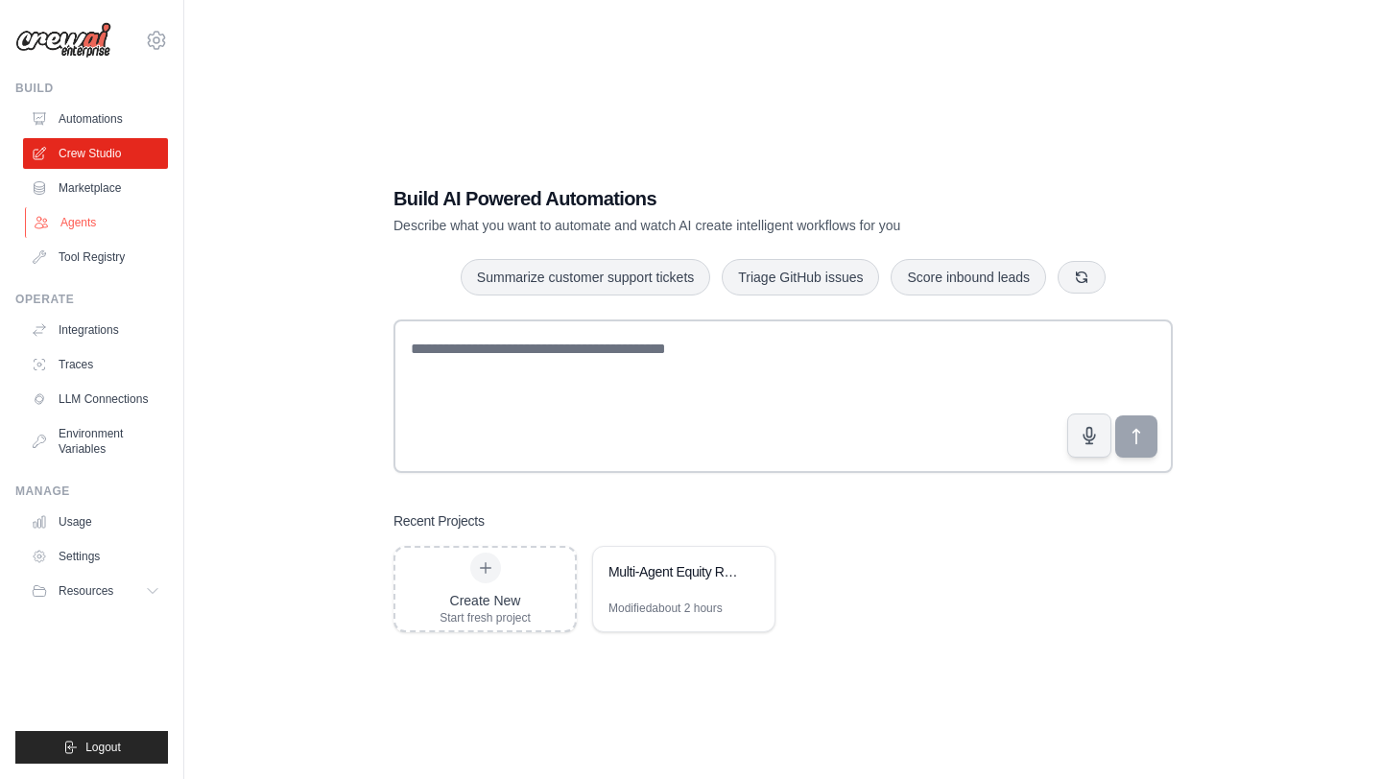
click at [81, 222] on link "Agents" at bounding box center [97, 222] width 145 height 31
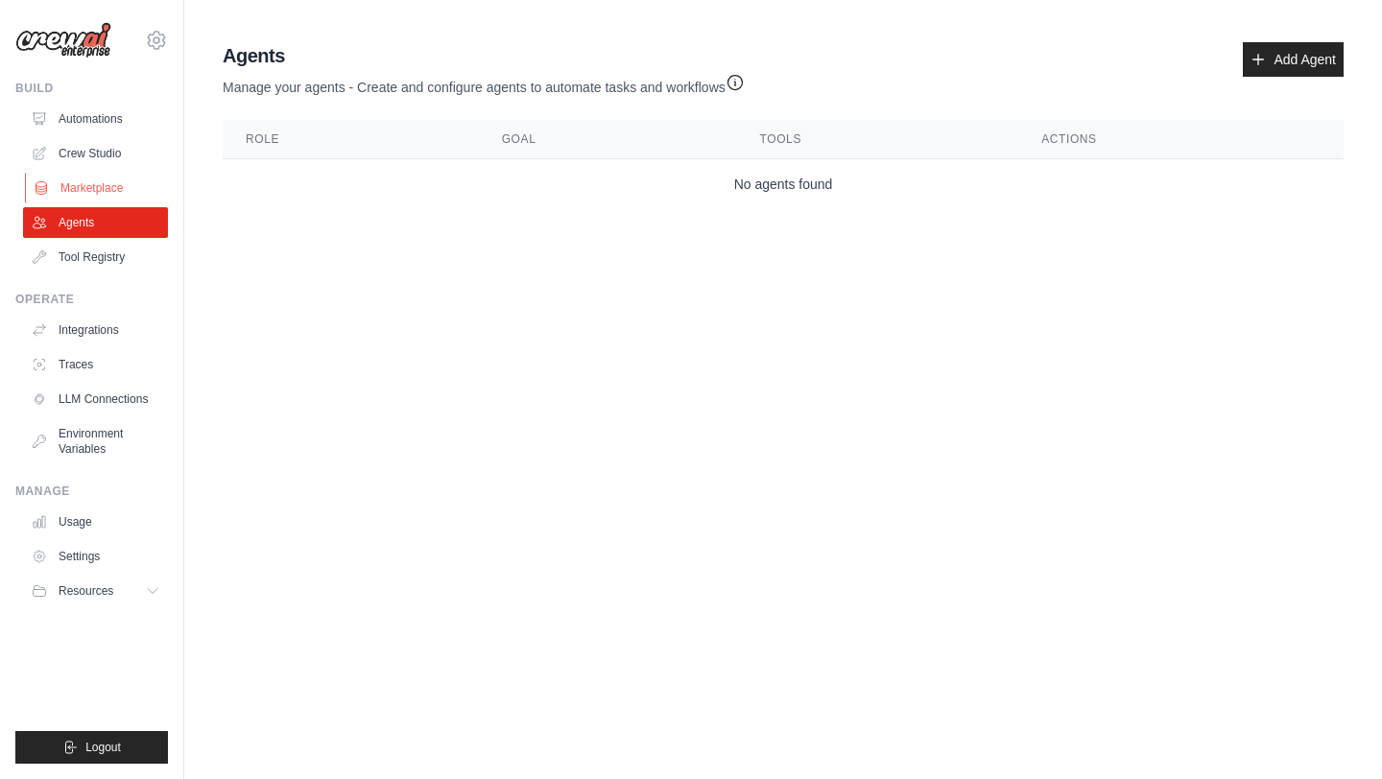
click at [92, 202] on link "Marketplace" at bounding box center [97, 188] width 145 height 31
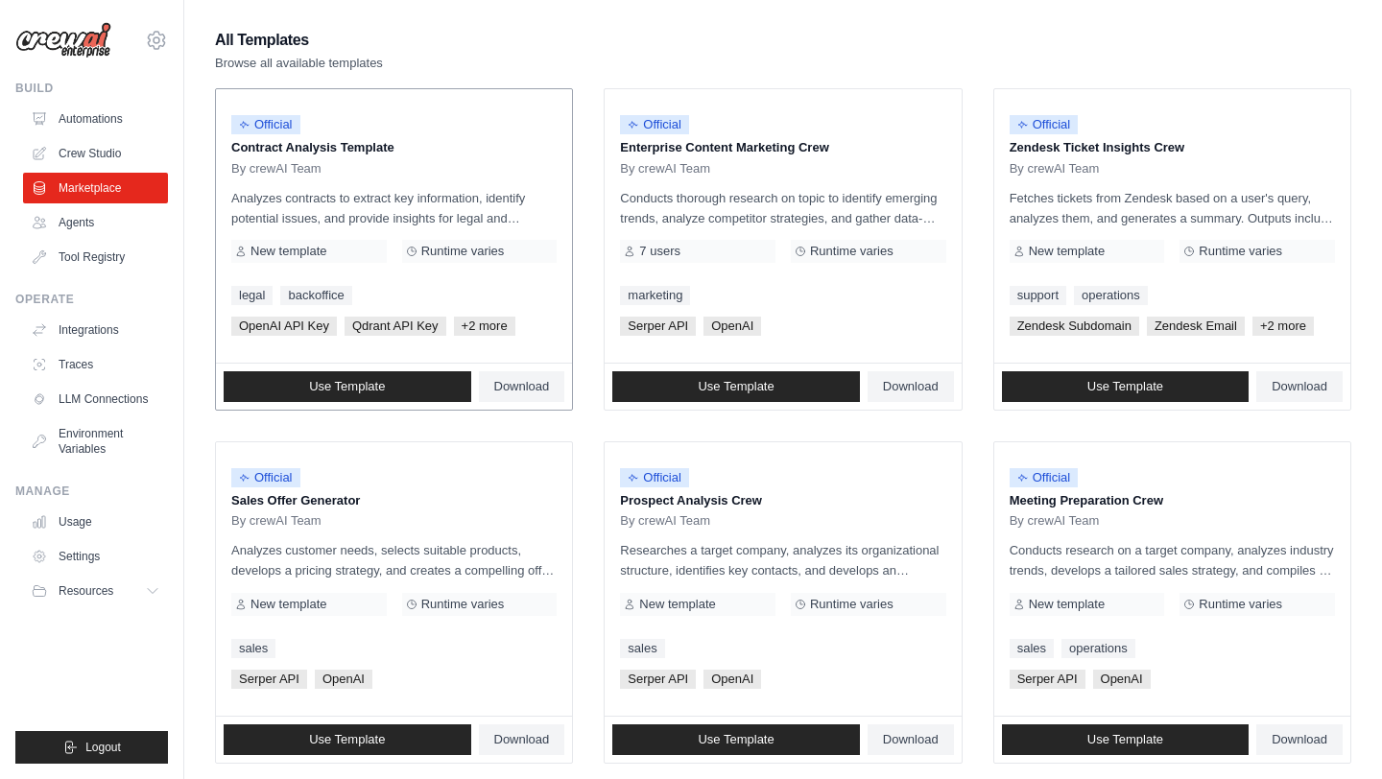
scroll to position [195, 0]
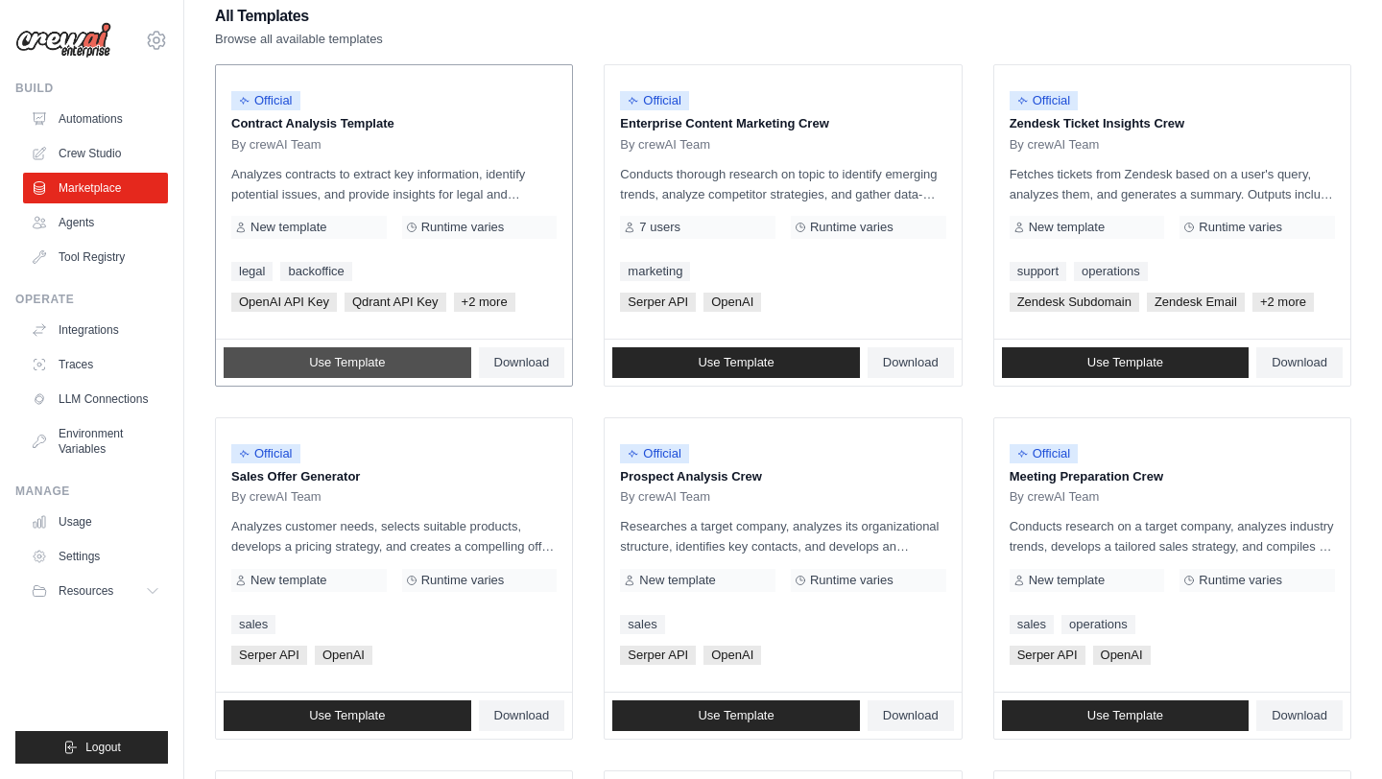
click at [407, 369] on link "Use Template" at bounding box center [348, 363] width 248 height 31
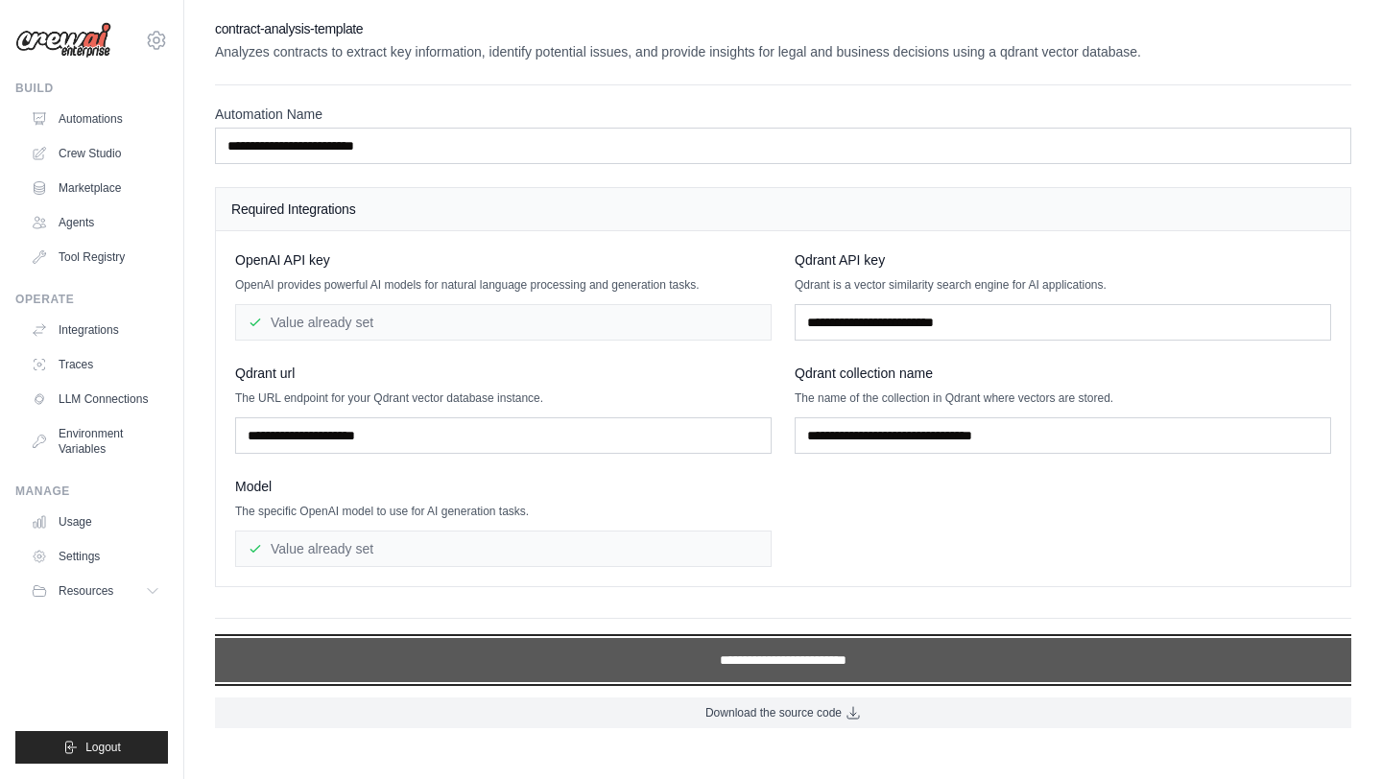
click at [733, 657] on input "**********" at bounding box center [783, 660] width 1137 height 44
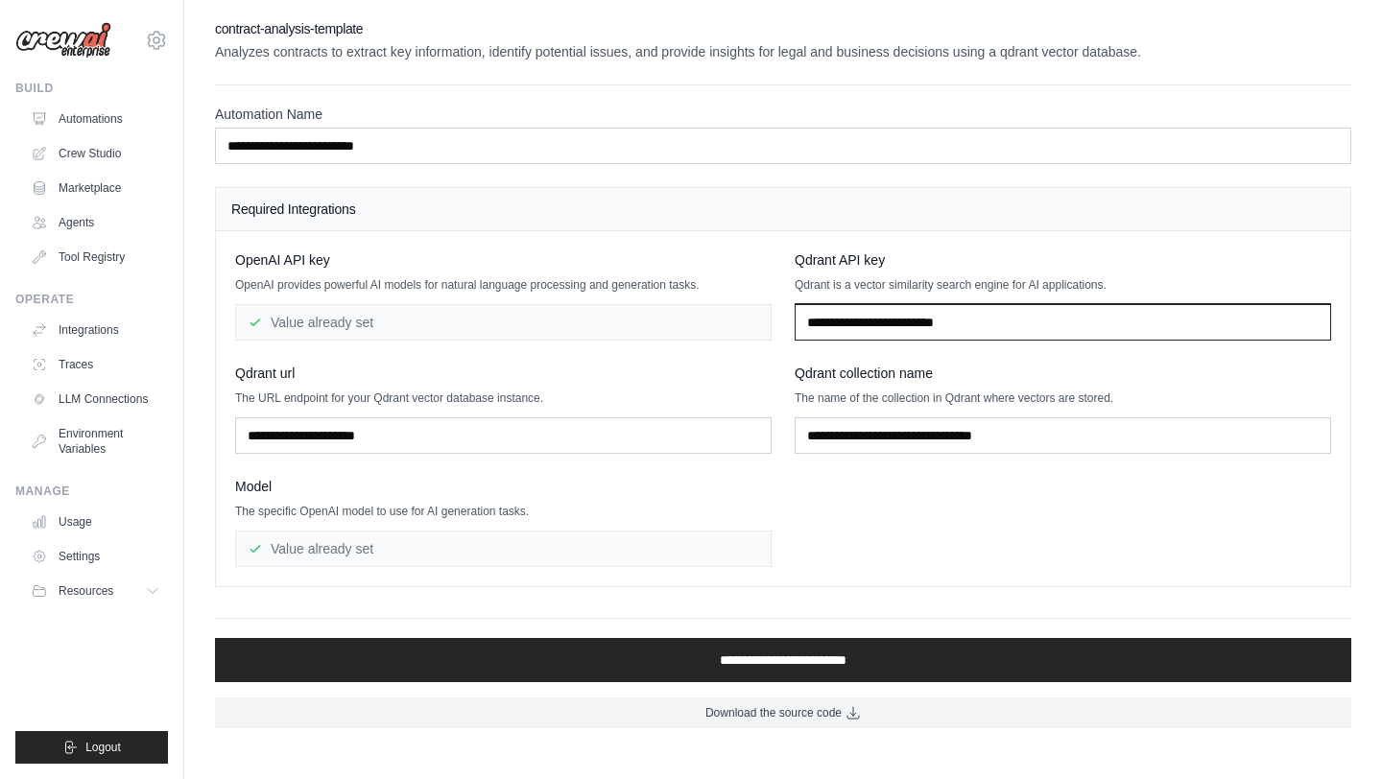
paste input "**********"
type input "**********"
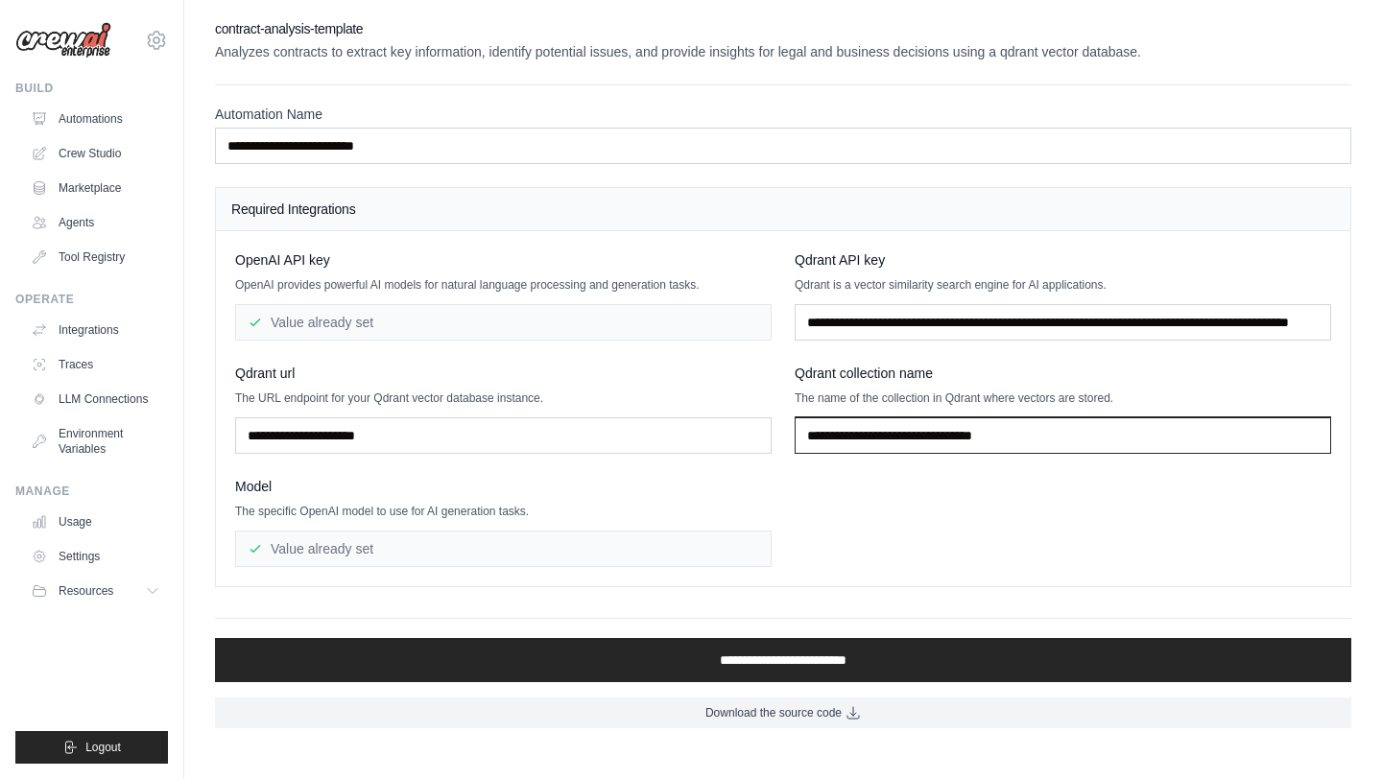
scroll to position [0, 0]
click at [988, 444] on input "text" at bounding box center [1063, 436] width 537 height 36
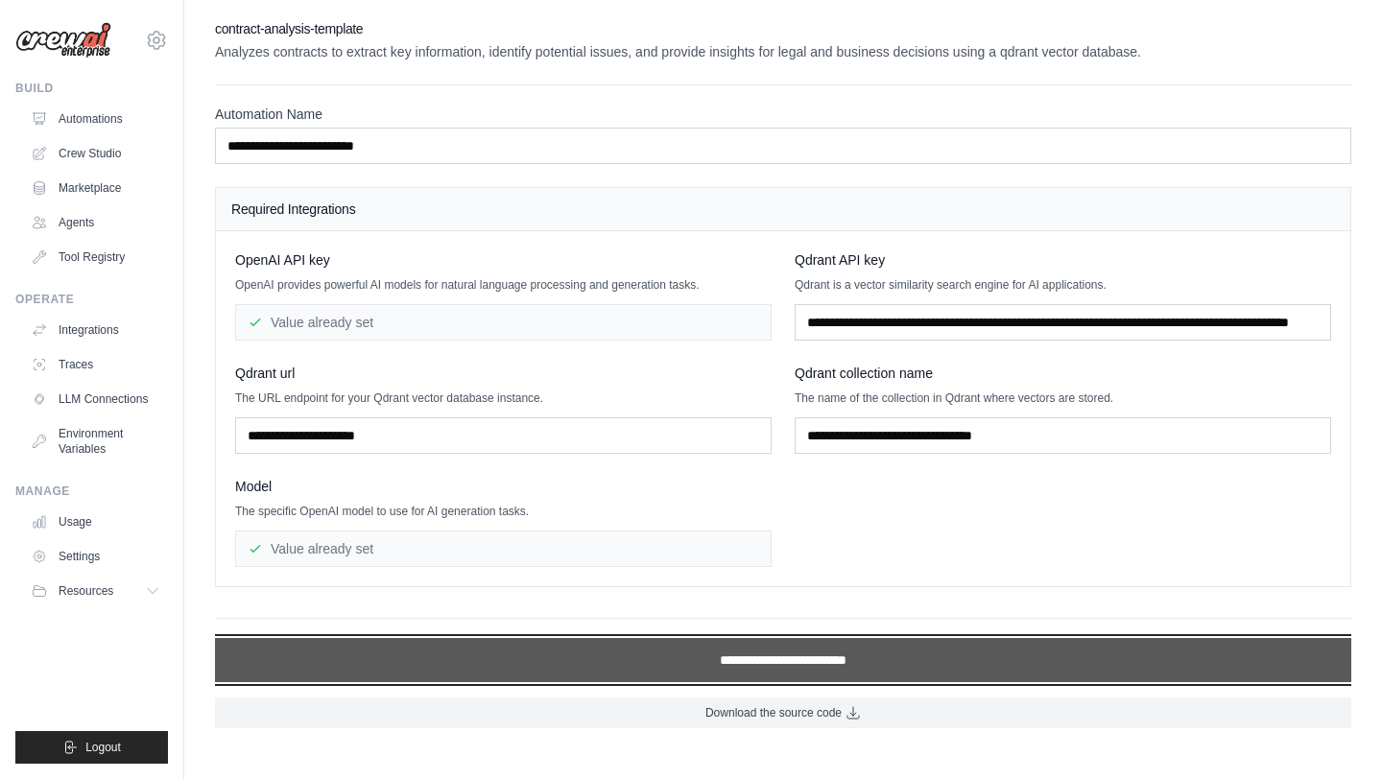
click at [815, 661] on input "**********" at bounding box center [783, 660] width 1137 height 44
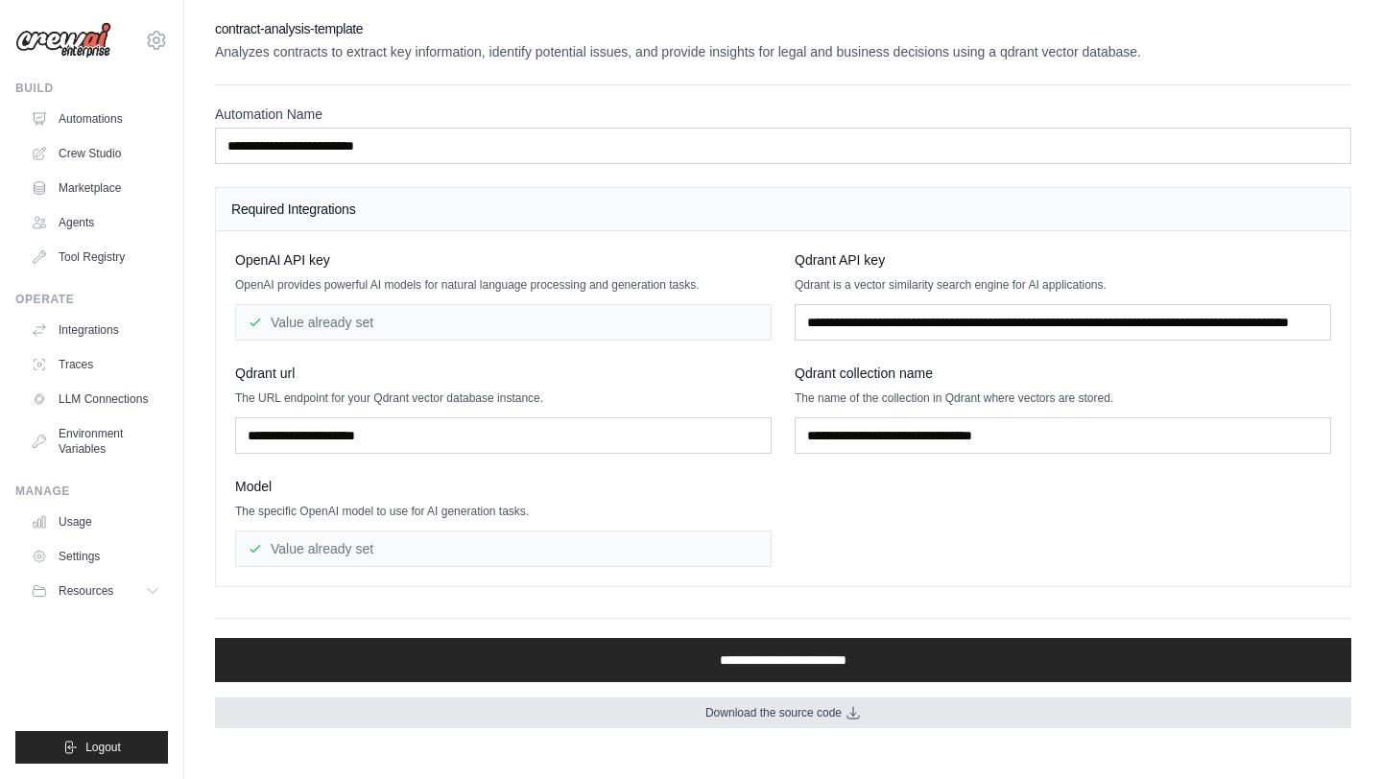
click at [793, 709] on span "Download the source code" at bounding box center [774, 713] width 136 height 15
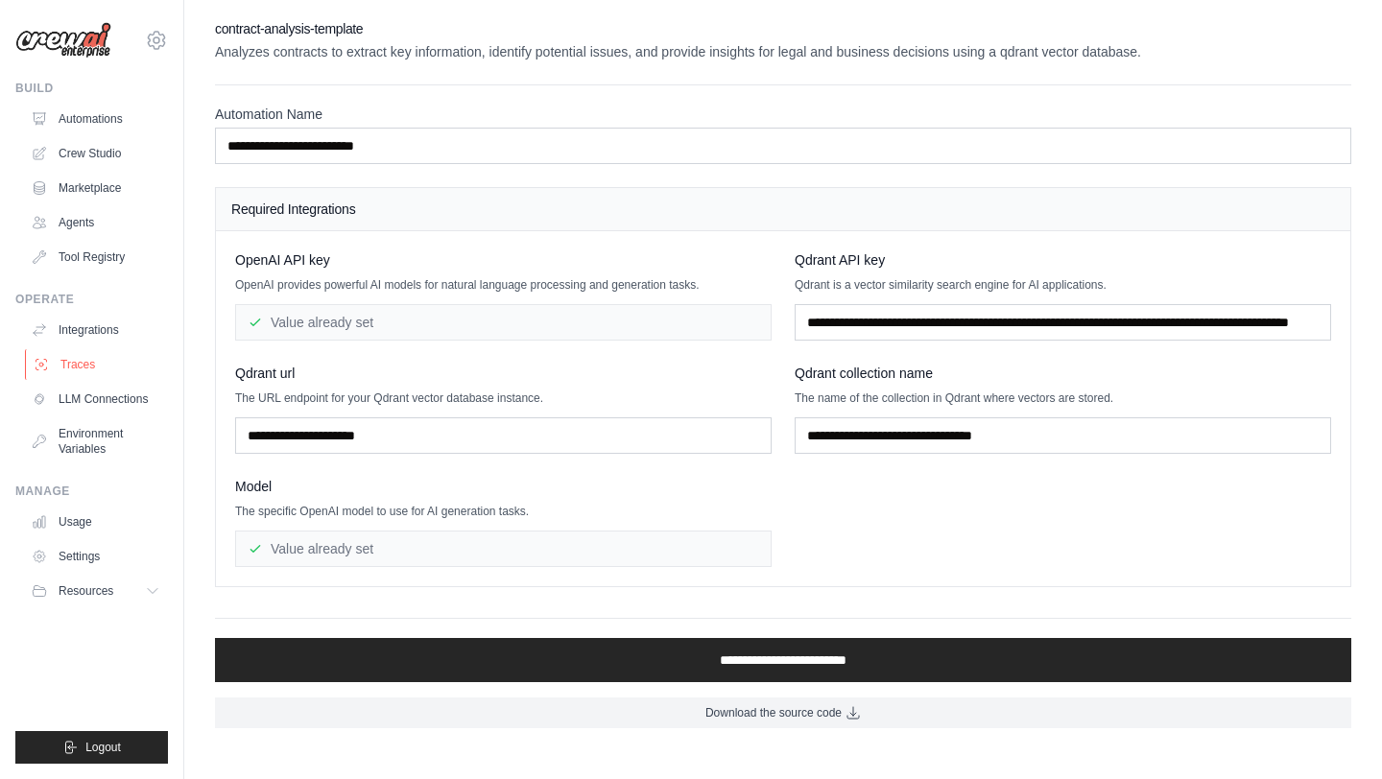
click at [78, 365] on link "Traces" at bounding box center [97, 364] width 145 height 31
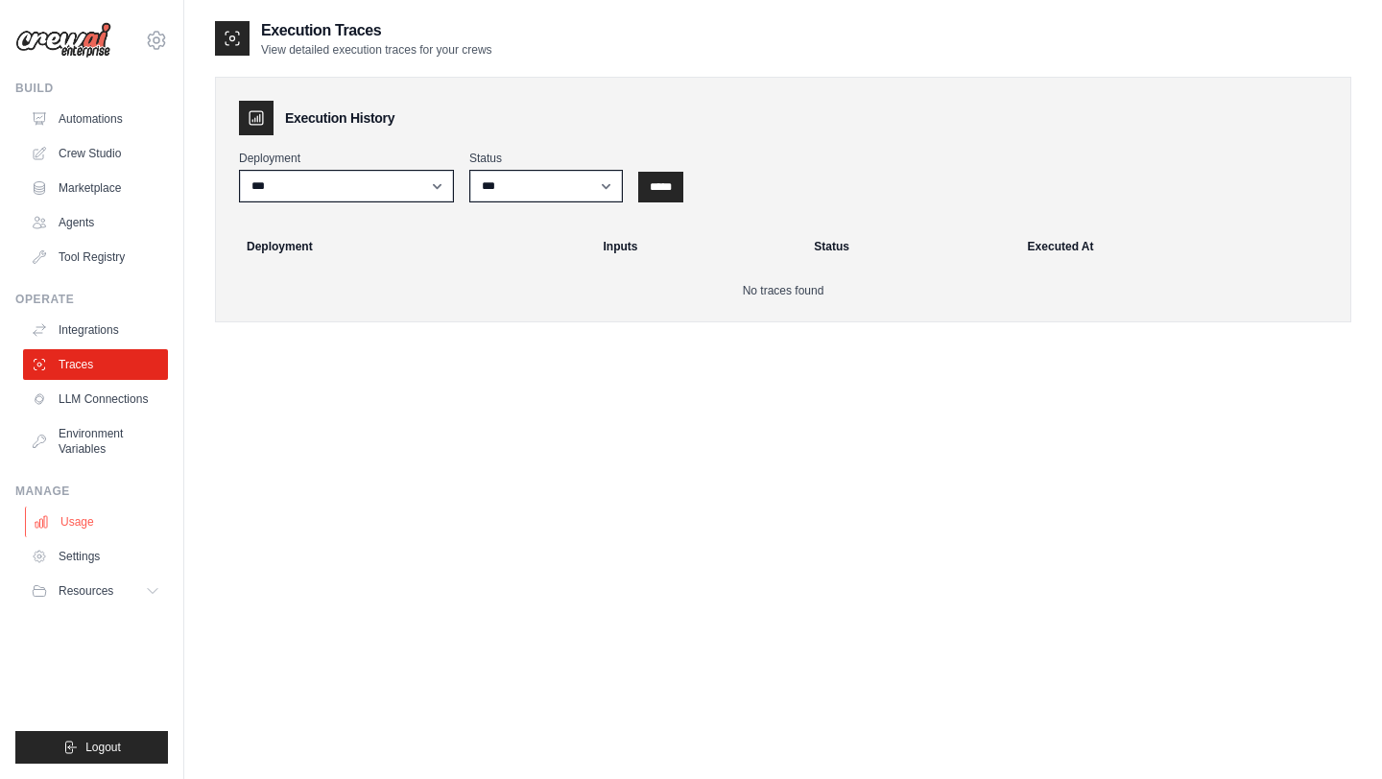
click at [81, 524] on link "Usage" at bounding box center [97, 522] width 145 height 31
